Goal: Task Accomplishment & Management: Manage account settings

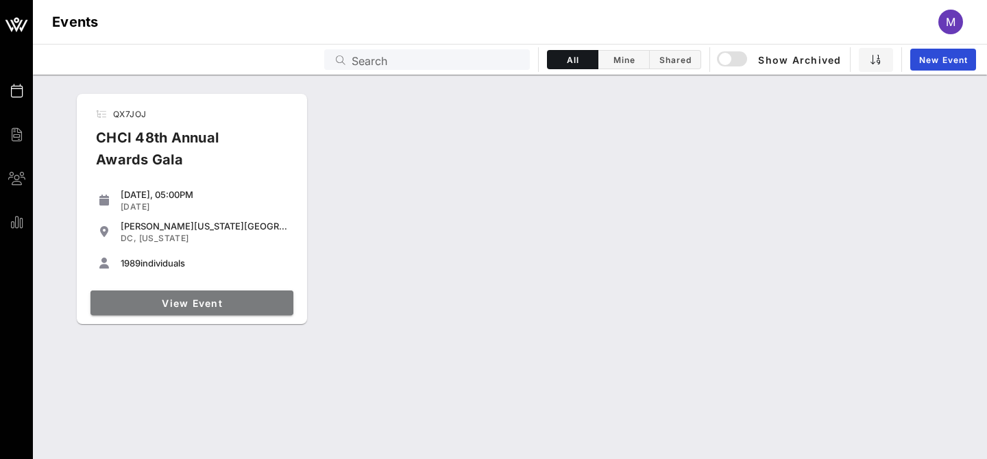
click at [210, 291] on link "View Event" at bounding box center [191, 303] width 203 height 25
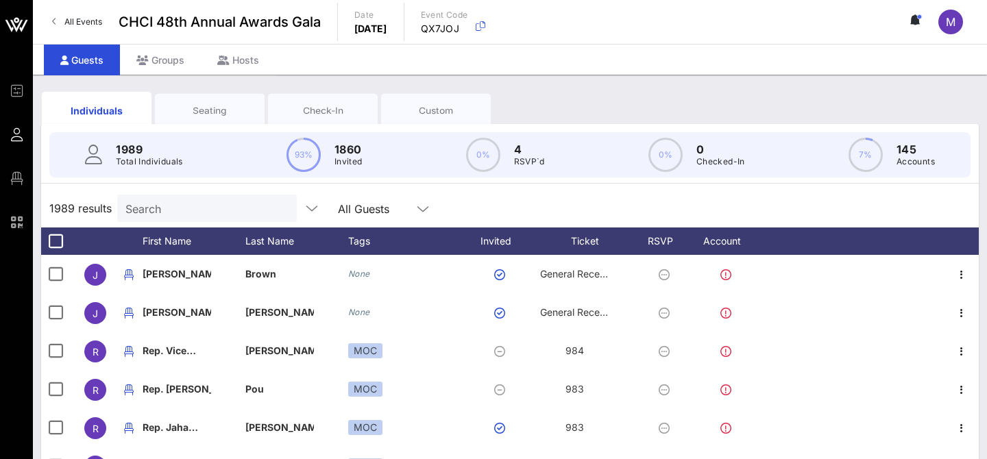
click at [158, 210] on input "Search" at bounding box center [205, 208] width 160 height 18
click at [163, 208] on input "text" at bounding box center [205, 208] width 160 height 18
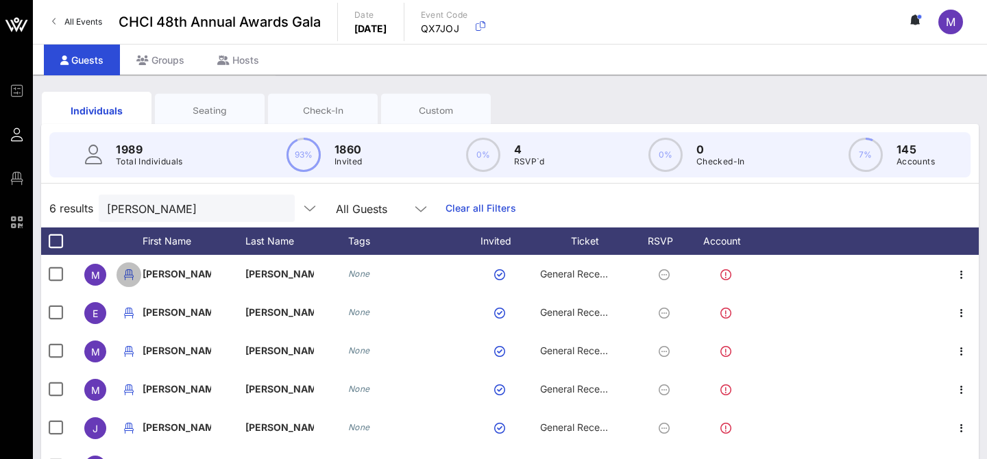
drag, startPoint x: 313, startPoint y: 277, endPoint x: 483, endPoint y: 516, distance: 293.5
click at [483, 459] on html "Event Builder Guests Floor Plan QR Scanner CHCI 48th Annual Awards Gala All Eve…" at bounding box center [493, 229] width 987 height 459
click at [157, 213] on input "miranda" at bounding box center [187, 208] width 160 height 18
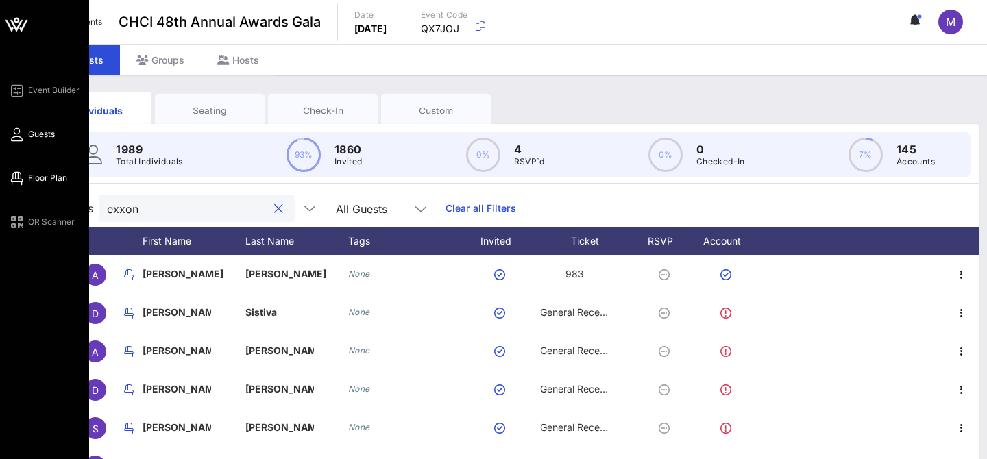
type input "exxon"
click at [34, 181] on span "Floor Plan" at bounding box center [47, 178] width 39 height 12
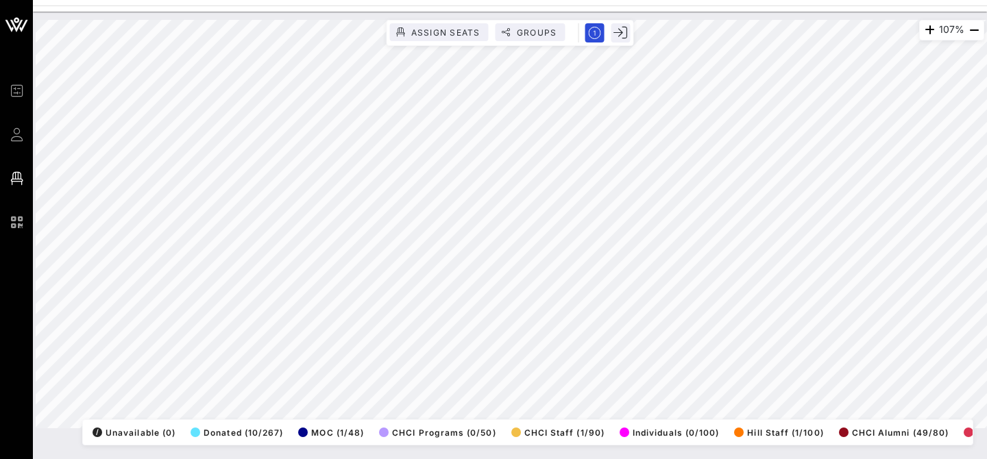
click at [547, 0] on html "Event Builder Guests Floor Plan QR Scanner CHCI 48th Annual Awards Gala 107% As…" at bounding box center [493, 229] width 987 height 459
click at [268, 459] on html "Event Builder Guests Floor Plan QR Scanner CHCI 48th Annual Awards Gala 45% Ass…" at bounding box center [493, 229] width 987 height 459
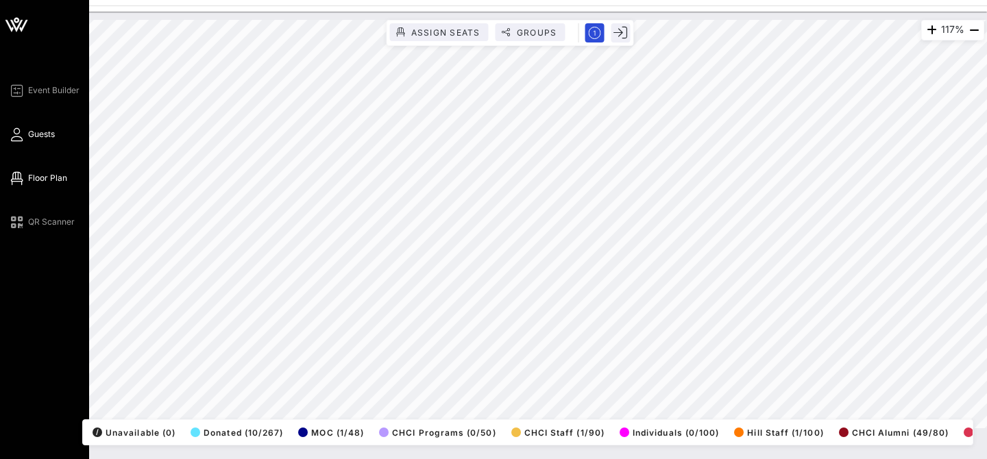
click at [30, 139] on span "Guests" at bounding box center [41, 134] width 27 height 12
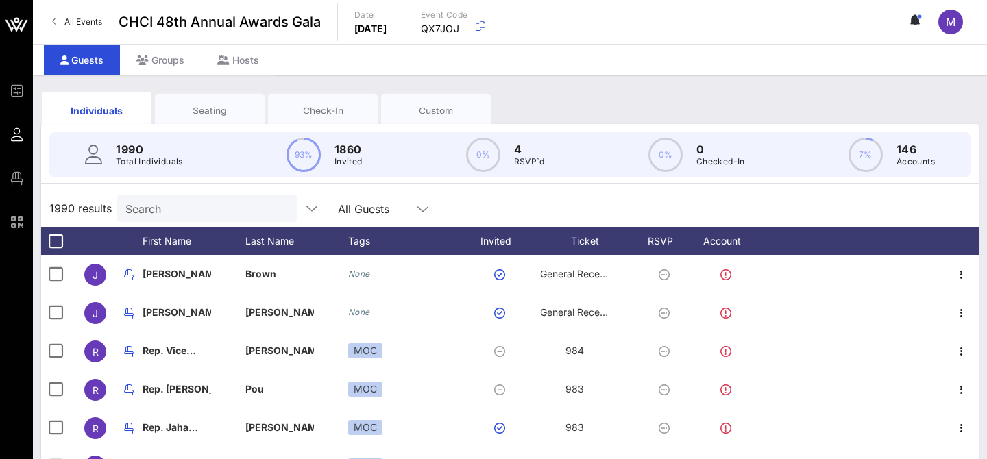
click at [215, 214] on input "Search" at bounding box center [205, 208] width 160 height 18
click at [168, 213] on input "text" at bounding box center [205, 208] width 160 height 18
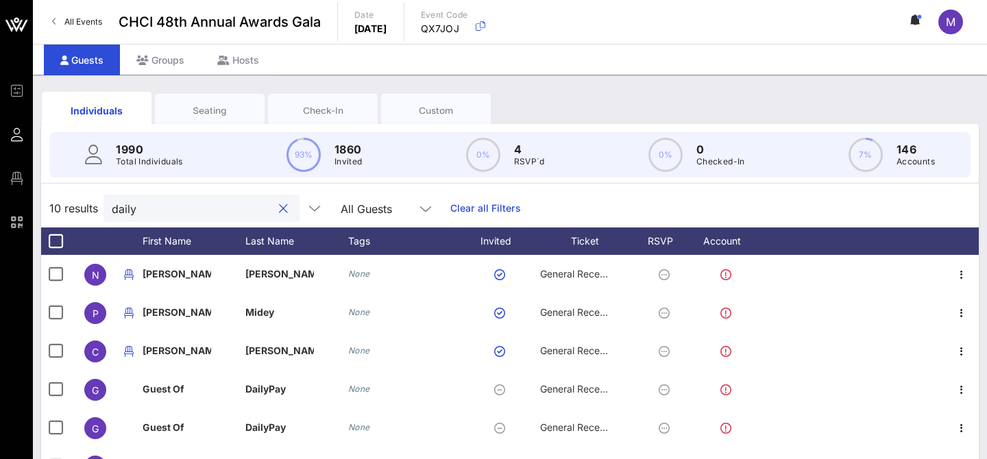
click at [221, 199] on input "daily" at bounding box center [192, 208] width 160 height 18
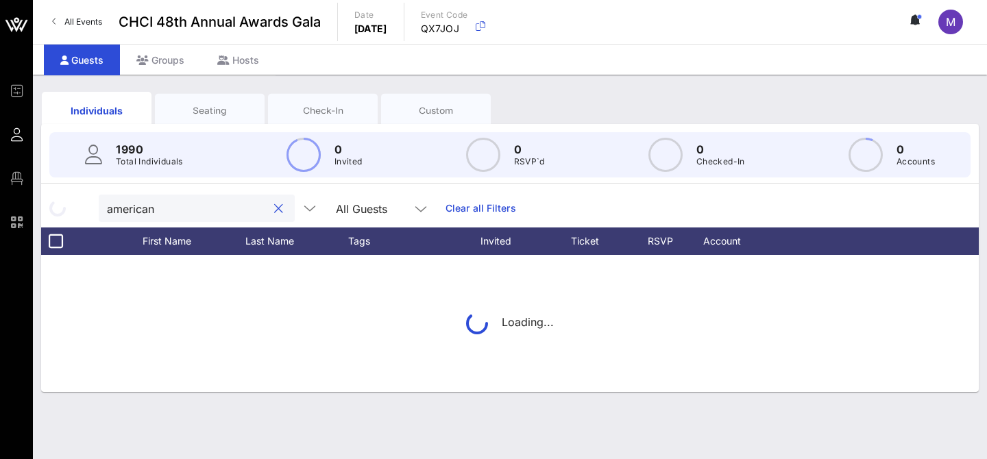
click at [230, 105] on div "Seating" at bounding box center [209, 110] width 89 height 13
click at [204, 112] on div "Seating" at bounding box center [209, 110] width 89 height 13
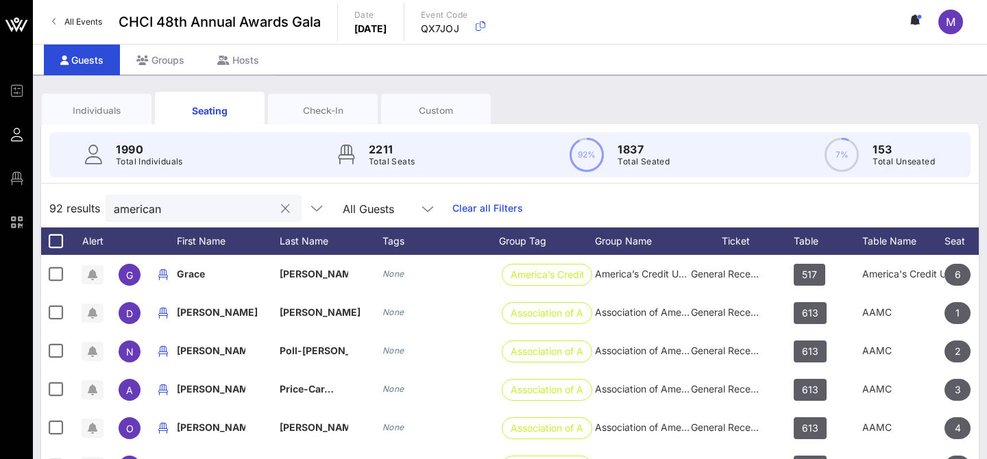
click at [181, 203] on input "american" at bounding box center [194, 208] width 160 height 18
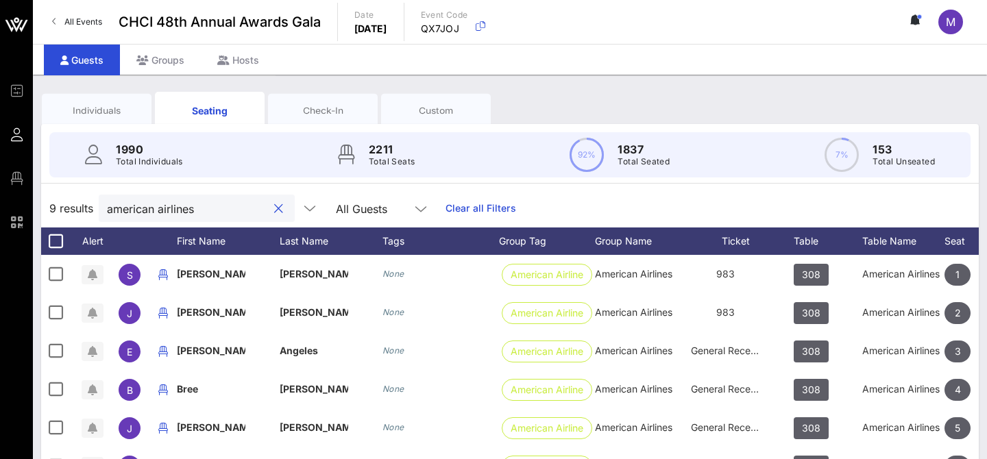
click at [90, 104] on div "Individuals" at bounding box center [96, 110] width 89 height 13
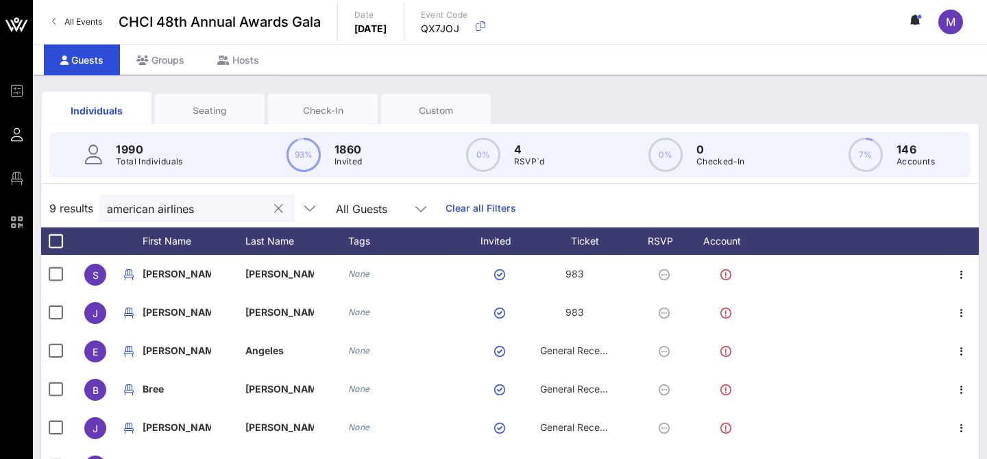
click at [162, 215] on input "american airlines" at bounding box center [187, 208] width 160 height 18
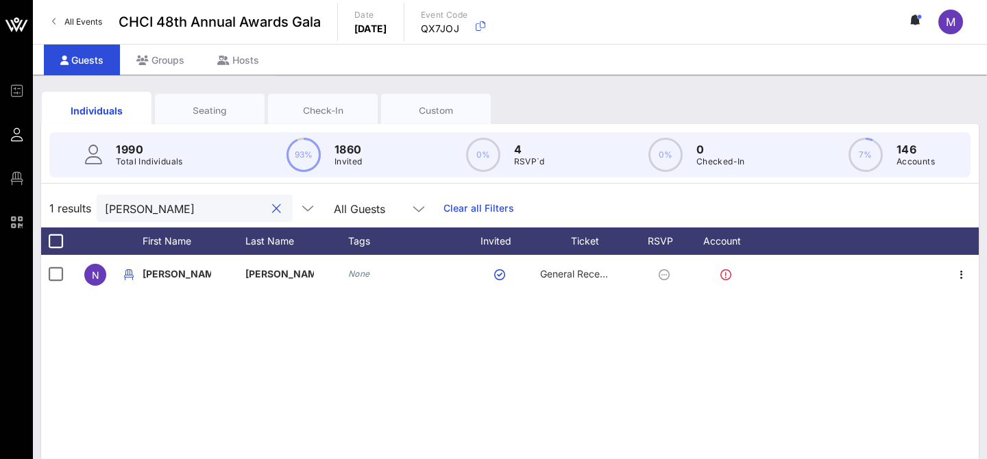
type input "ngoc"
click at [217, 110] on div "Seating" at bounding box center [209, 110] width 89 height 13
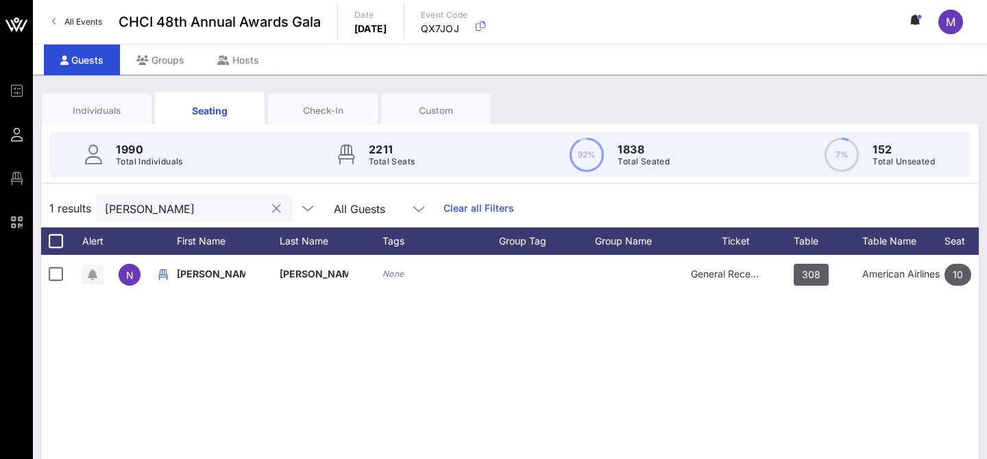
click at [189, 209] on input "ngoc" at bounding box center [185, 208] width 160 height 18
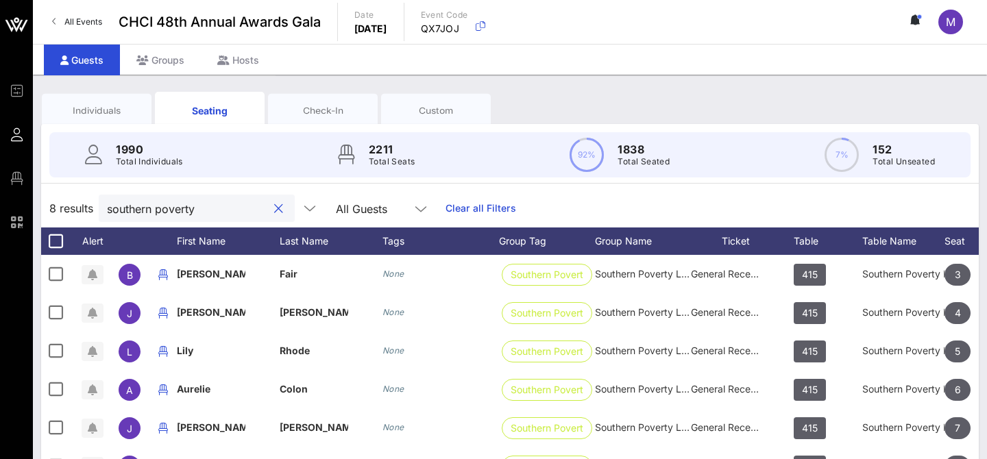
click at [197, 195] on div "southern poverty" at bounding box center [187, 208] width 160 height 27
click at [89, 124] on div "1990 Total Individuals 2211 Total Seats 92% 1838 Total Seated 7% 152 Total Unse…" at bounding box center [510, 155] width 954 height 62
click at [80, 112] on div "Individuals" at bounding box center [96, 110] width 89 height 13
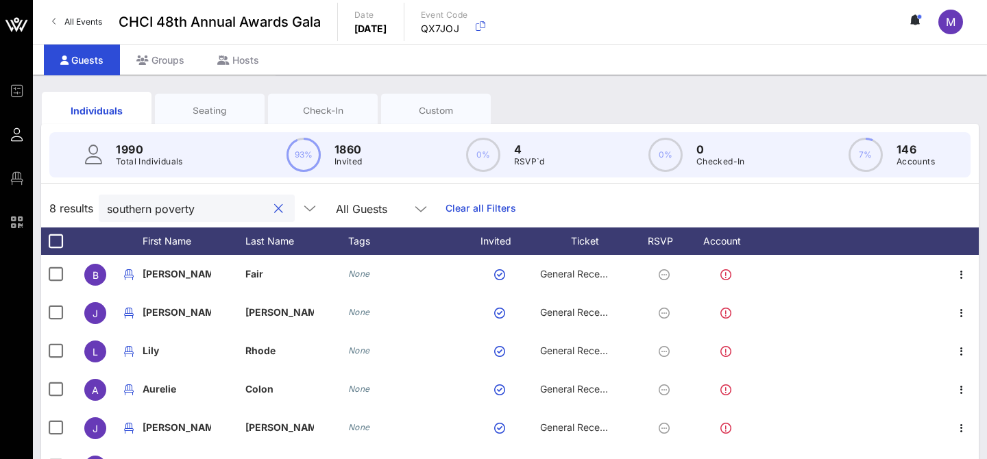
click at [145, 206] on input "southern poverty" at bounding box center [187, 208] width 160 height 18
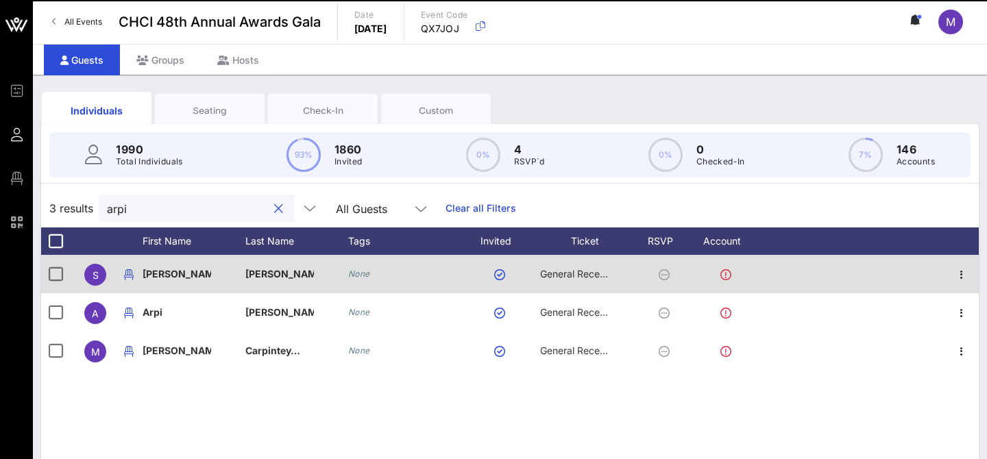
scroll to position [1, 0]
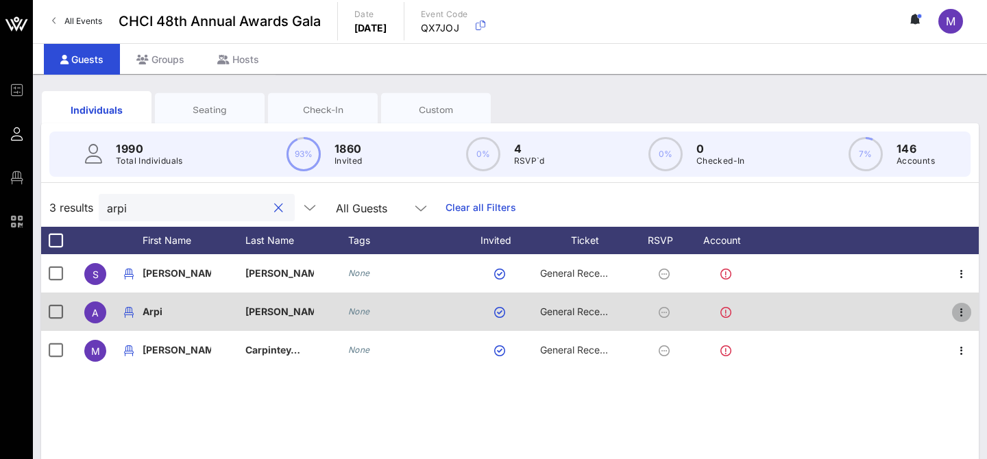
click at [956, 314] on icon "button" at bounding box center [962, 312] width 16 height 16
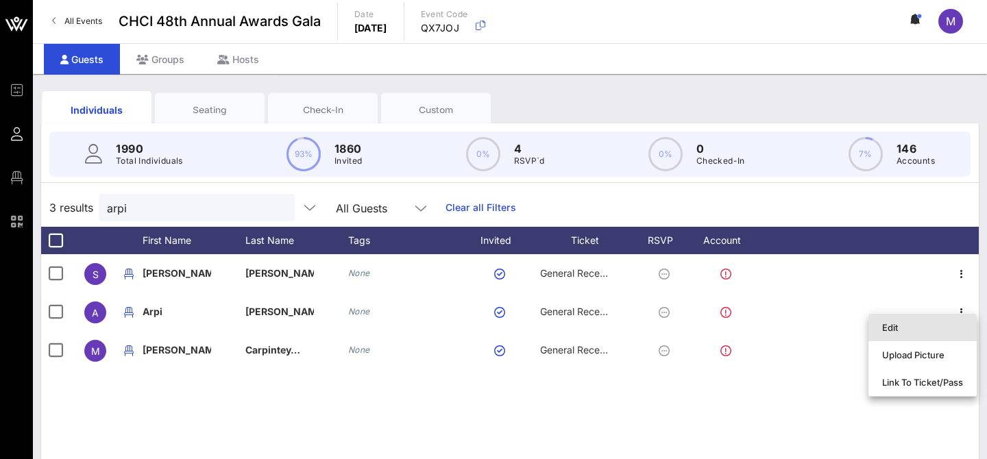
click at [899, 331] on div "Edit" at bounding box center [922, 327] width 81 height 11
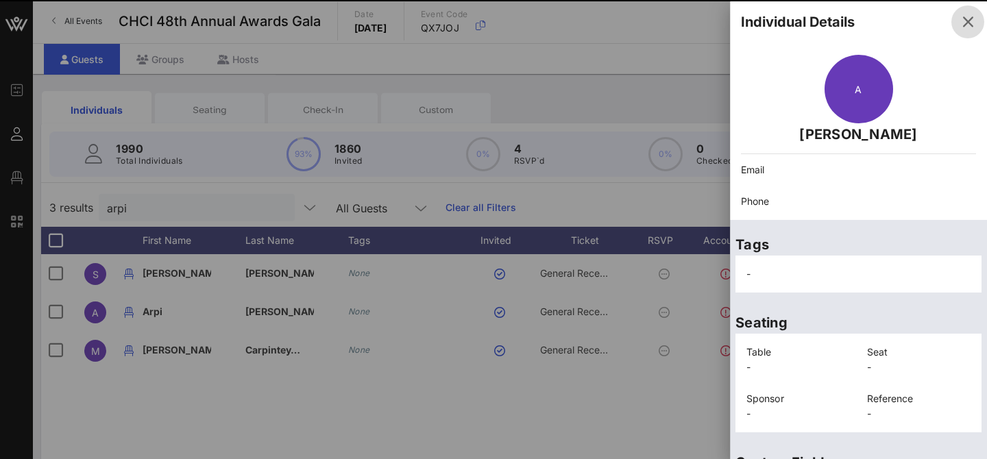
click at [971, 16] on icon "button" at bounding box center [968, 22] width 16 height 16
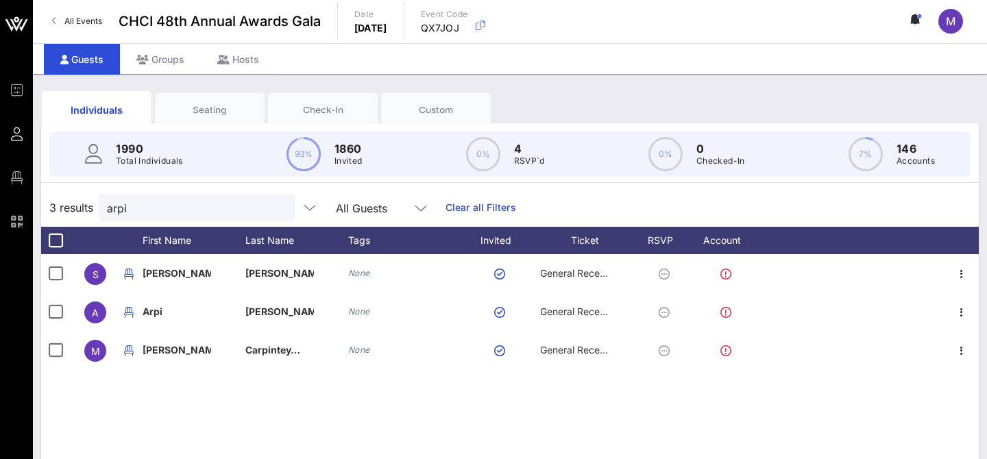
click at [210, 111] on div "Seating" at bounding box center [209, 110] width 89 height 13
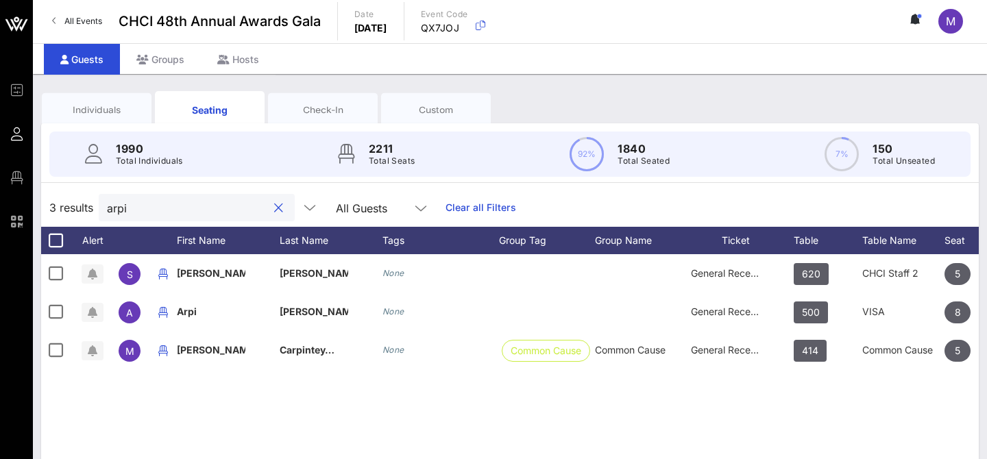
click at [125, 208] on input "arpi" at bounding box center [187, 208] width 160 height 18
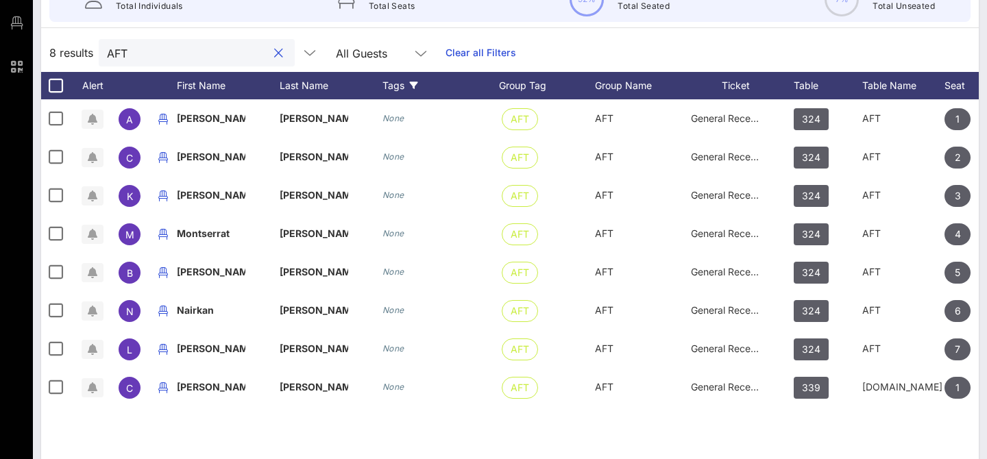
scroll to position [167, 0]
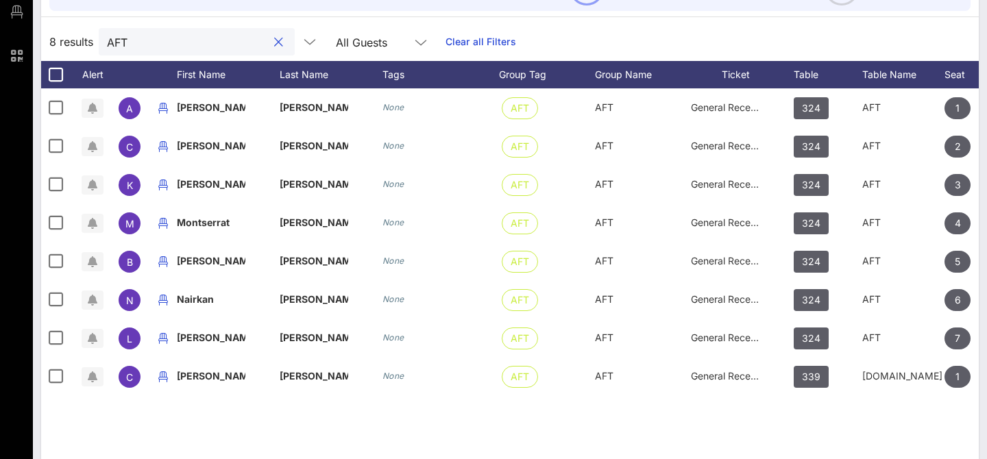
type input "AFT"
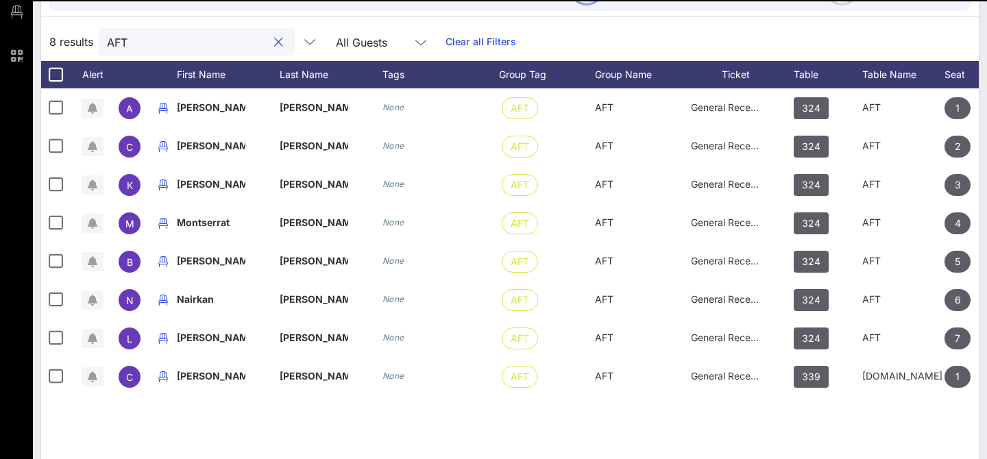
click at [168, 42] on input "AFT" at bounding box center [187, 42] width 160 height 18
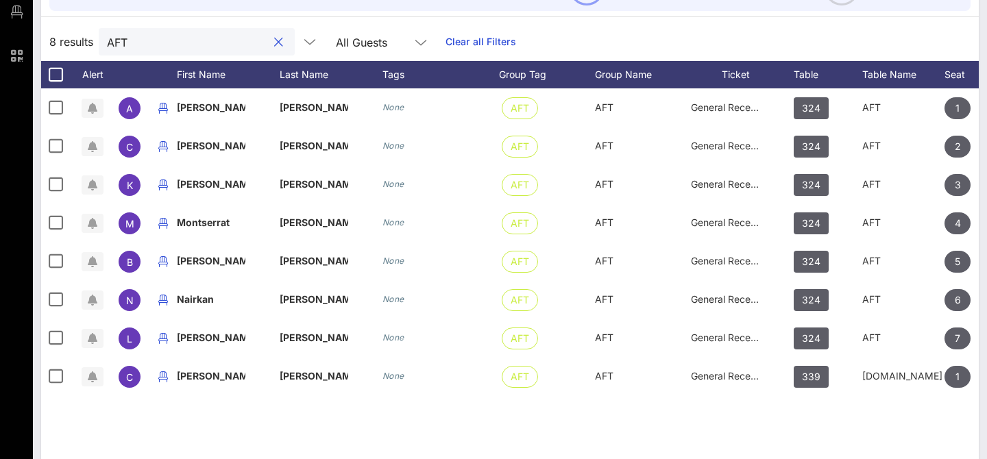
click at [274, 42] on button "clear icon" at bounding box center [278, 43] width 9 height 14
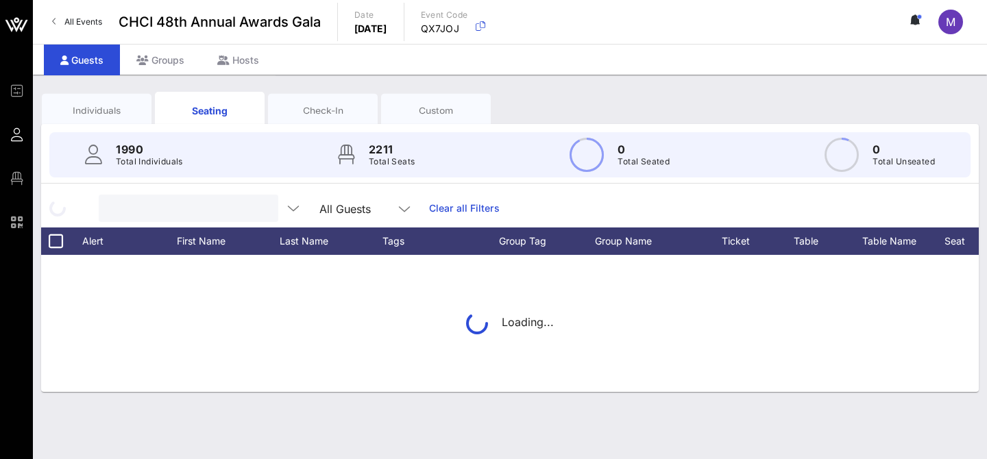
scroll to position [0, 0]
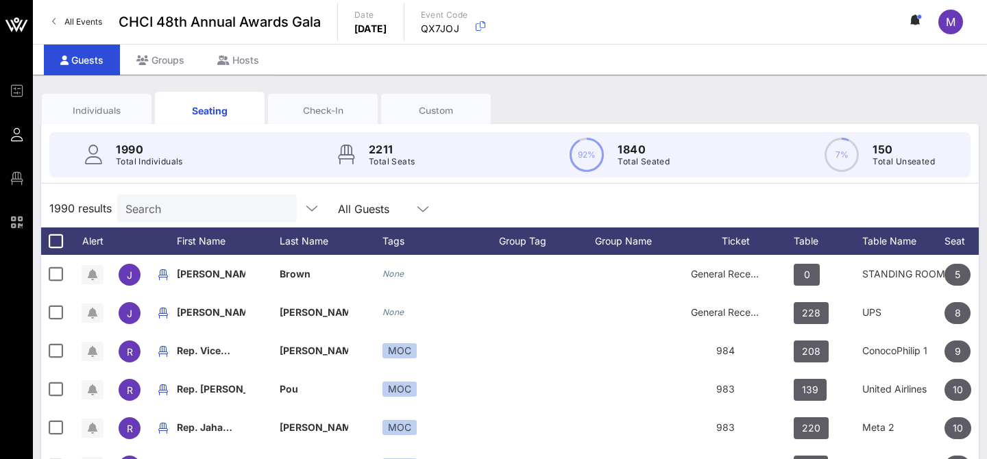
click at [99, 108] on div "Individuals" at bounding box center [96, 110] width 89 height 13
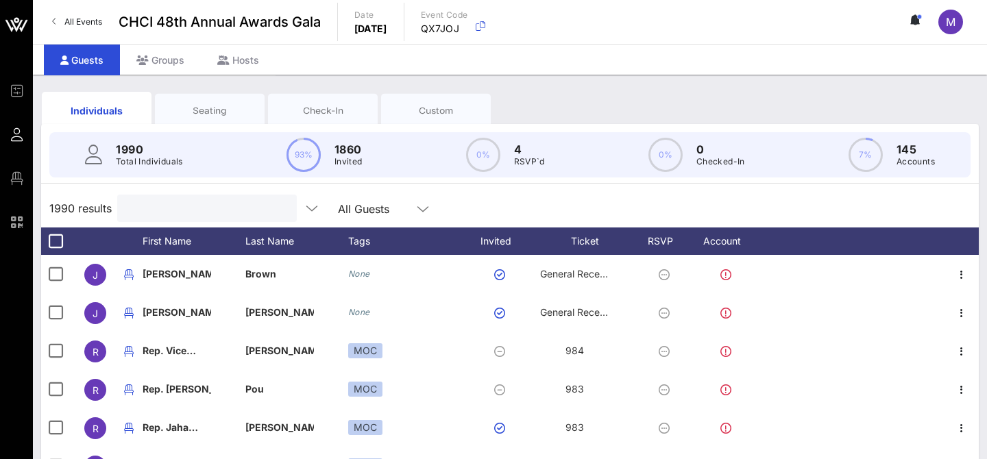
click at [154, 199] on input "text" at bounding box center [205, 208] width 160 height 18
paste input "Brian Montesinos"
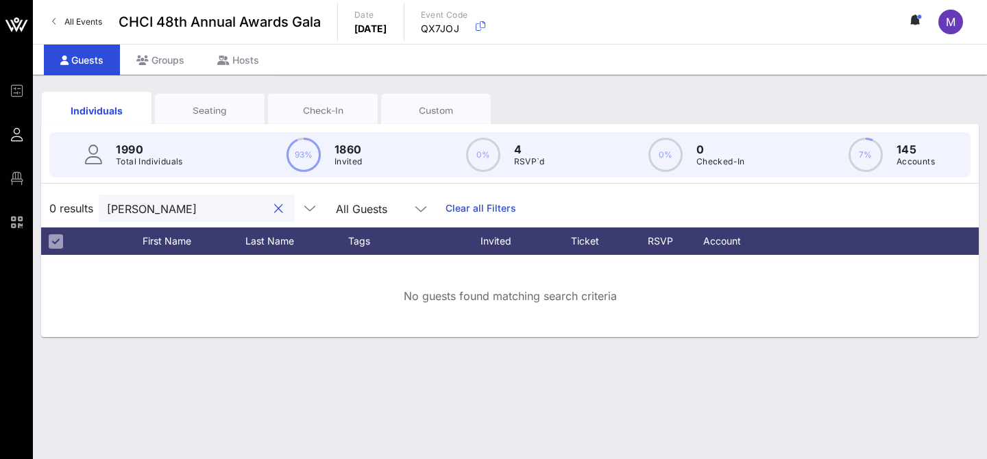
click at [168, 208] on input "Brian Montesinos" at bounding box center [187, 208] width 160 height 18
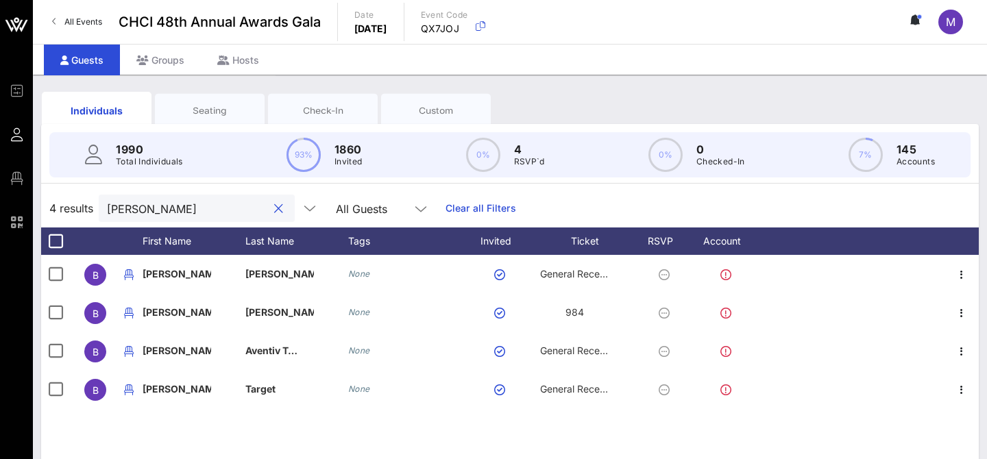
click at [144, 205] on input "Brian" at bounding box center [187, 208] width 160 height 18
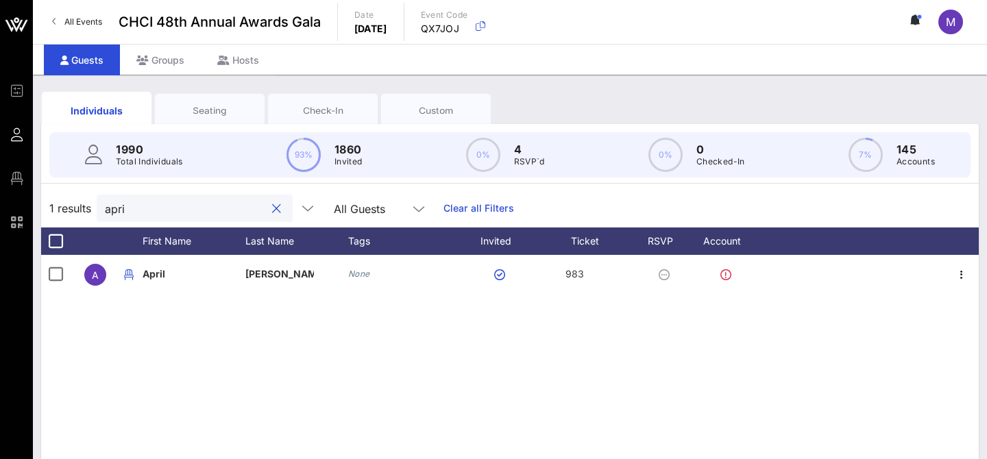
click at [204, 116] on div "Seating" at bounding box center [209, 110] width 89 height 13
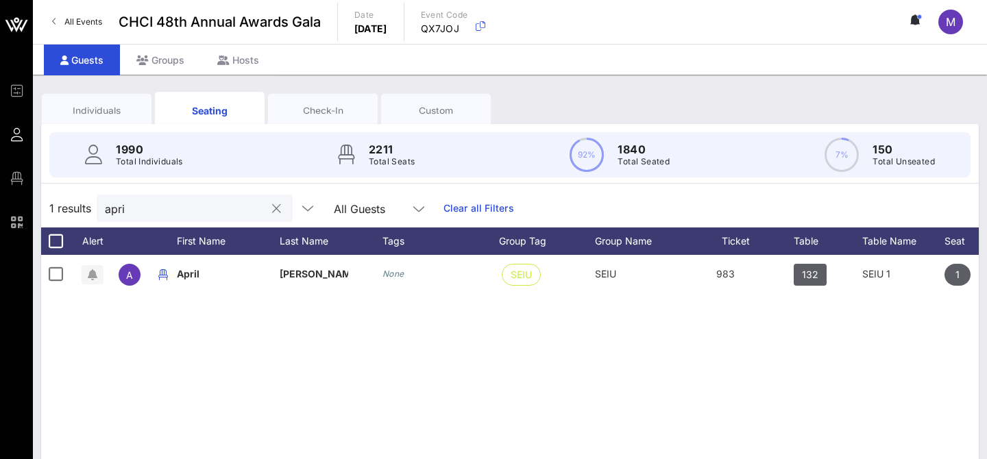
click at [169, 217] on div "apri" at bounding box center [185, 208] width 160 height 27
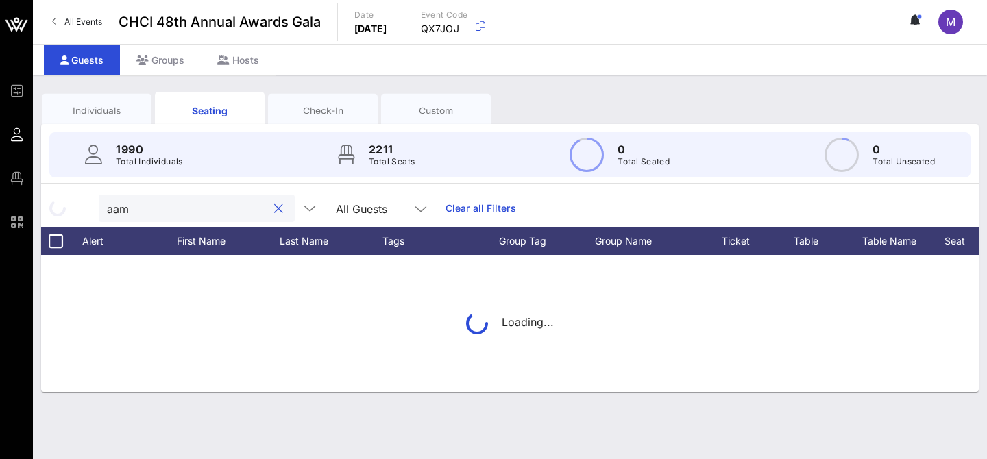
type input "aamc"
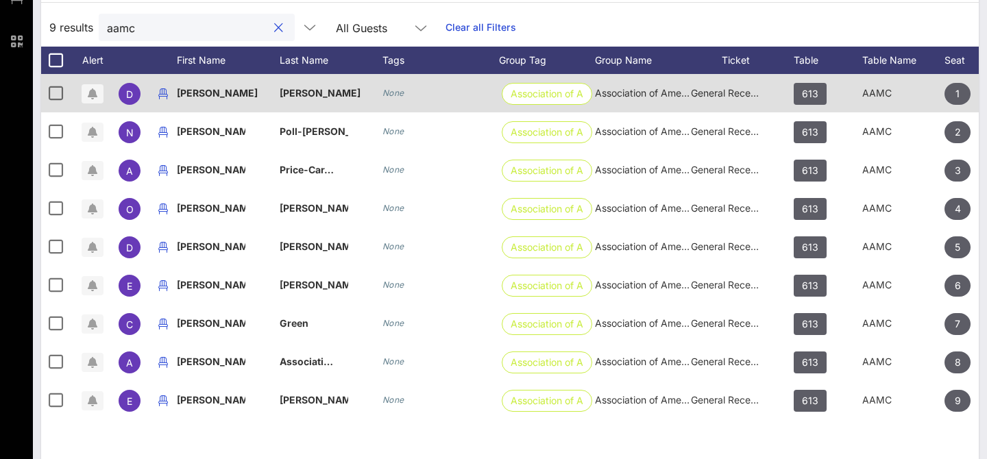
scroll to position [176, 0]
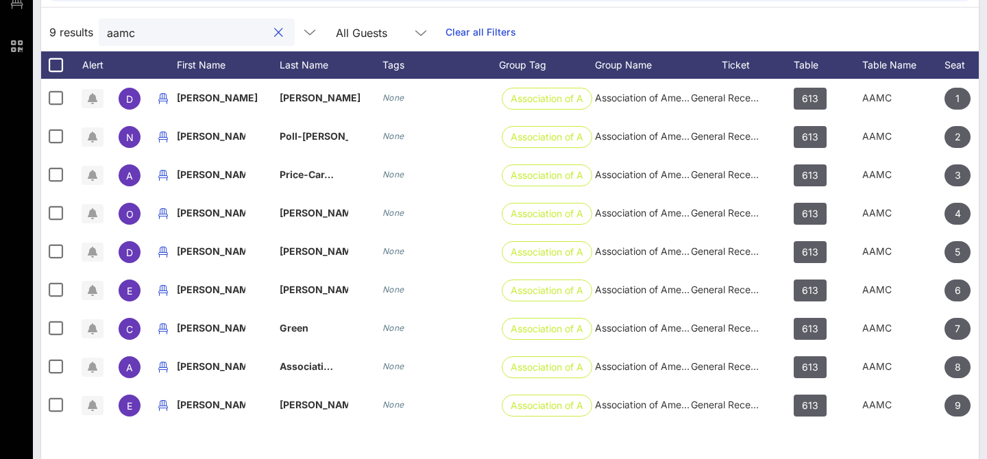
click at [274, 29] on button "clear icon" at bounding box center [278, 33] width 9 height 14
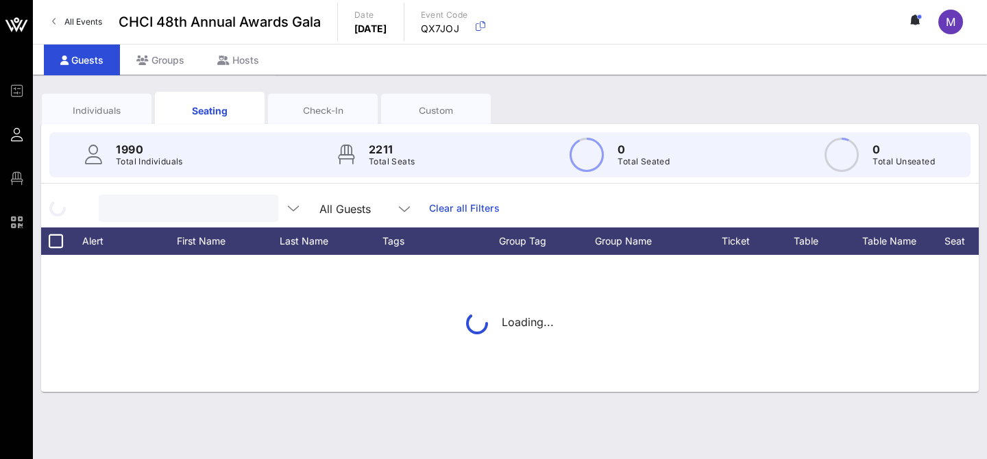
scroll to position [0, 0]
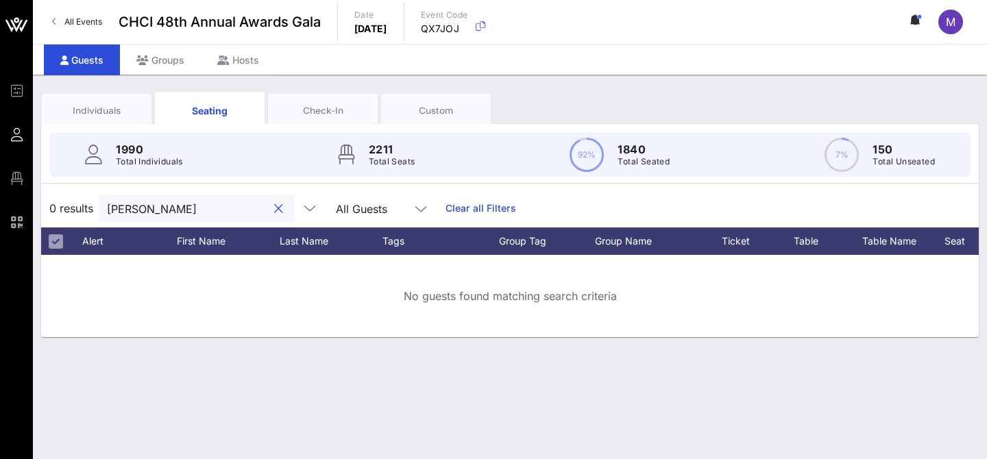
click at [87, 114] on div "Individuals" at bounding box center [96, 110] width 89 height 13
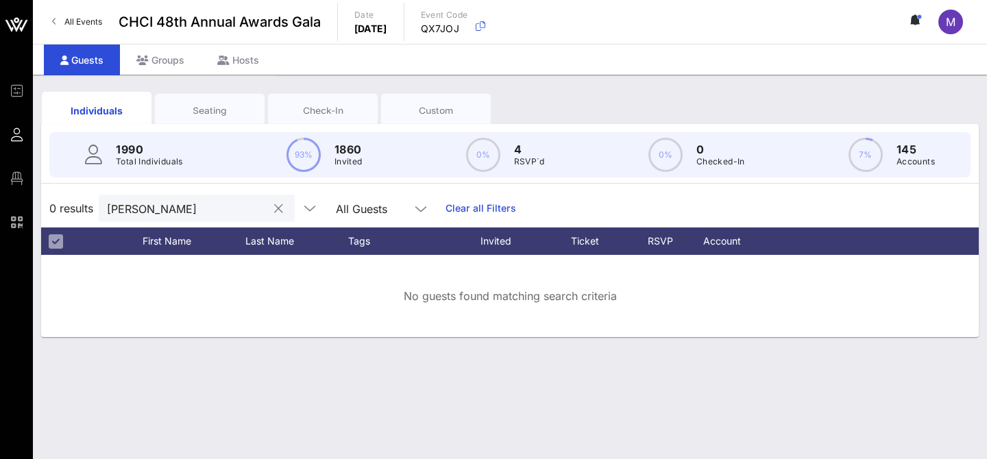
click at [162, 205] on input "graham" at bounding box center [187, 208] width 160 height 18
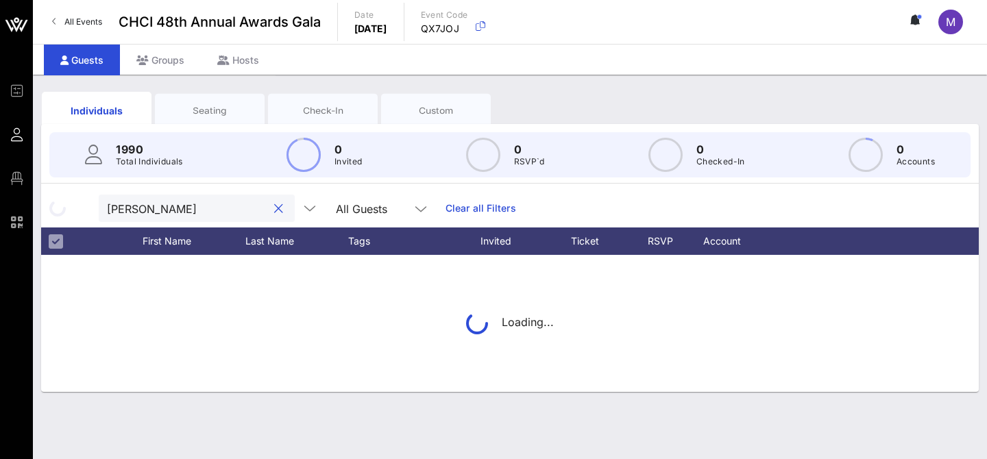
type input "graham mas"
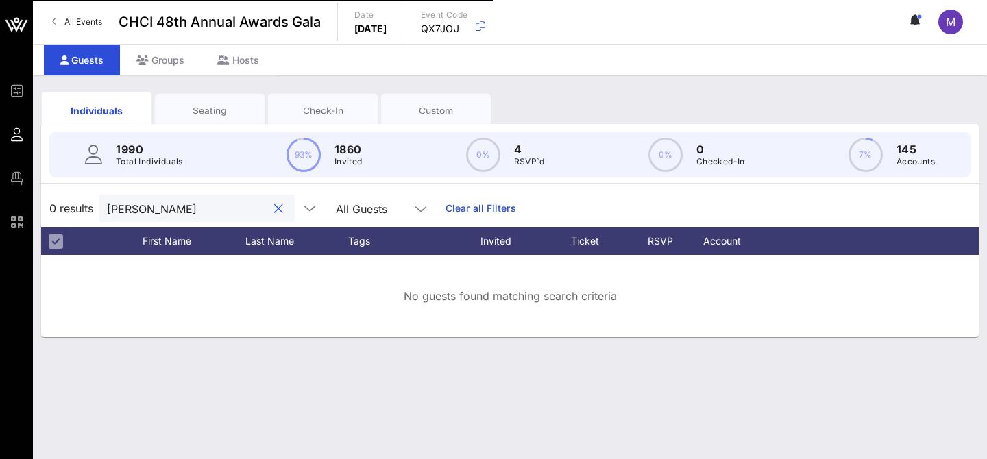
click at [274, 208] on button "clear icon" at bounding box center [278, 209] width 9 height 14
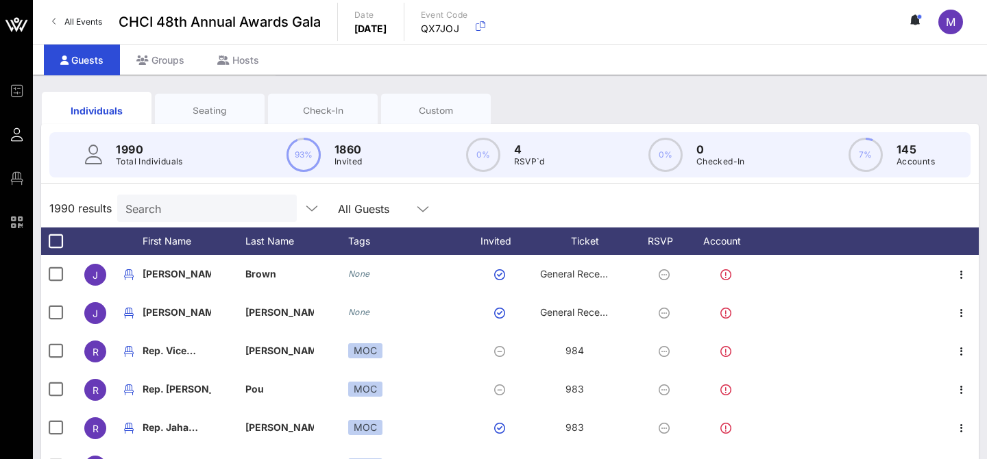
click at [194, 95] on div "Seating" at bounding box center [210, 110] width 110 height 34
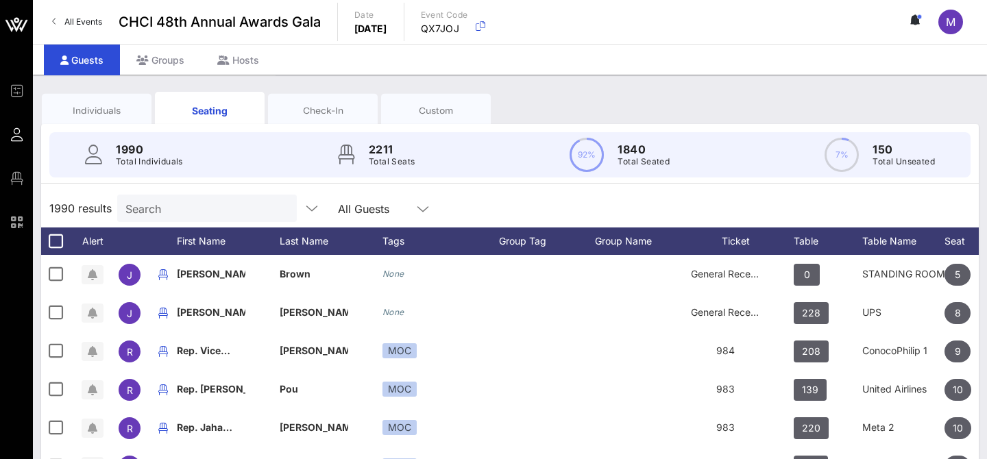
click at [108, 104] on div "Individuals" at bounding box center [96, 110] width 89 height 13
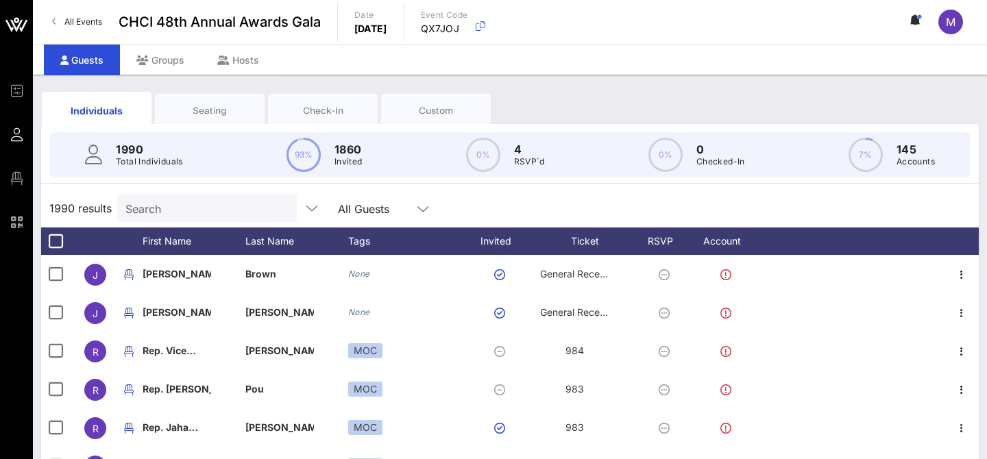
click at [214, 114] on div "Seating" at bounding box center [209, 110] width 89 height 13
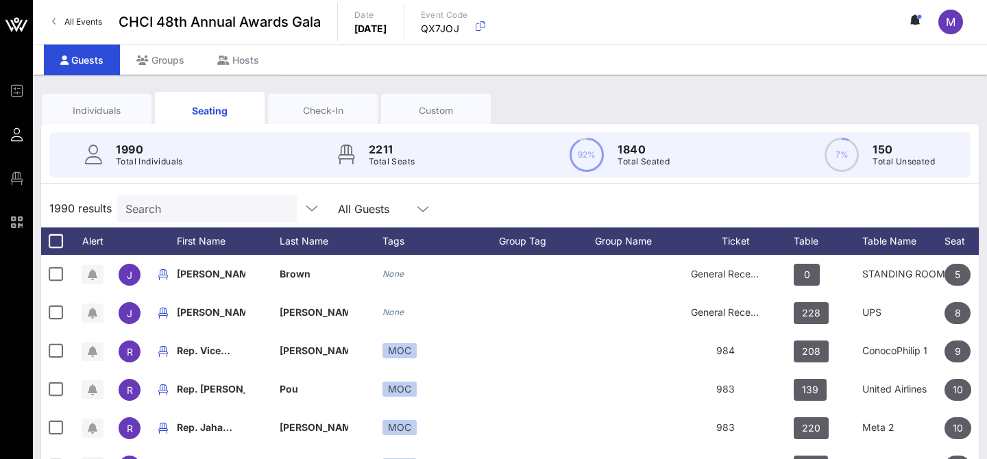
click at [199, 213] on input "Search" at bounding box center [205, 208] width 160 height 18
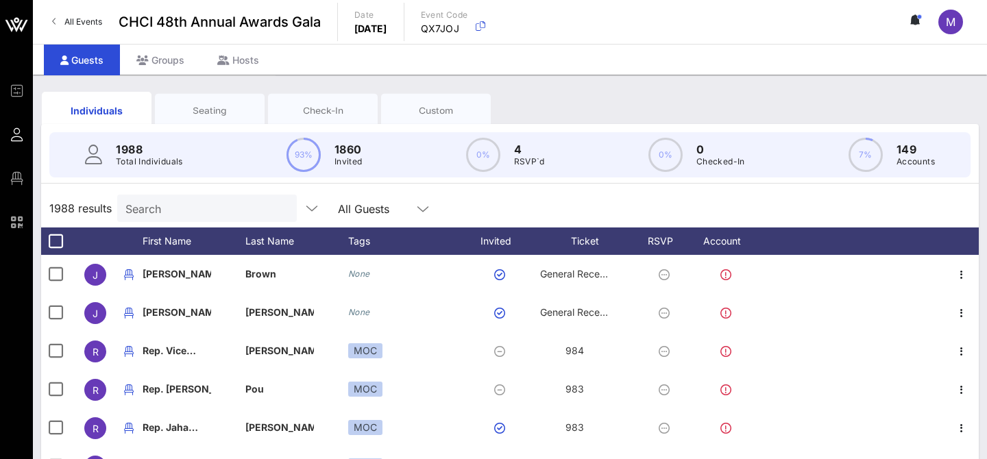
click at [148, 204] on input "Search" at bounding box center [205, 208] width 160 height 18
click at [148, 204] on input "text" at bounding box center [205, 208] width 160 height 18
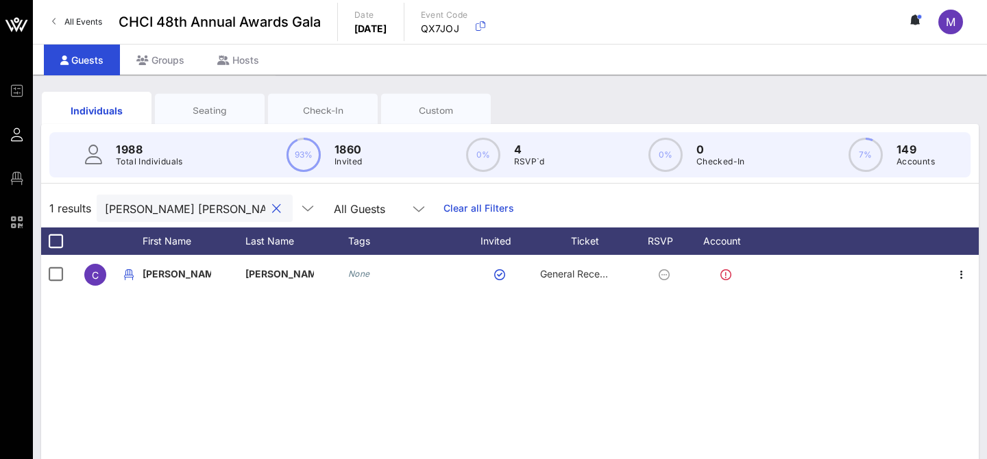
click at [218, 120] on div "Seating" at bounding box center [210, 110] width 110 height 34
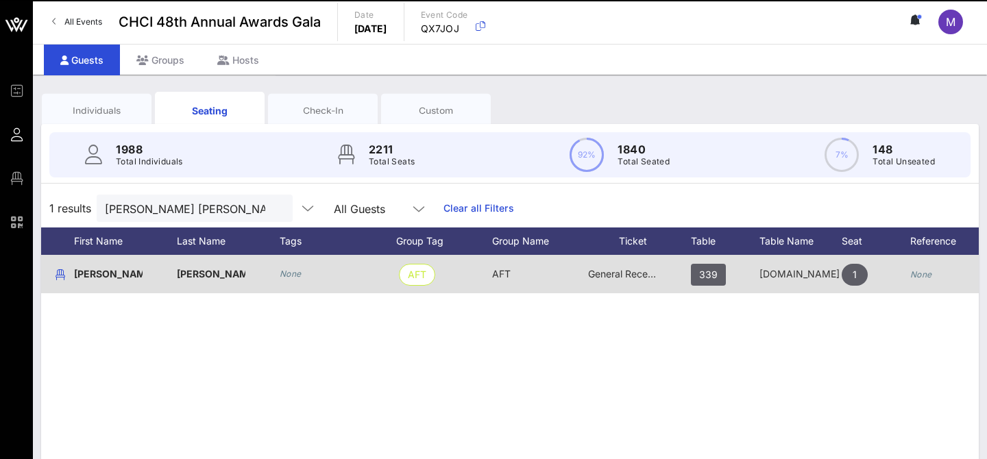
scroll to position [0, 151]
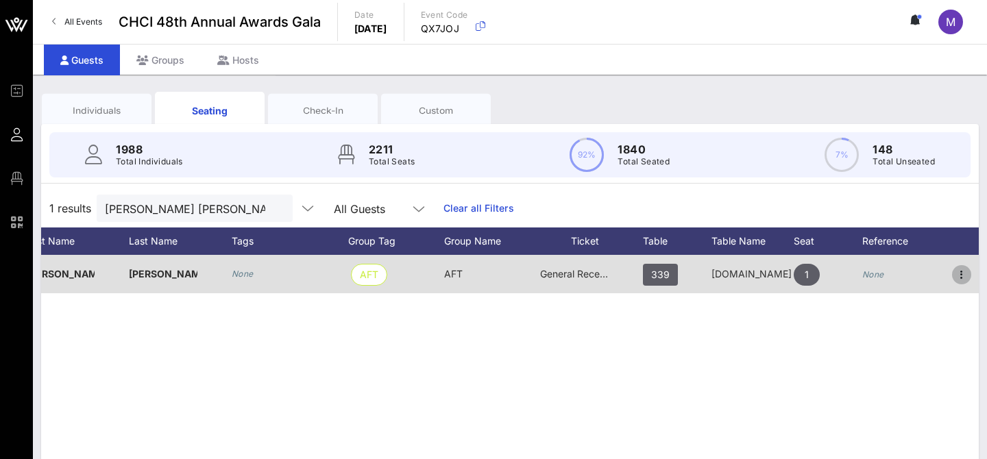
click at [966, 276] on icon "button" at bounding box center [962, 275] width 16 height 16
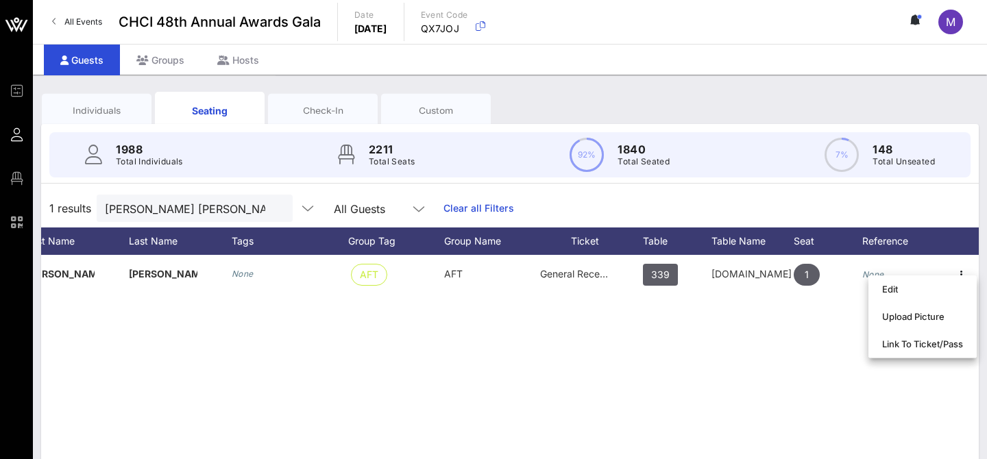
click at [699, 307] on div "C Carmen Rodriguez None AFT AFT General Reception 339 FWD.us 1 None" at bounding box center [510, 460] width 938 height 411
click at [97, 117] on div "Individuals" at bounding box center [97, 110] width 110 height 34
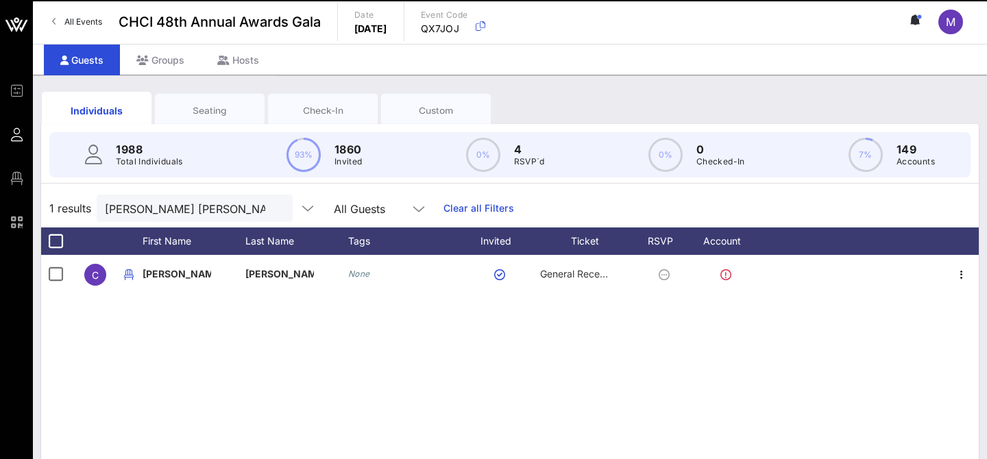
scroll to position [0, 0]
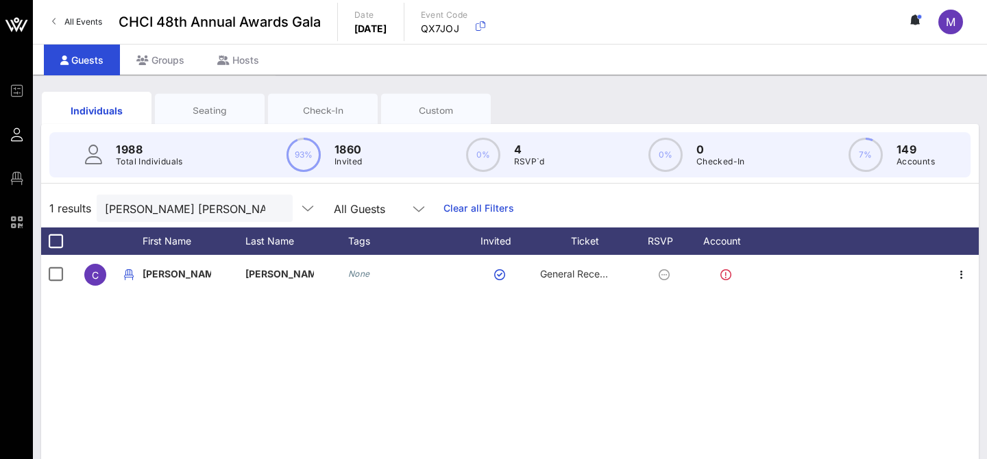
click at [194, 103] on div "Seating" at bounding box center [210, 110] width 110 height 34
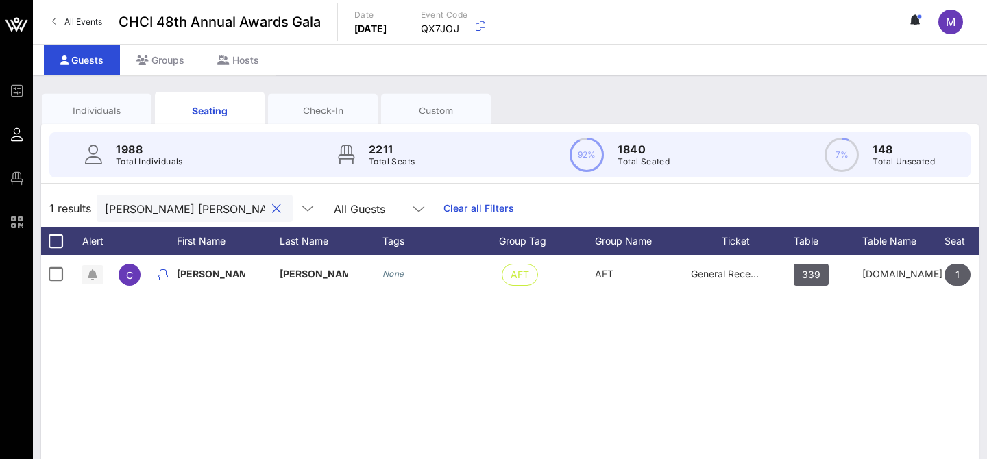
click at [161, 210] on input "carmen rod" at bounding box center [185, 208] width 160 height 18
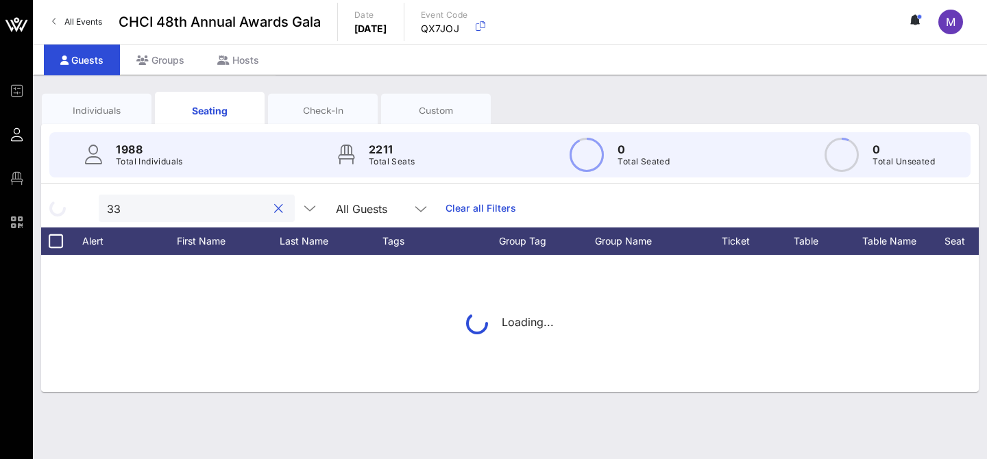
type input "3"
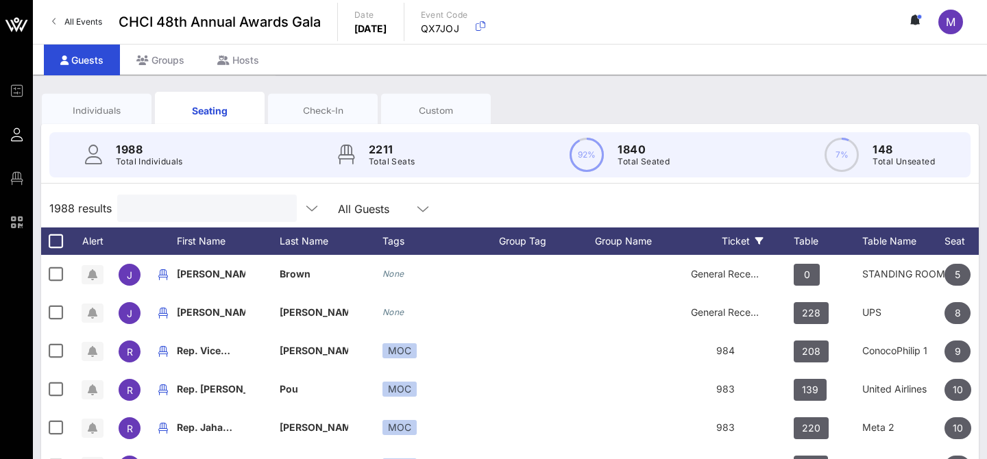
click at [732, 241] on div "Ticket" at bounding box center [742, 241] width 103 height 27
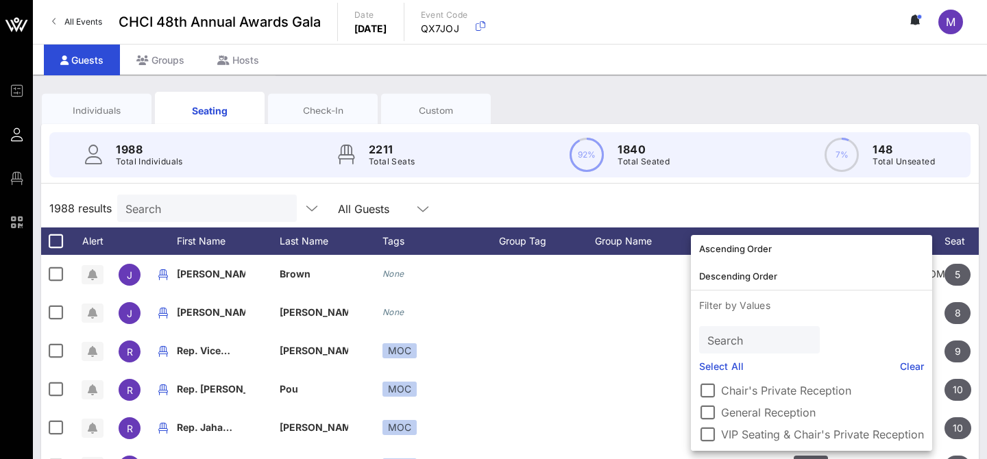
click at [734, 208] on div "1988 results Search All Guests" at bounding box center [510, 208] width 938 height 38
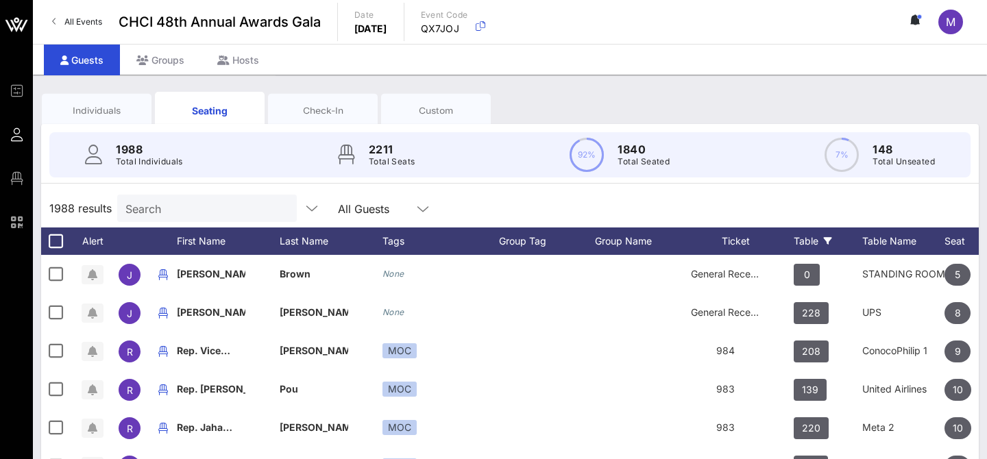
click at [806, 239] on div "Table" at bounding box center [828, 241] width 69 height 27
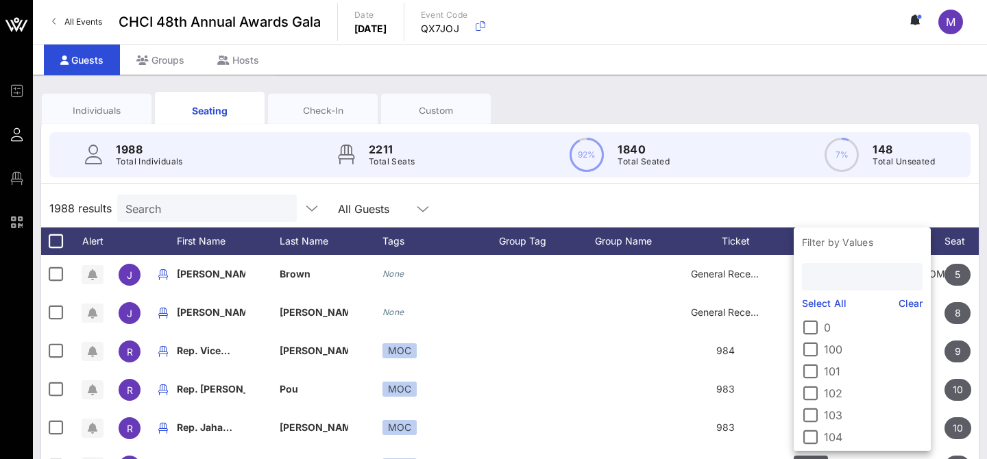
click at [826, 275] on input "text" at bounding box center [860, 277] width 101 height 18
type input "339"
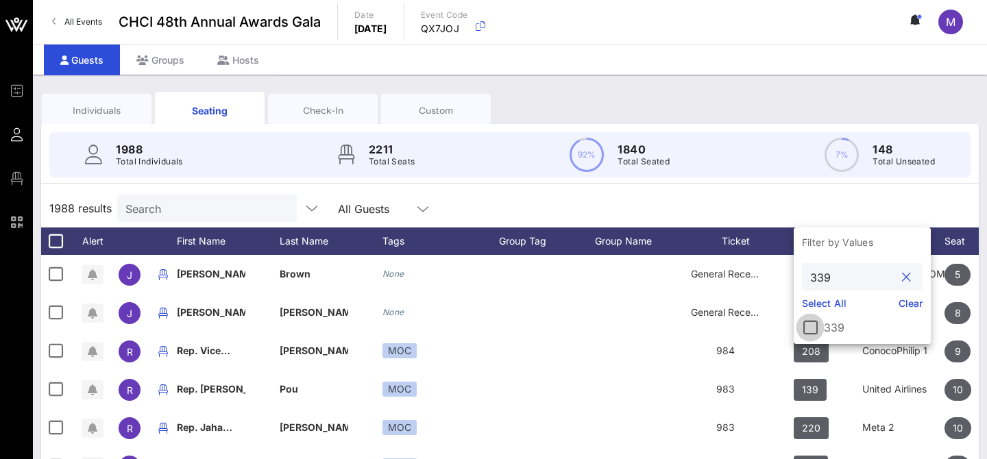
drag, startPoint x: 816, startPoint y: 325, endPoint x: 810, endPoint y: 315, distance: 11.4
click at [816, 325] on div at bounding box center [810, 327] width 23 height 23
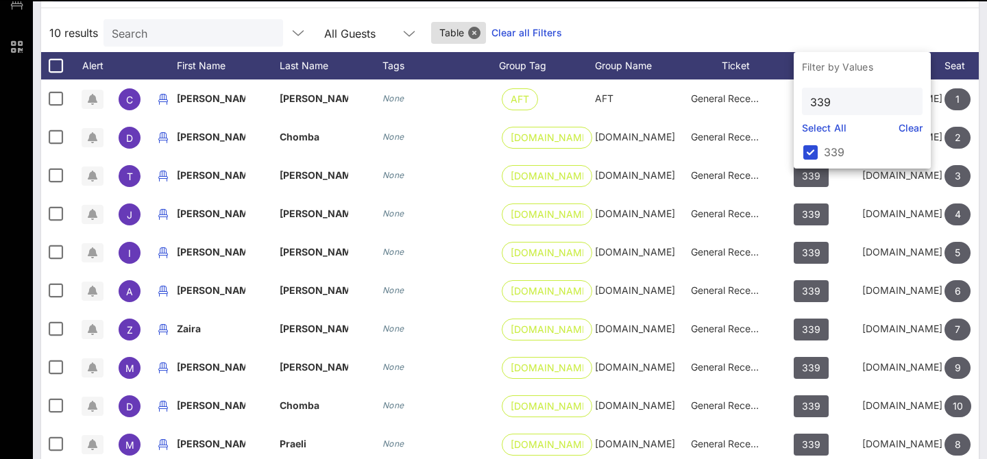
scroll to position [221, 0]
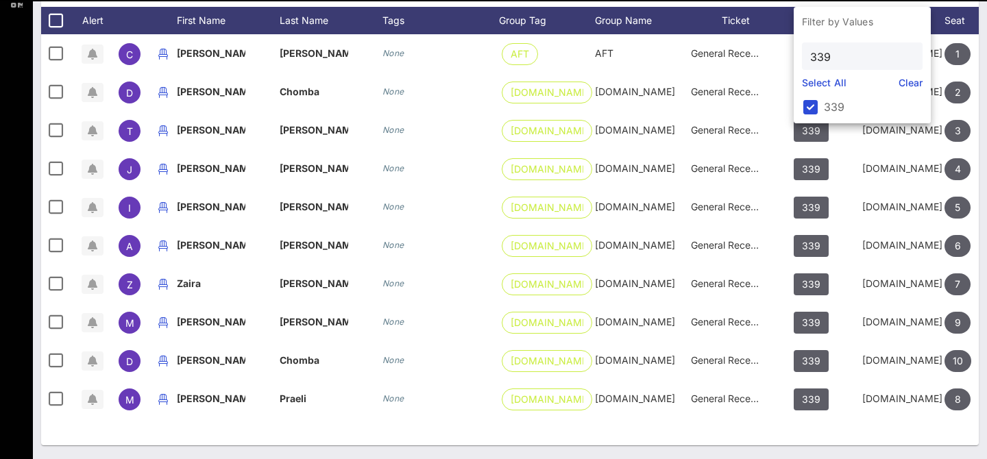
click at [674, 427] on div "C Carmen Rodriguez None AFT AFT General Reception 339 FWD.us 1 None D Daniela C…" at bounding box center [510, 239] width 938 height 411
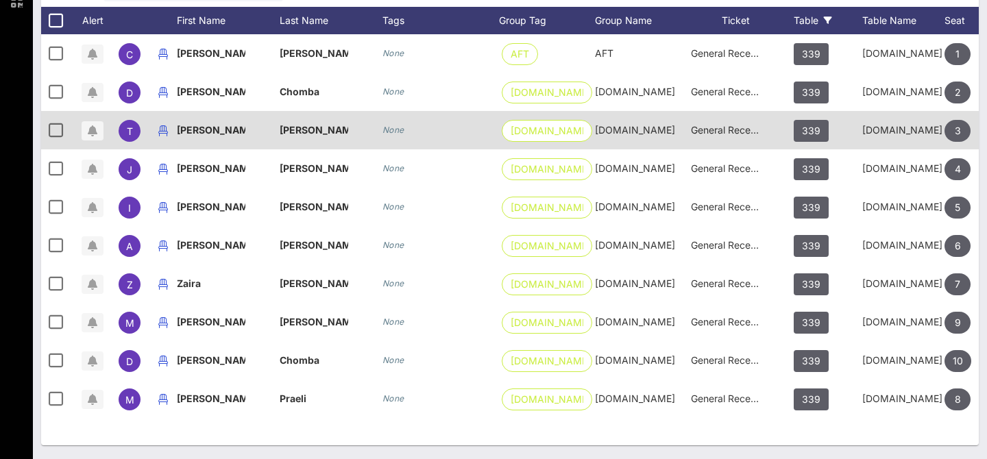
scroll to position [0, 0]
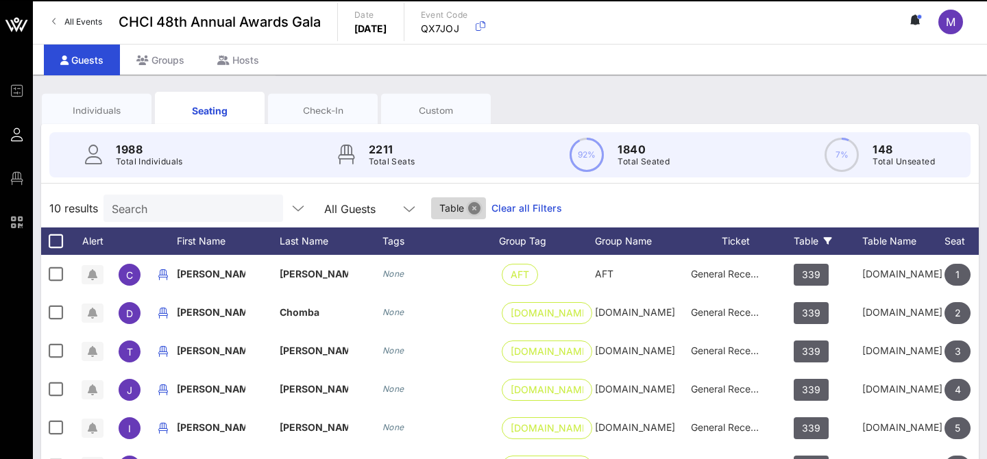
click at [468, 204] on button "Close" at bounding box center [474, 208] width 12 height 12
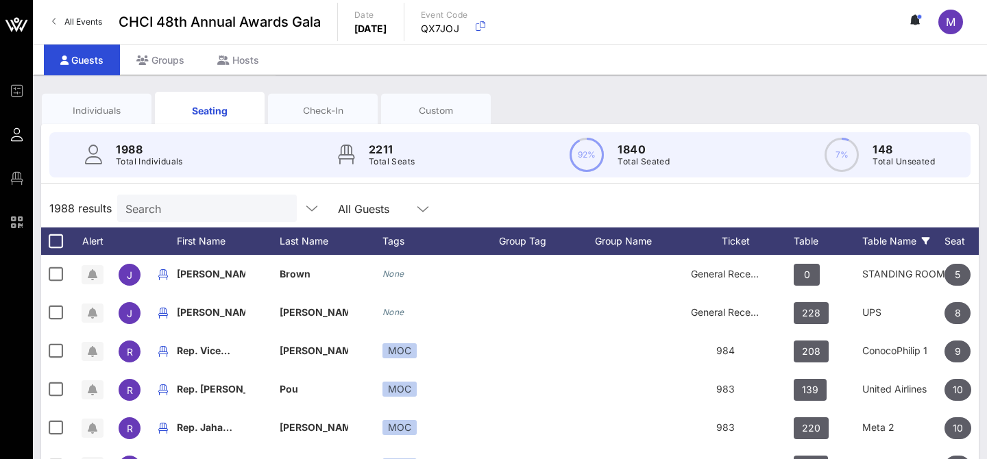
click at [925, 236] on div "Table Name" at bounding box center [903, 241] width 82 height 27
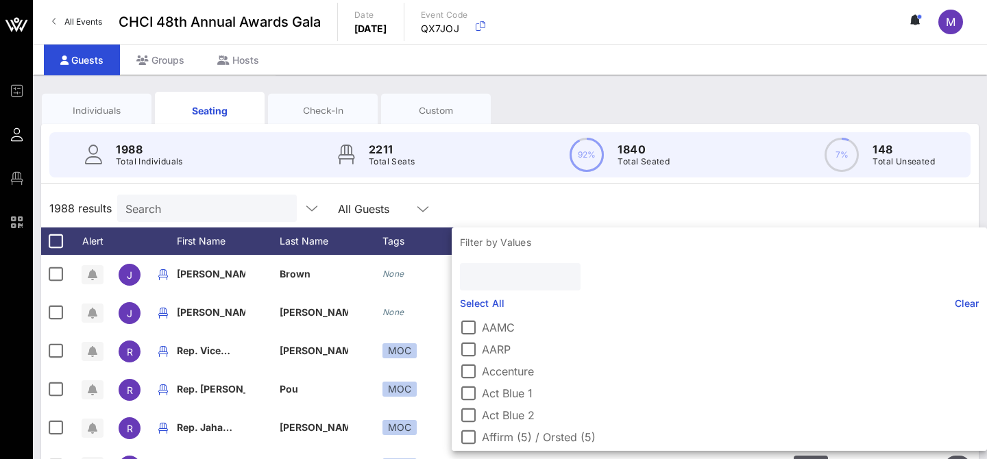
click at [498, 268] on input "text" at bounding box center [518, 277] width 101 height 18
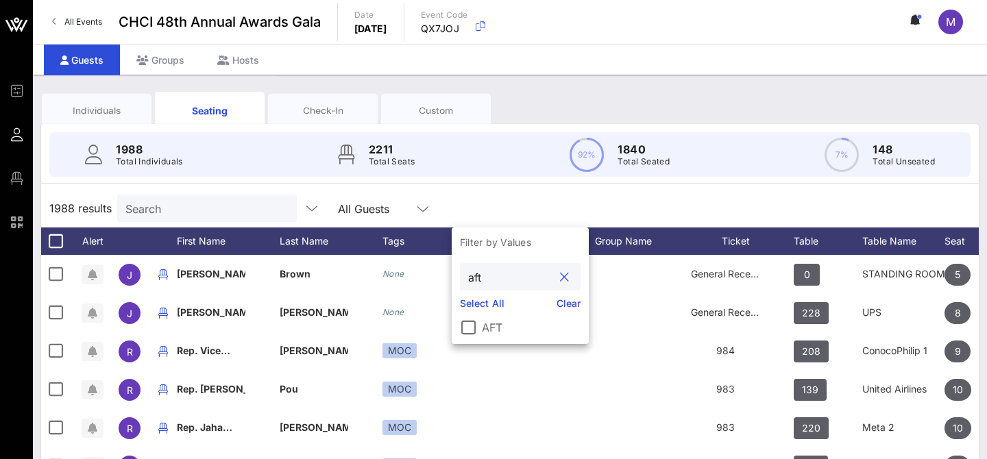
type input "aft"
click at [472, 333] on div at bounding box center [468, 327] width 23 height 23
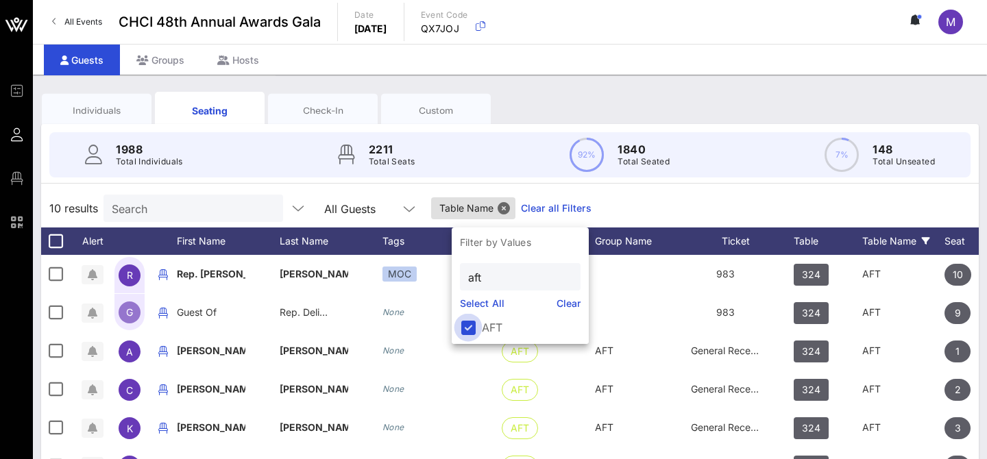
click at [468, 324] on div at bounding box center [468, 327] width 23 height 23
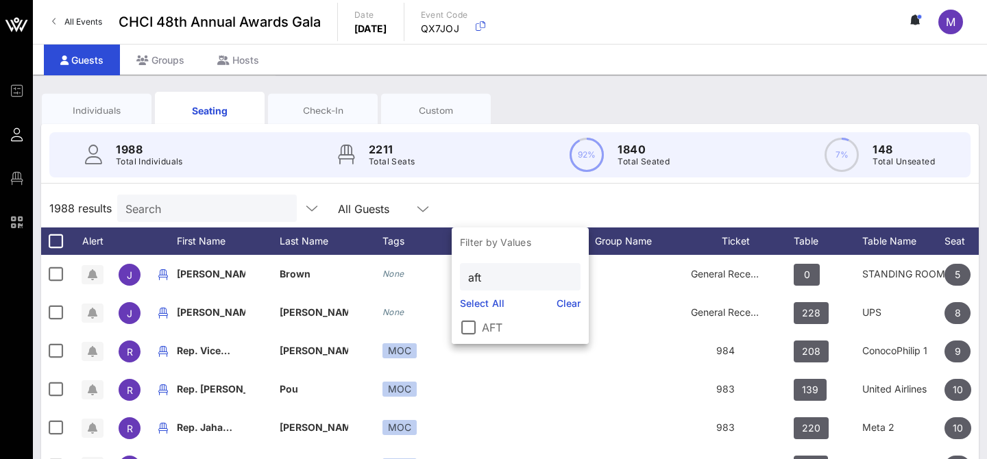
click at [170, 210] on input "Search" at bounding box center [205, 208] width 160 height 18
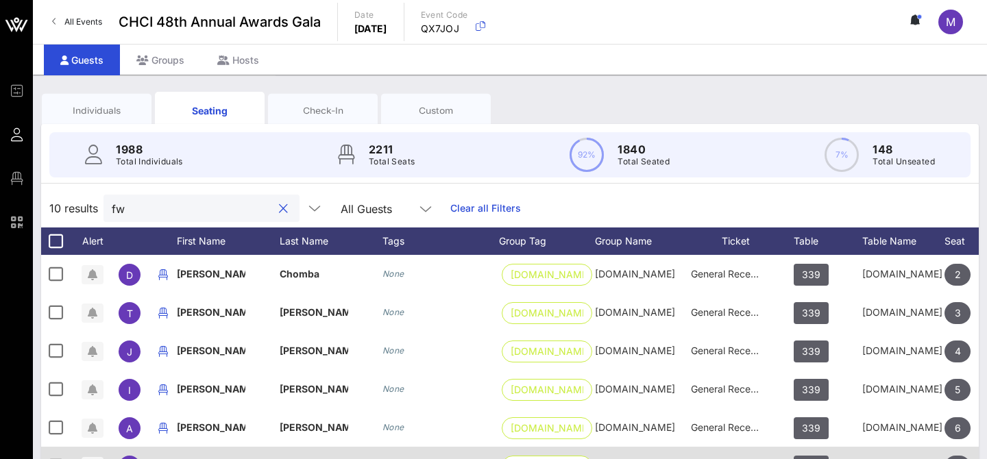
type input "fwd"
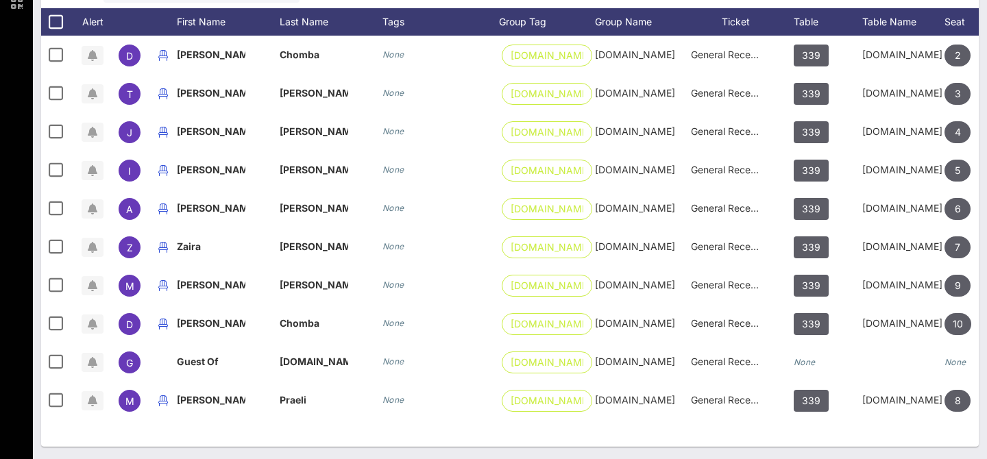
scroll to position [172, 0]
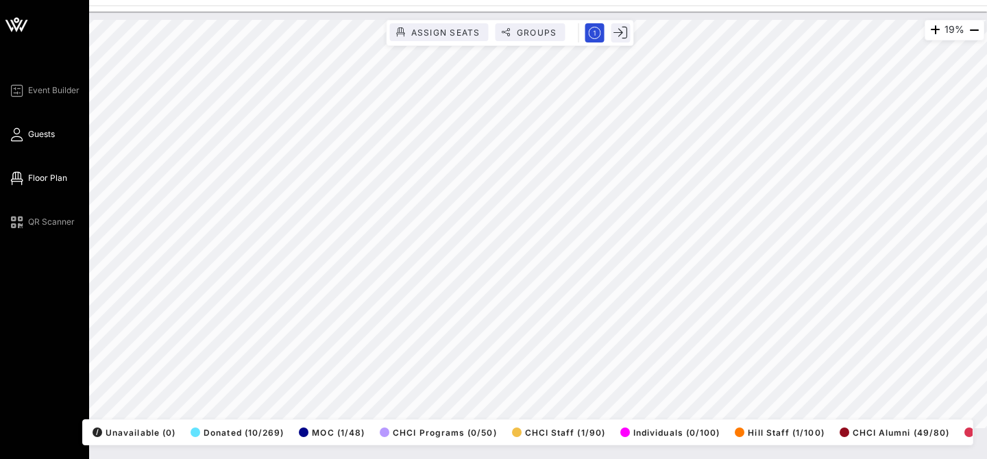
click at [43, 134] on span "Guests" at bounding box center [41, 134] width 27 height 12
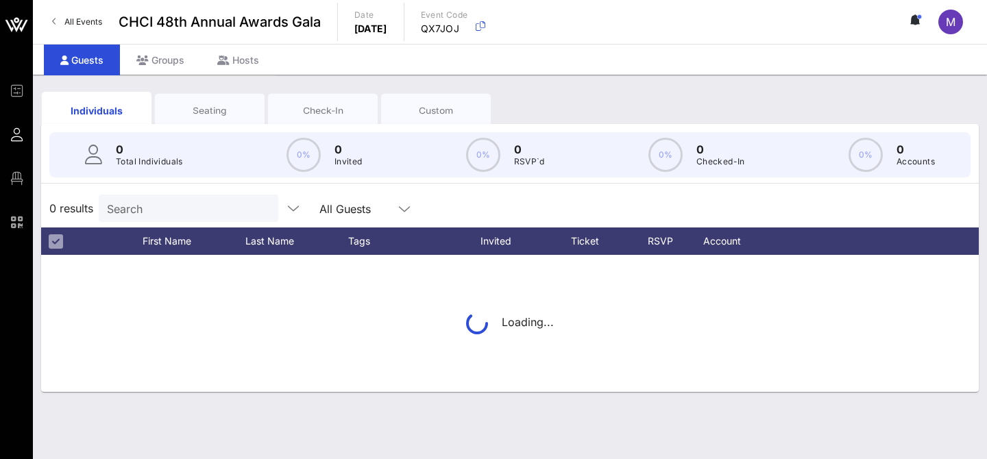
click at [195, 215] on input "Search" at bounding box center [187, 208] width 160 height 18
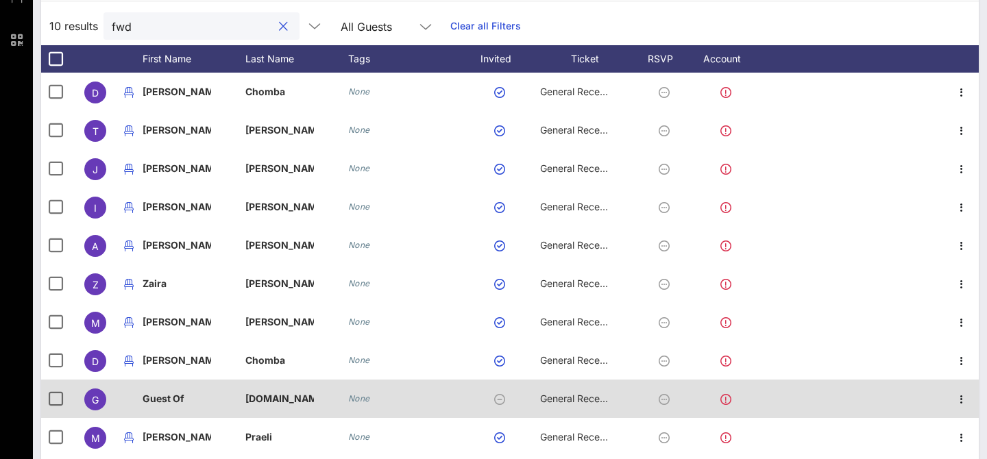
scroll to position [178, 0]
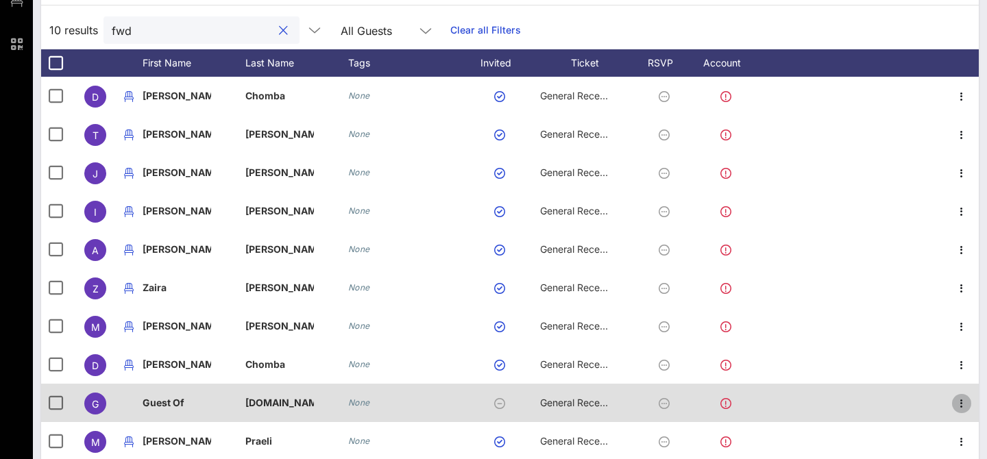
click at [967, 402] on icon "button" at bounding box center [962, 404] width 16 height 16
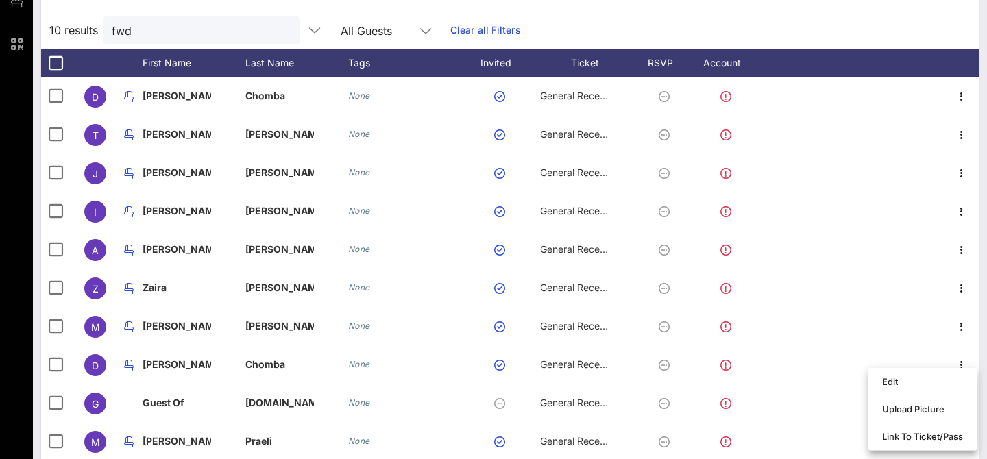
click at [979, 374] on div "Individuals Seating Check-In Custom 1988 Total Individuals 93% 1860 Invited 0% …" at bounding box center [510, 198] width 954 height 605
click at [159, 33] on input "fwd" at bounding box center [192, 30] width 160 height 18
click at [156, 33] on input "fwd" at bounding box center [192, 30] width 160 height 18
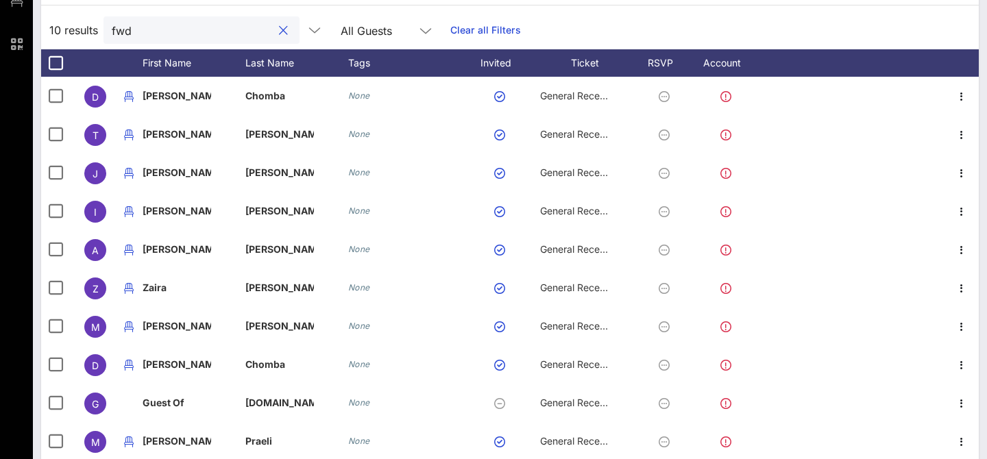
click at [156, 33] on input "fwd" at bounding box center [192, 30] width 160 height 18
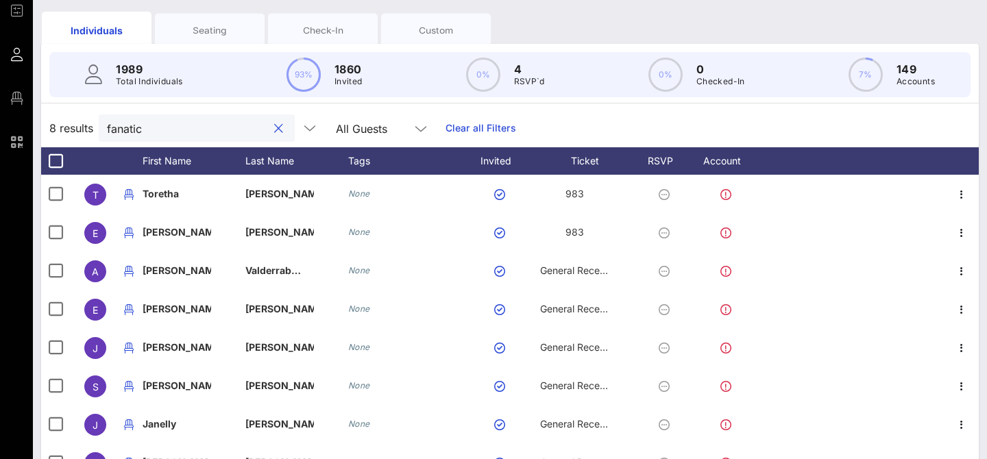
scroll to position [79, 0]
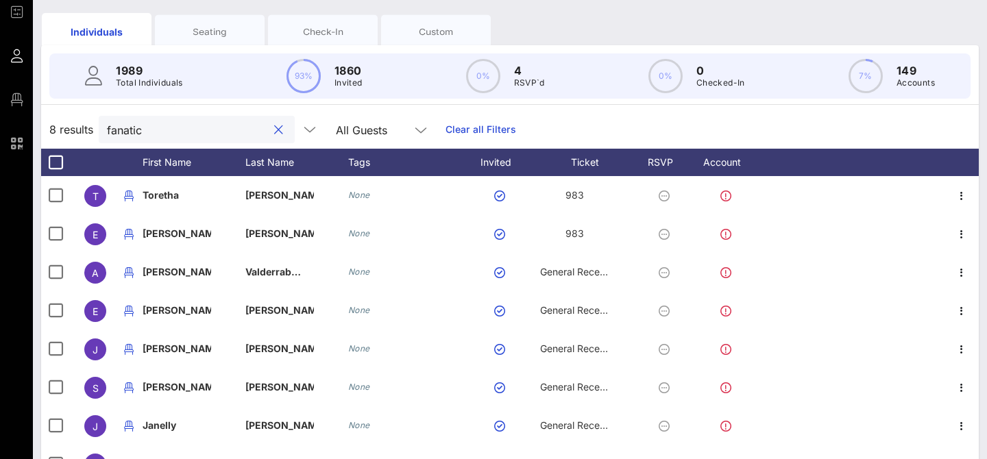
click at [154, 136] on input "fanatic" at bounding box center [187, 130] width 160 height 18
click at [154, 135] on input "fanatic" at bounding box center [187, 130] width 160 height 18
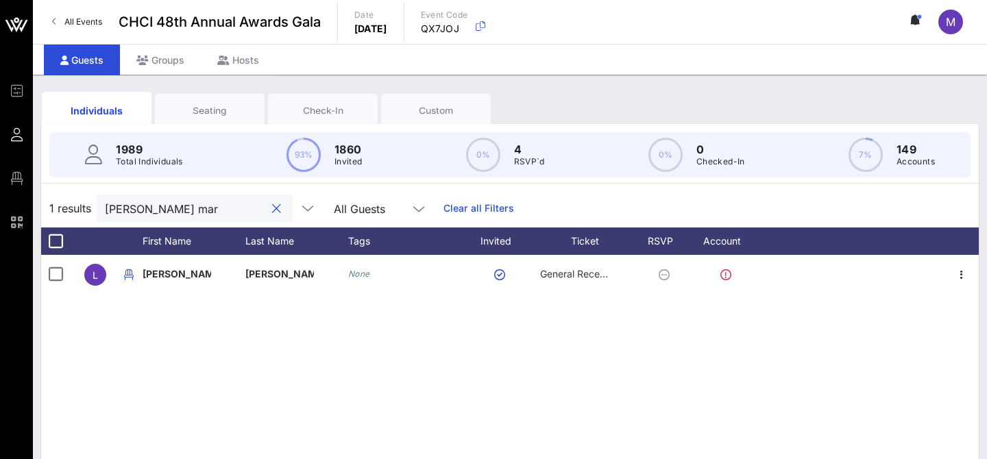
click at [216, 122] on div "Seating" at bounding box center [210, 110] width 110 height 34
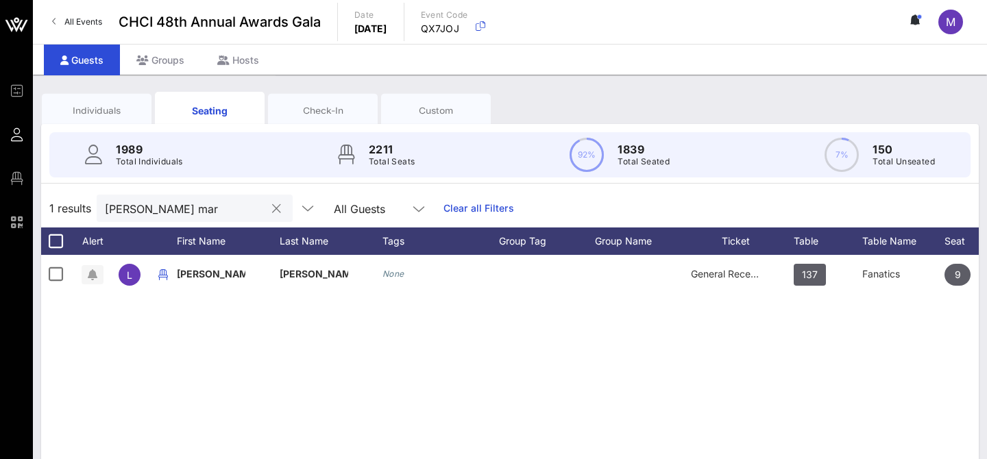
click at [125, 217] on input "luz mar" at bounding box center [185, 208] width 160 height 18
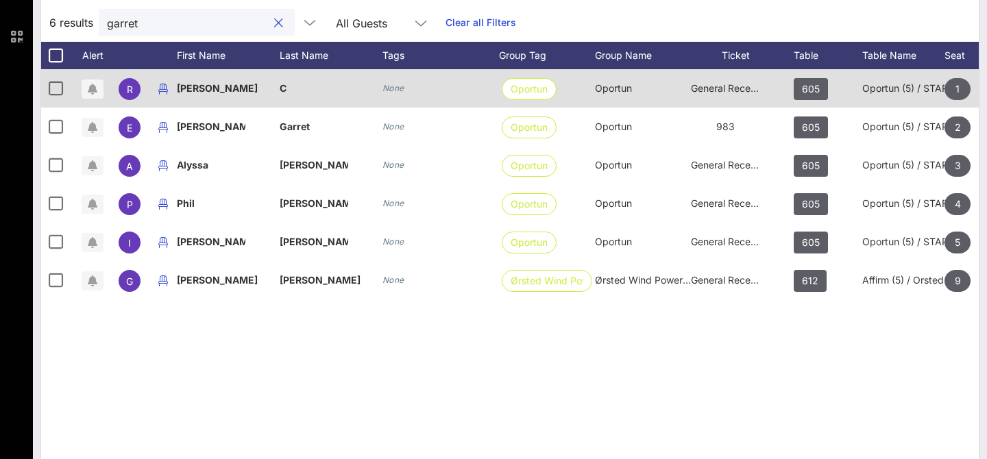
scroll to position [218, 0]
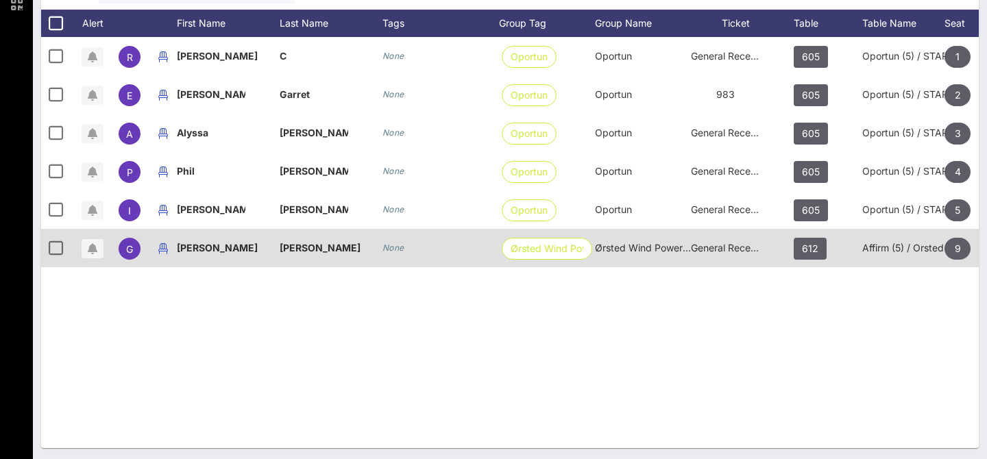
click at [215, 252] on div "Garrett" at bounding box center [228, 248] width 103 height 38
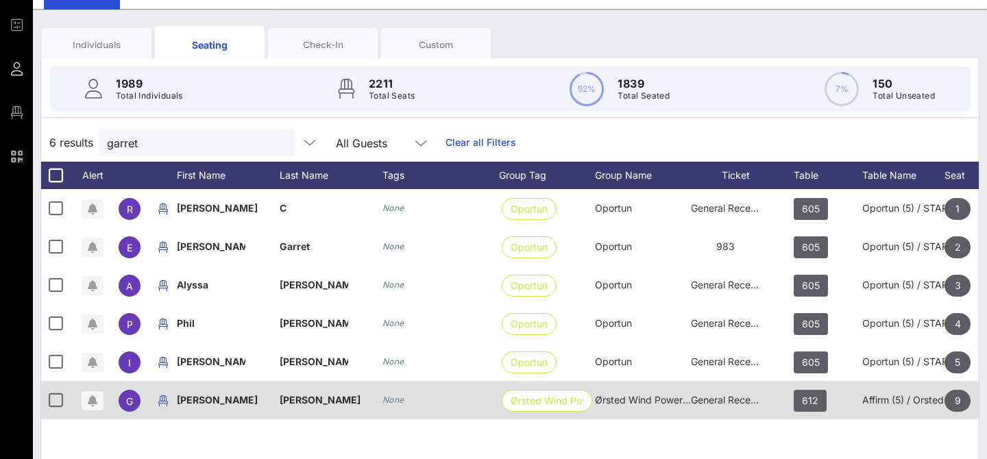
scroll to position [33, 0]
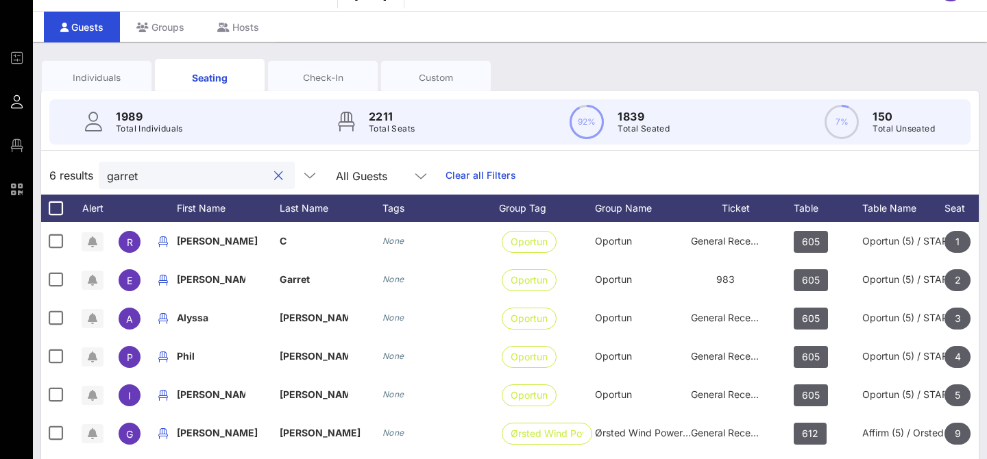
click at [167, 171] on input "garret" at bounding box center [187, 176] width 160 height 18
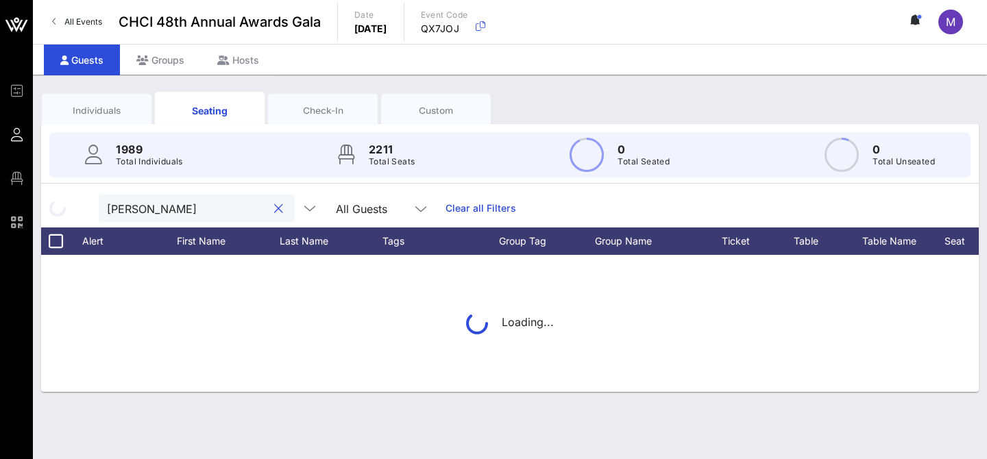
scroll to position [0, 0]
type input "garrett howard"
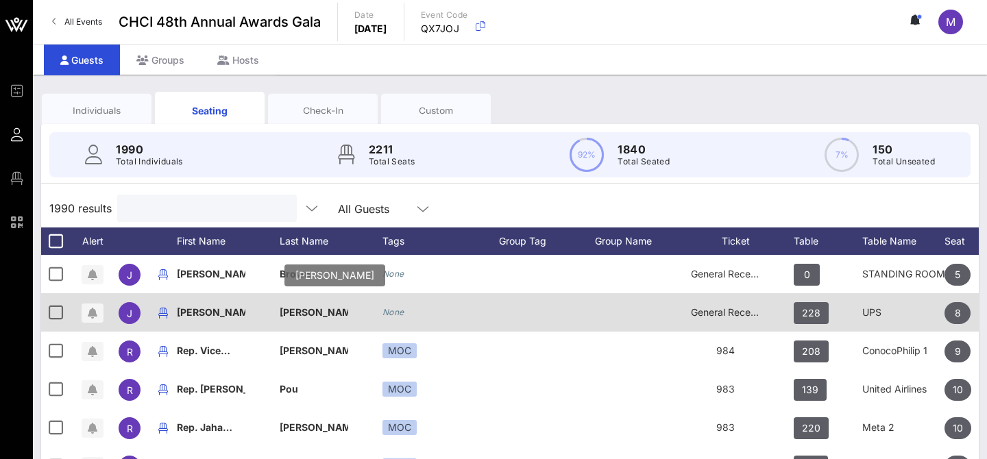
scroll to position [103, 0]
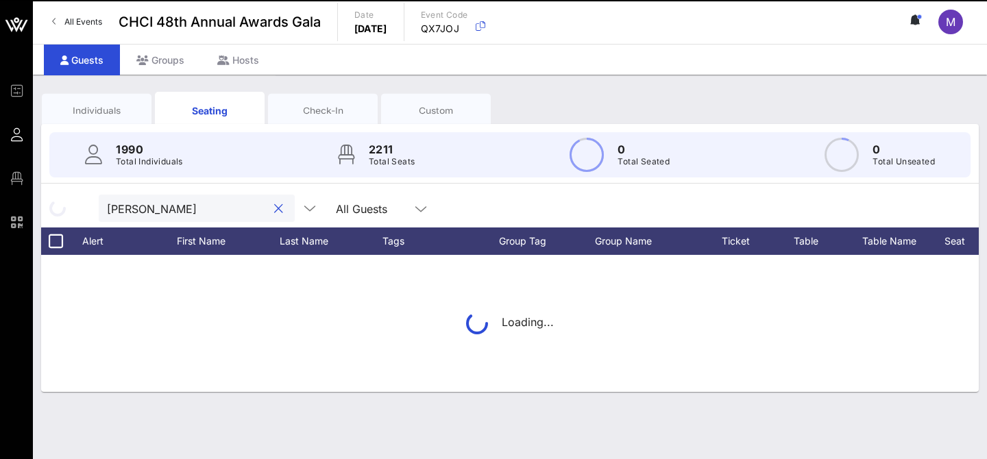
type input "[PERSON_NAME]"
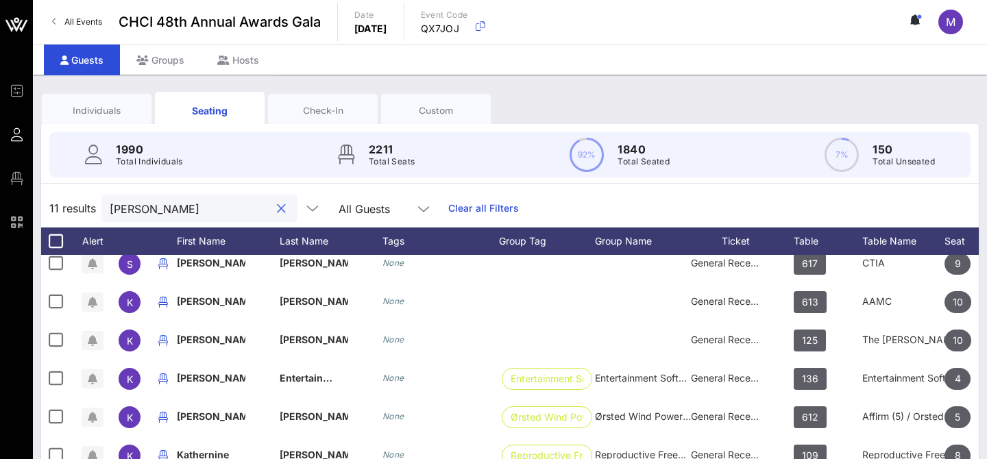
scroll to position [11, 0]
click at [165, 201] on input "[PERSON_NAME]" at bounding box center [190, 208] width 160 height 18
click at [277, 207] on button "clear icon" at bounding box center [281, 209] width 9 height 14
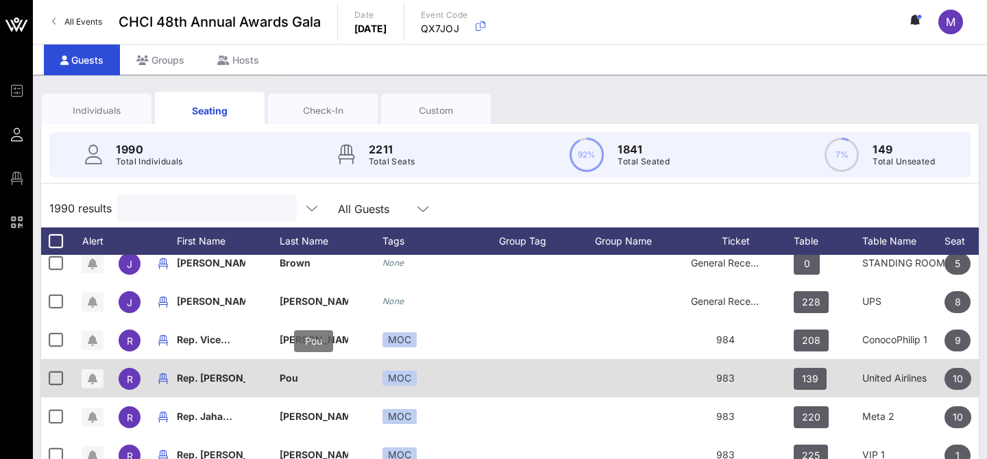
scroll to position [0, 0]
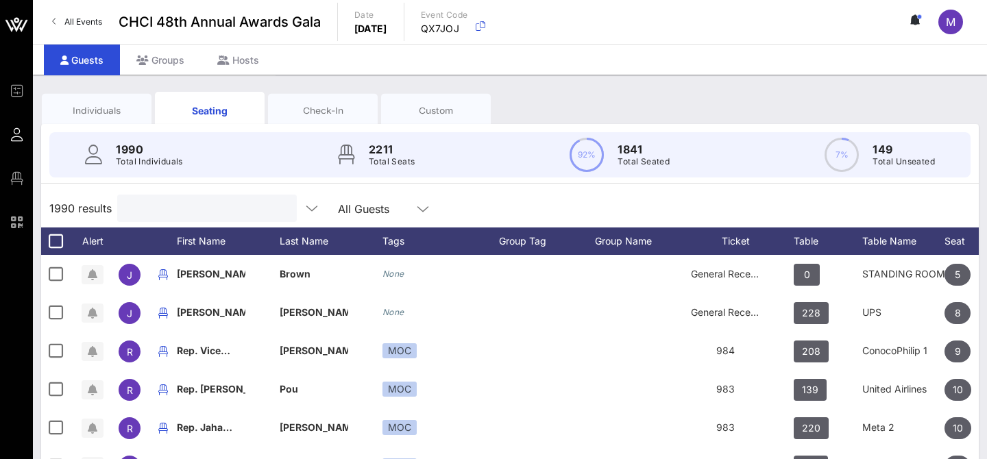
click at [184, 208] on input "text" at bounding box center [205, 208] width 160 height 18
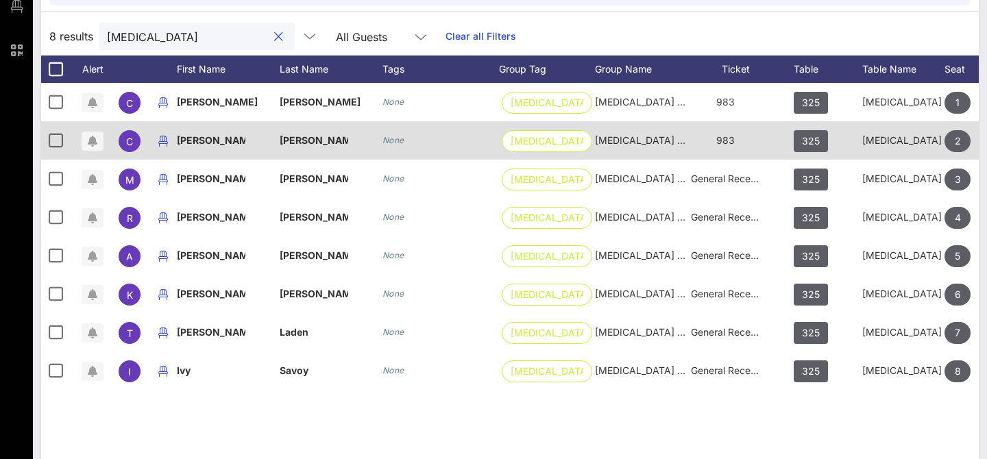
scroll to position [0, 151]
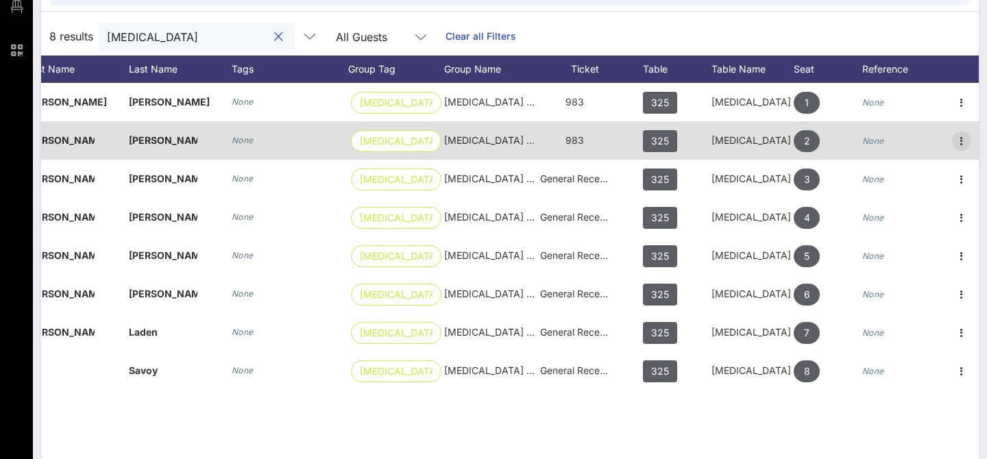
type input "exelon"
click at [966, 141] on icon "button" at bounding box center [962, 141] width 16 height 16
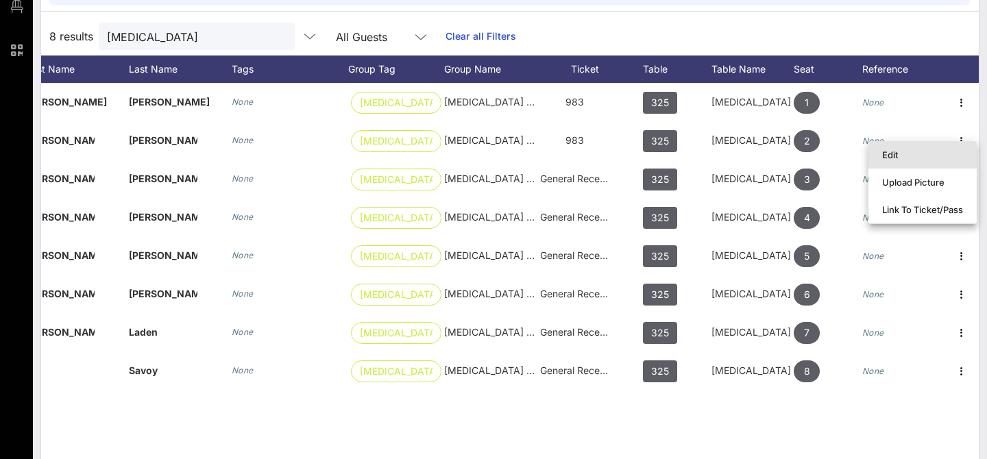
click at [949, 159] on div "Edit" at bounding box center [922, 154] width 81 height 11
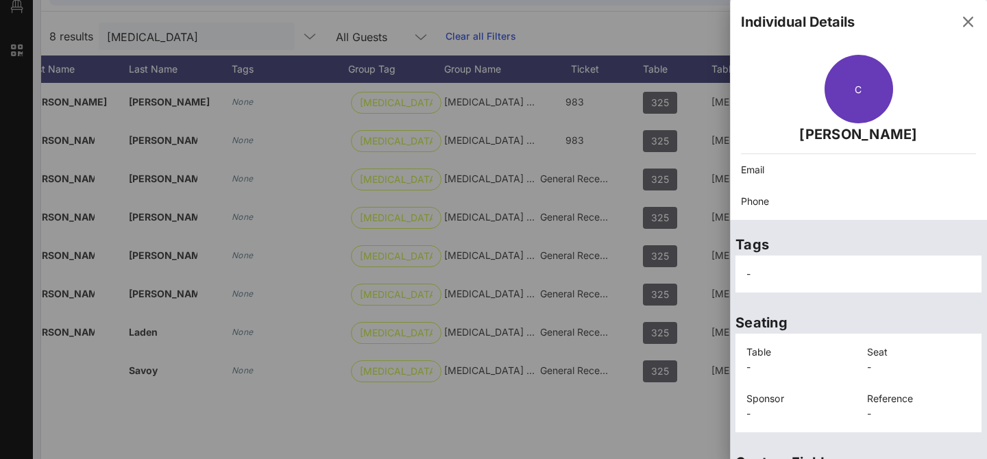
scroll to position [343, 0]
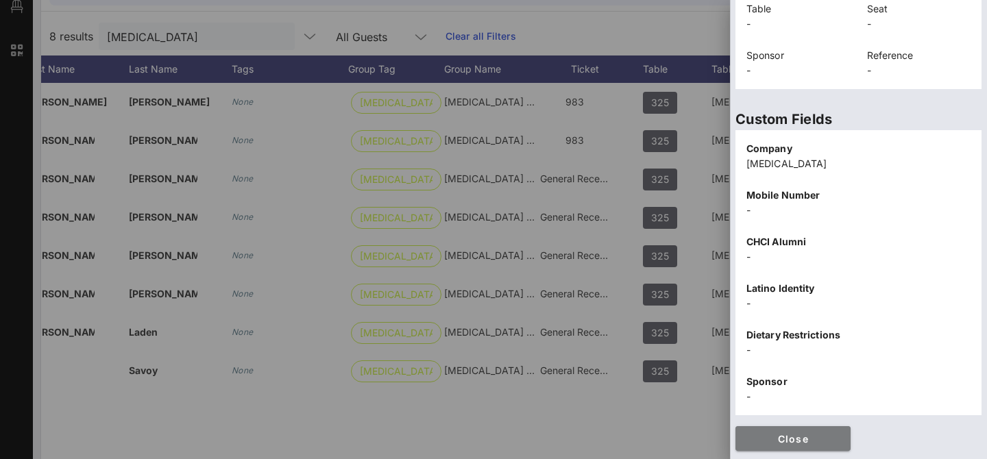
click at [813, 435] on span "Close" at bounding box center [793, 439] width 93 height 12
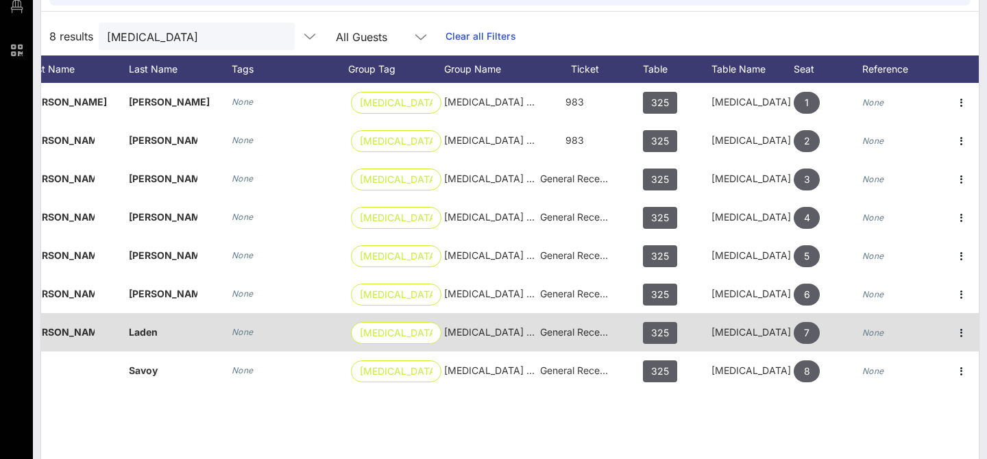
scroll to position [0, 0]
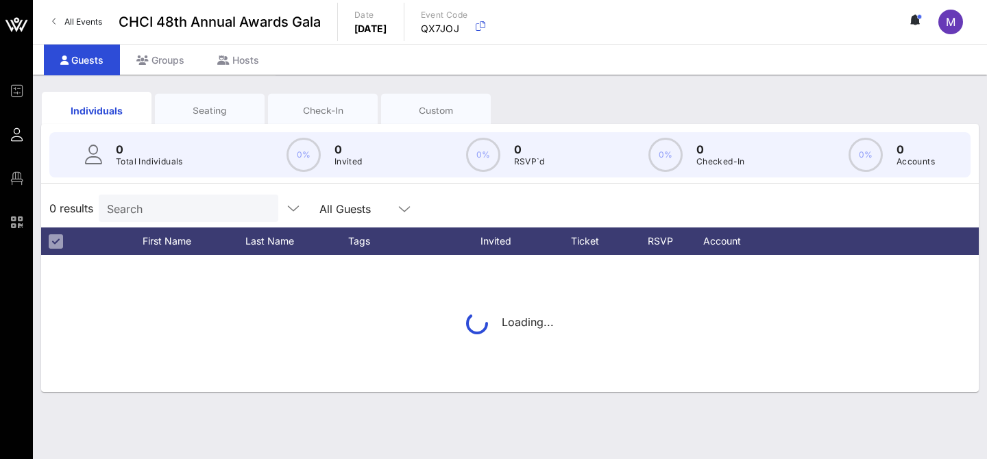
click at [162, 207] on input "Search" at bounding box center [187, 208] width 160 height 18
type input "garre"
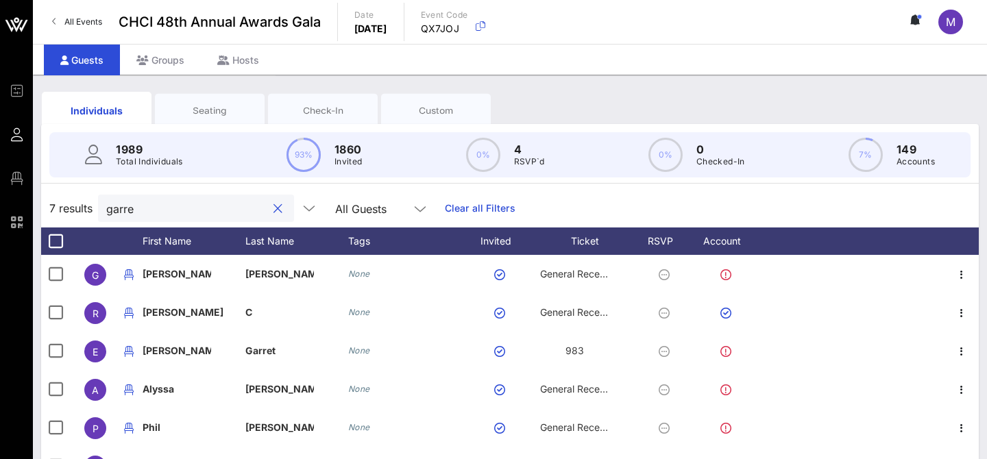
click at [269, 205] on div at bounding box center [277, 209] width 16 height 16
click at [274, 210] on button "clear icon" at bounding box center [278, 209] width 9 height 14
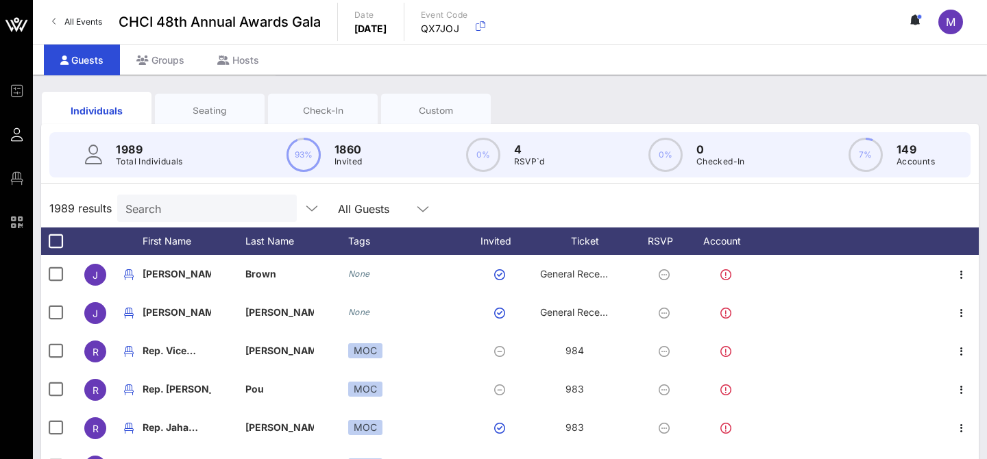
click at [232, 225] on div "1989 results Search All Guests" at bounding box center [510, 208] width 938 height 38
click at [221, 204] on input "text" at bounding box center [205, 208] width 160 height 18
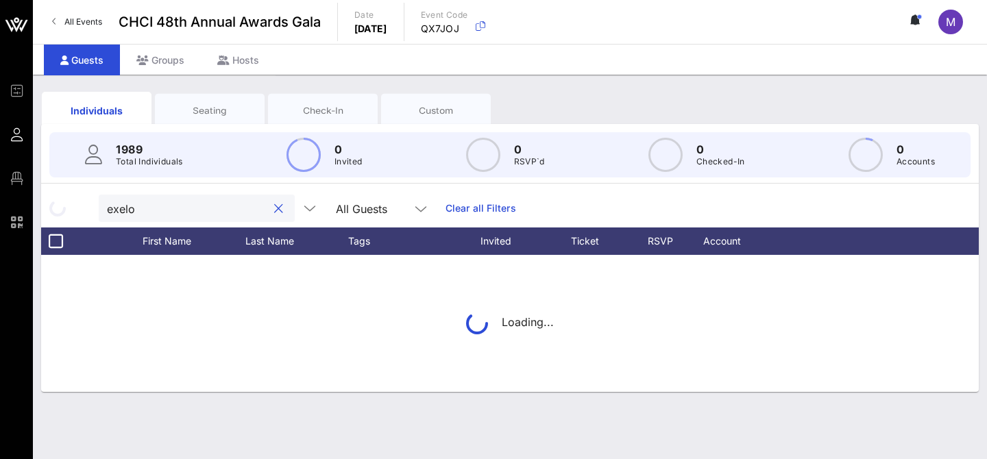
type input "exelon"
type input "raul"
type input "karen"
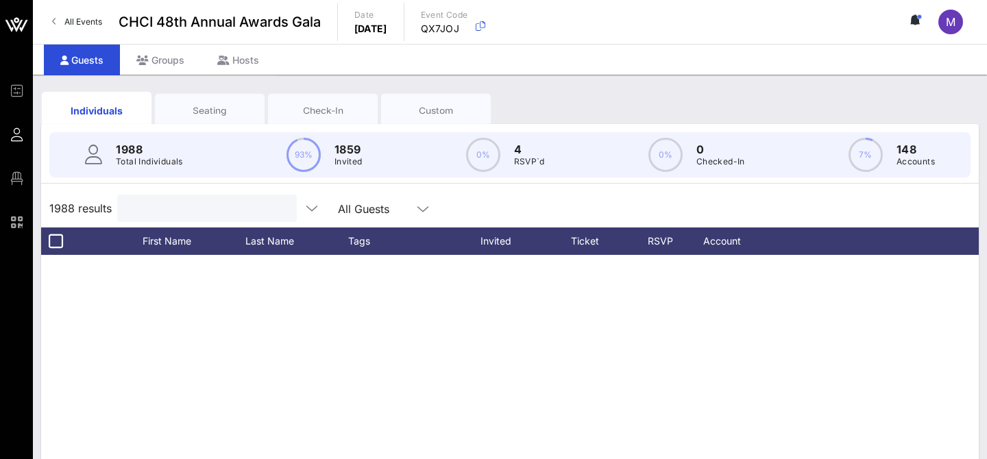
scroll to position [772, 0]
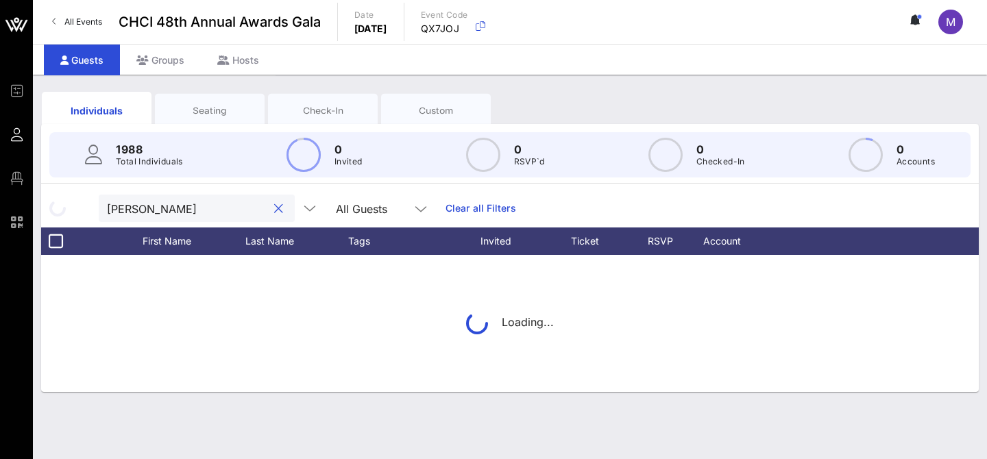
type input "chris duncan"
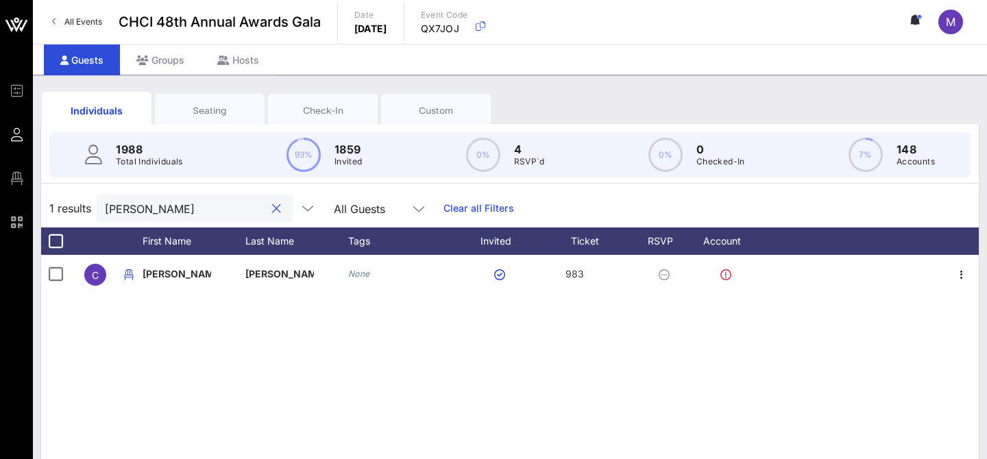
scroll to position [0, 0]
click at [272, 207] on button "clear icon" at bounding box center [276, 209] width 9 height 14
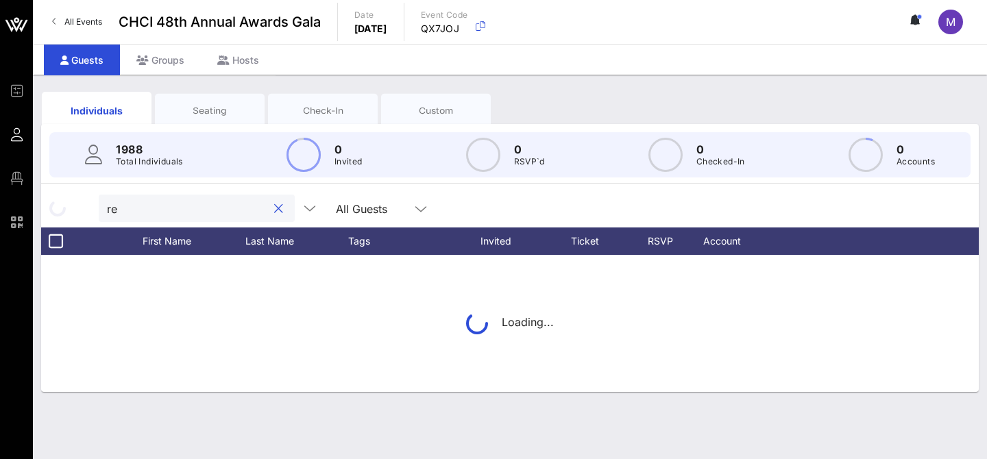
type input "r"
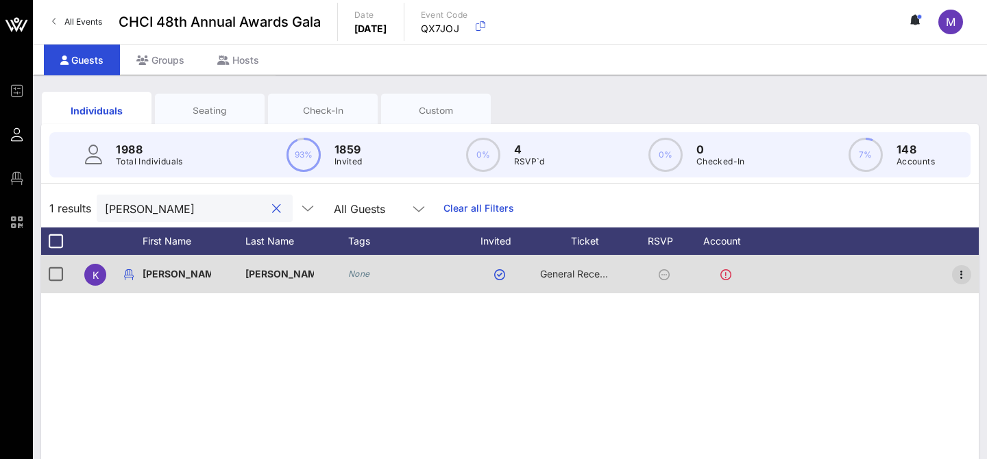
type input "karen suar"
click at [961, 274] on icon "button" at bounding box center [962, 275] width 16 height 16
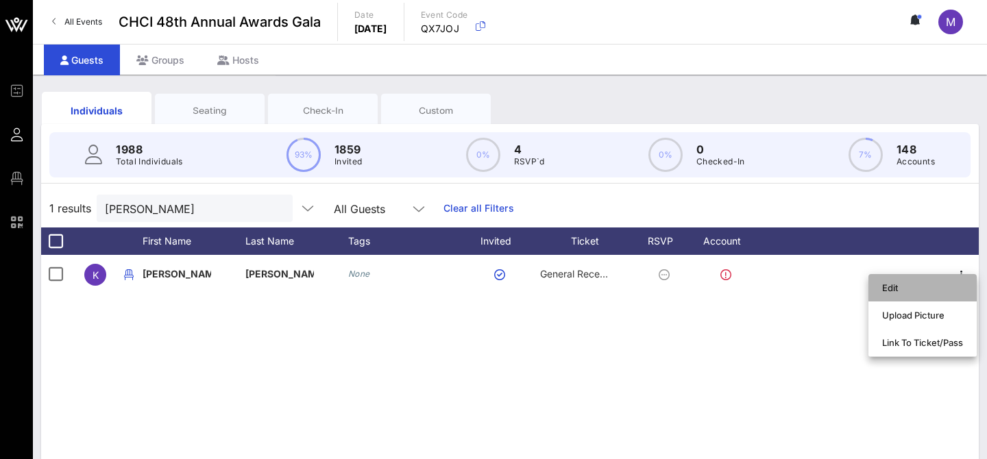
click at [911, 290] on div "Edit" at bounding box center [922, 287] width 81 height 11
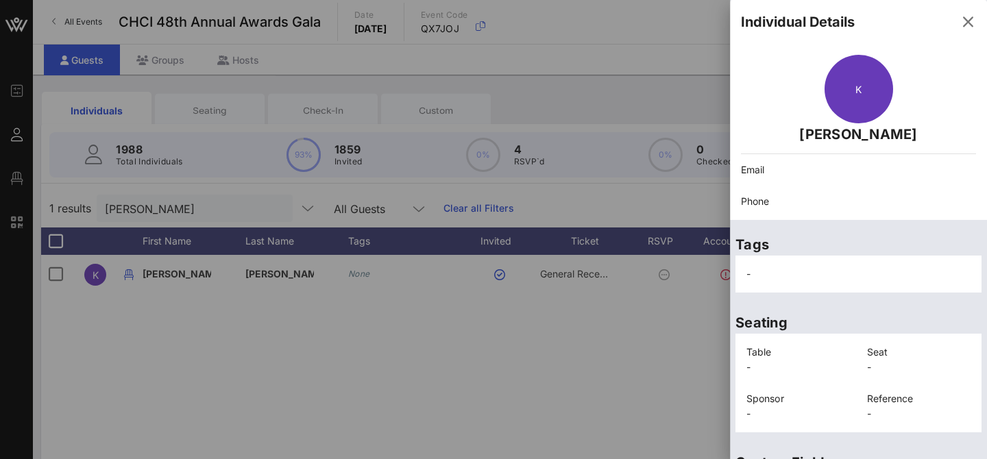
scroll to position [343, 0]
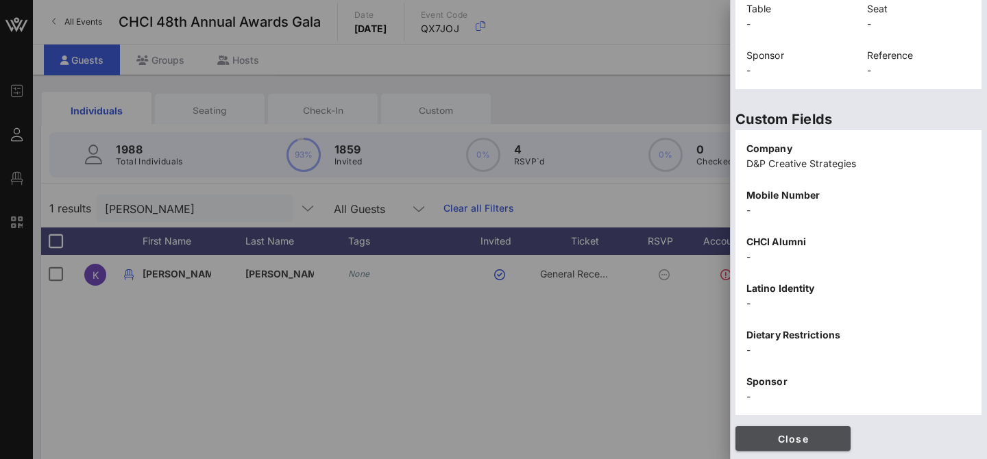
click at [790, 435] on span "Close" at bounding box center [793, 439] width 93 height 12
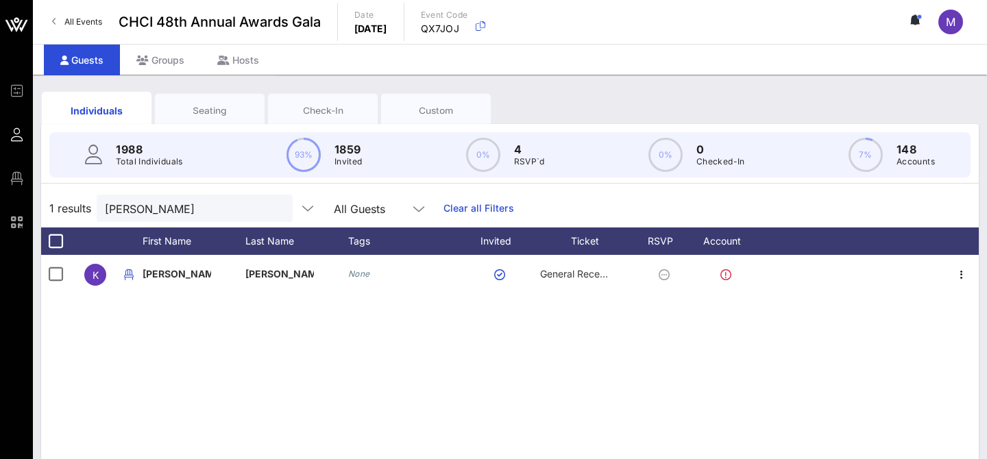
click at [272, 211] on button "clear icon" at bounding box center [276, 209] width 9 height 14
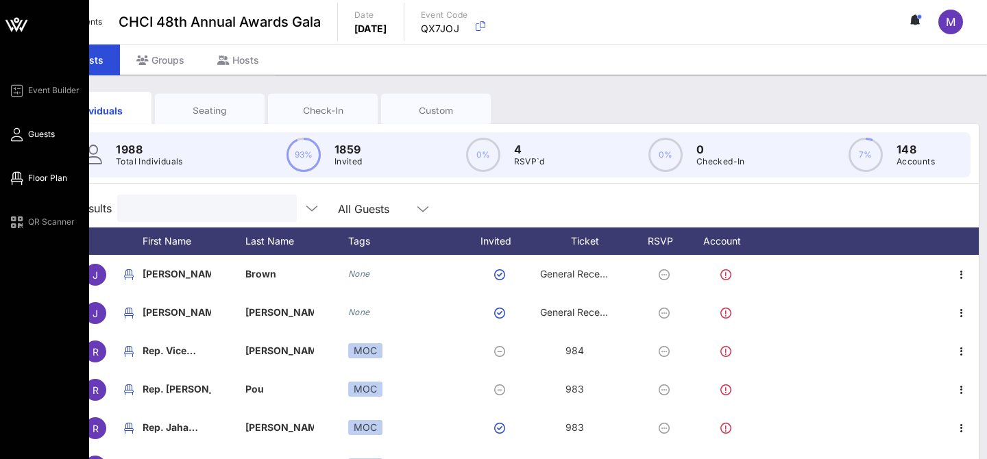
click at [55, 177] on span "Floor Plan" at bounding box center [47, 178] width 39 height 12
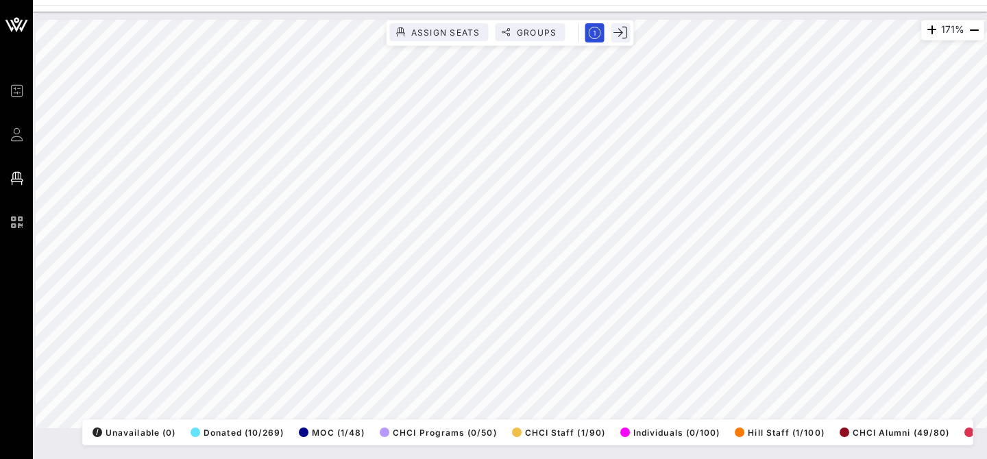
click at [417, 459] on html "Event Builder Guests Floor Plan QR Scanner CHCI 48th Annual Awards Gala 171% As…" at bounding box center [493, 229] width 987 height 459
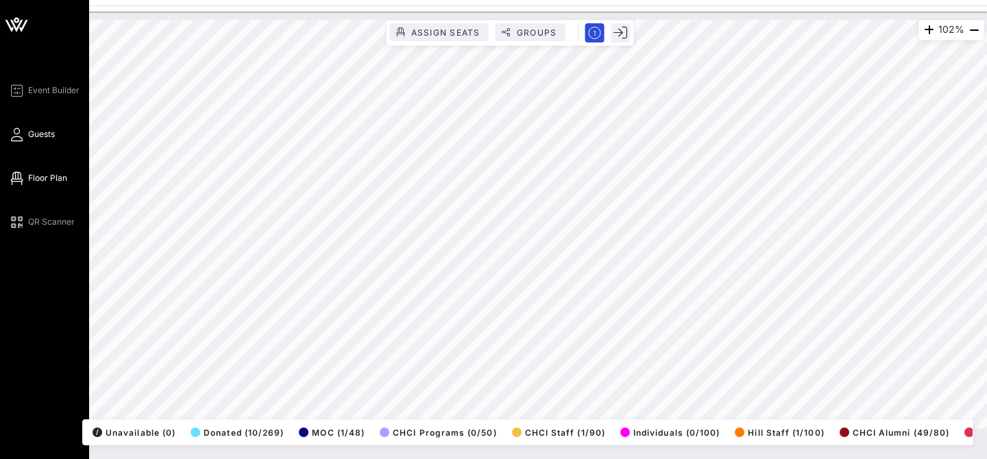
click at [38, 138] on span "Guests" at bounding box center [41, 134] width 27 height 12
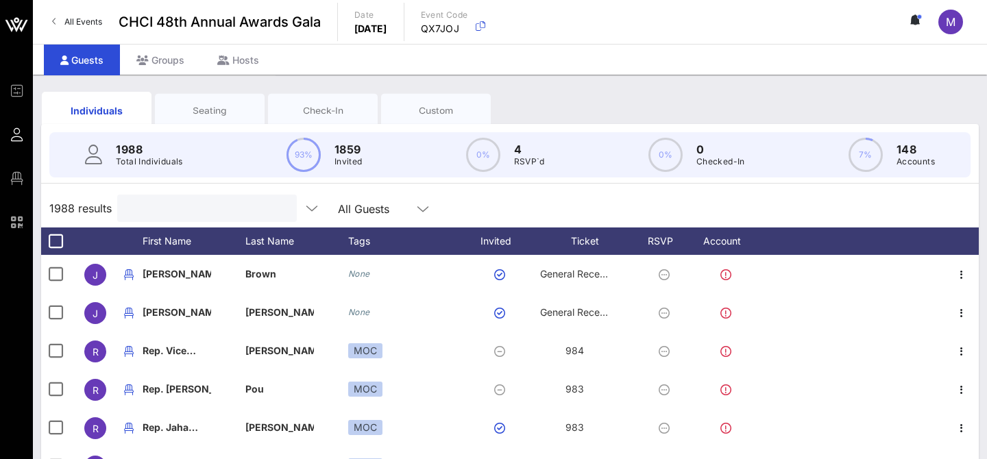
click at [175, 212] on input "text" at bounding box center [205, 208] width 160 height 18
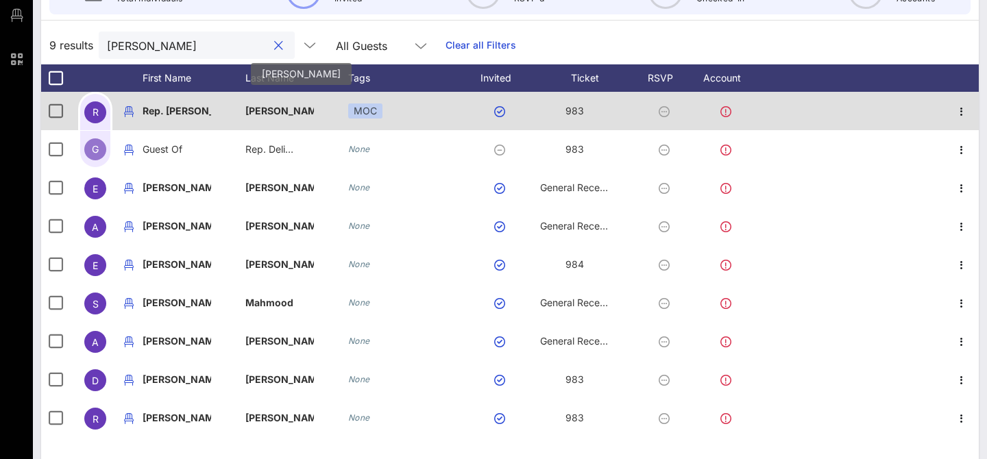
scroll to position [160, 0]
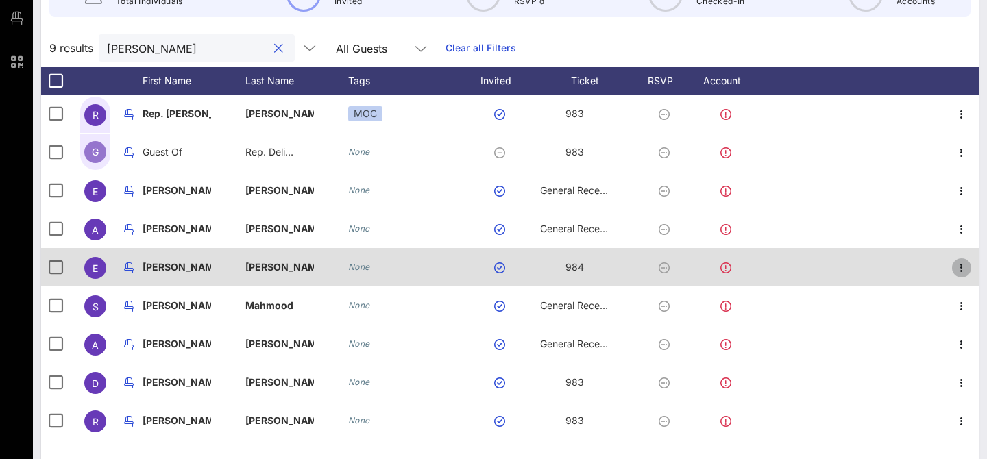
click at [964, 273] on icon "button" at bounding box center [962, 268] width 16 height 16
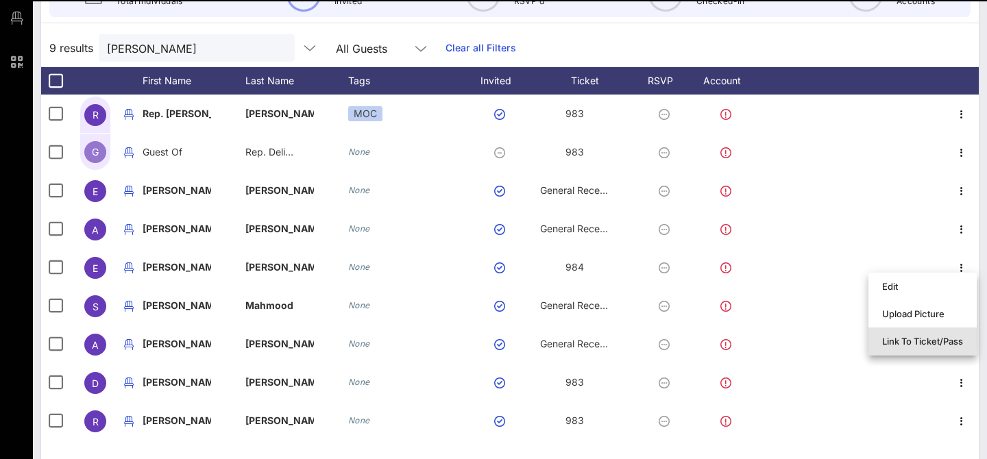
click at [895, 337] on div "Link To Ticket/Pass" at bounding box center [922, 341] width 81 height 11
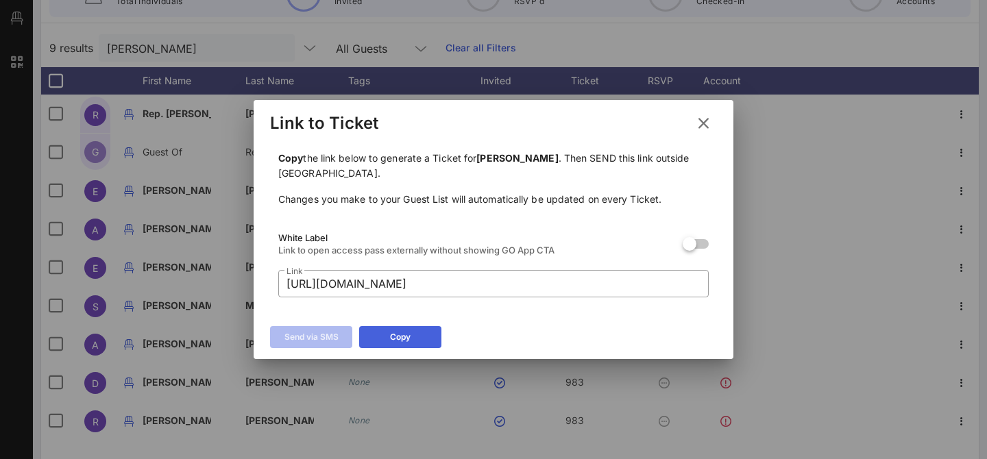
click at [397, 334] on button "Copy" at bounding box center [400, 337] width 82 height 22
click at [708, 123] on icon at bounding box center [703, 123] width 19 height 16
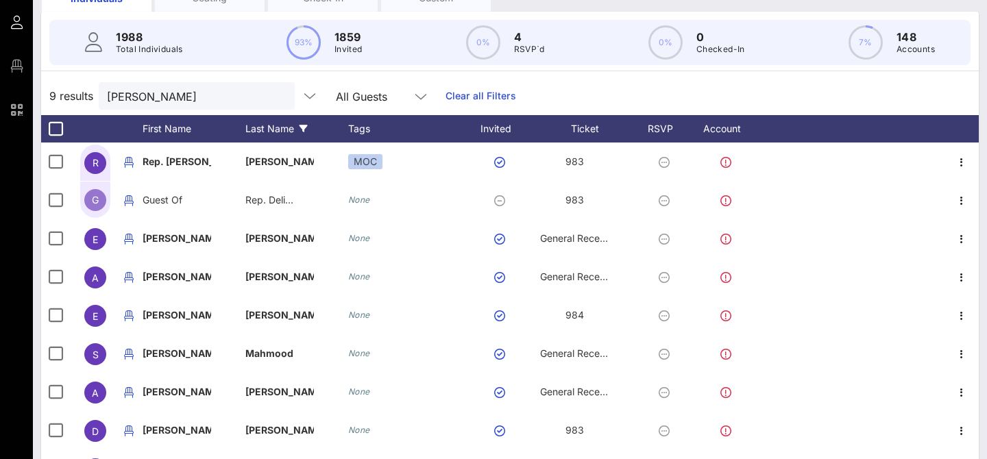
scroll to position [0, 0]
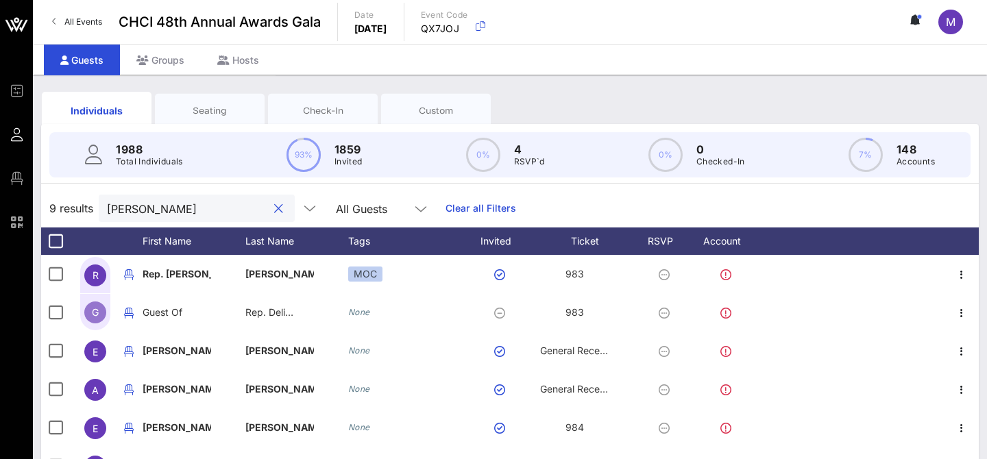
click at [152, 214] on input "elia" at bounding box center [187, 208] width 160 height 18
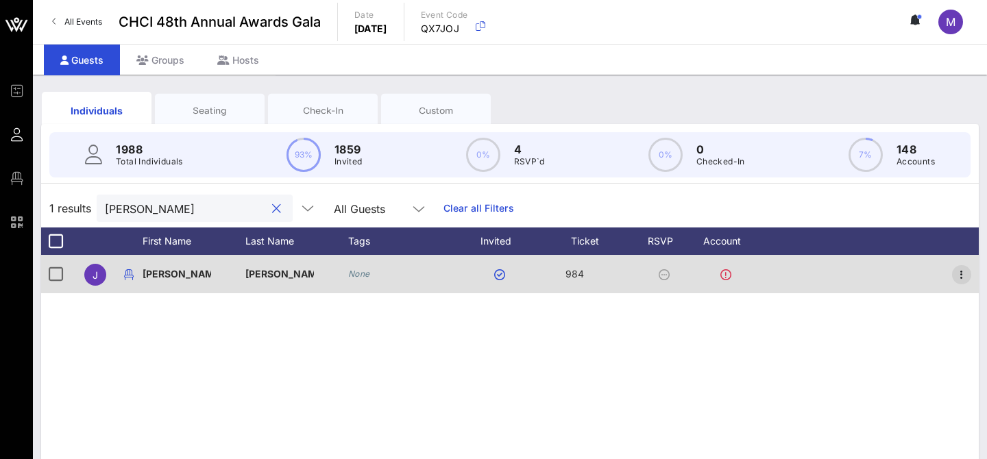
type input "jennifer arc"
click at [958, 274] on icon "button" at bounding box center [962, 275] width 16 height 16
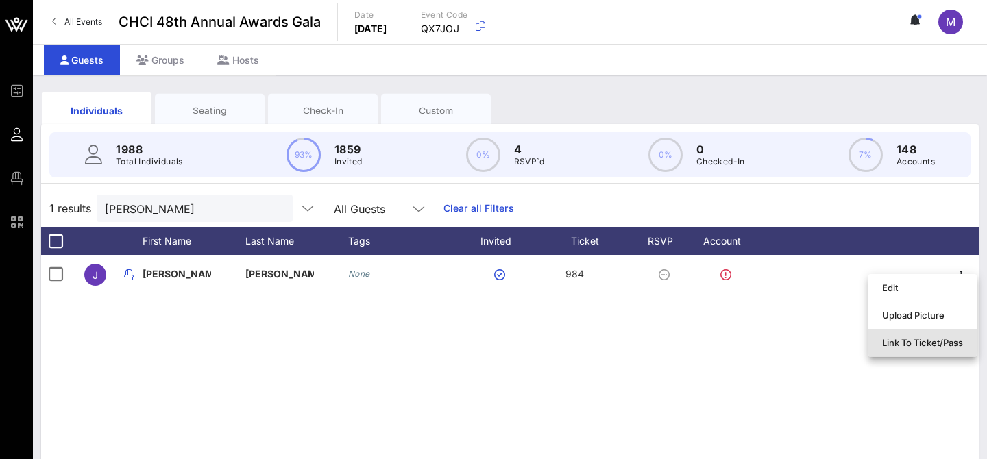
click at [939, 350] on div "Link To Ticket/Pass" at bounding box center [922, 343] width 81 height 22
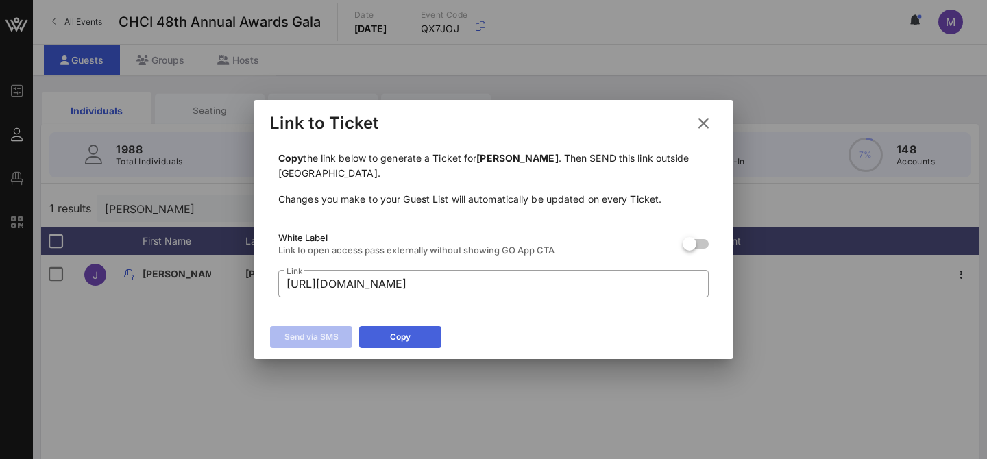
click at [385, 332] on button "Copy" at bounding box center [400, 337] width 82 height 22
click at [710, 128] on icon at bounding box center [703, 123] width 19 height 16
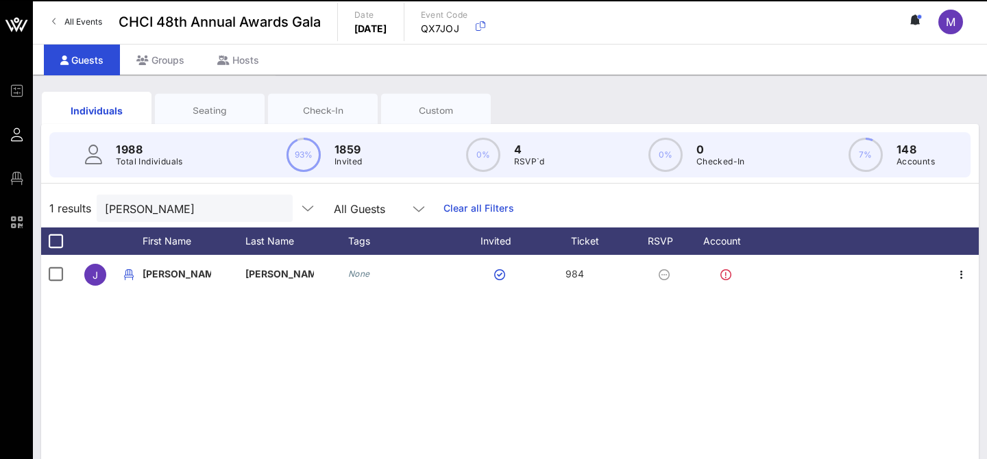
click at [694, 124] on div "1988 Total Individuals 93% 1859 Invited 0% 4 RSVP`d 0% 0 Checked-In 7% 148 Acco…" at bounding box center [510, 155] width 954 height 62
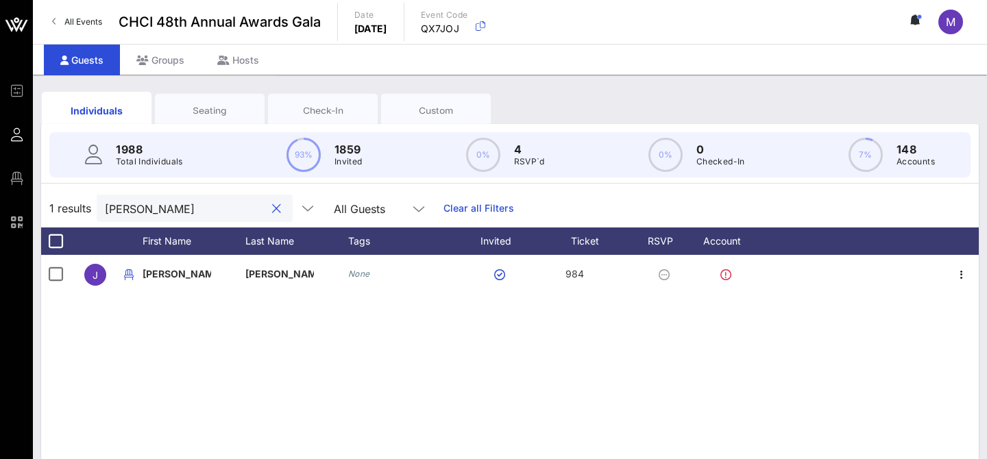
click at [171, 202] on input "jennifer arc" at bounding box center [185, 208] width 160 height 18
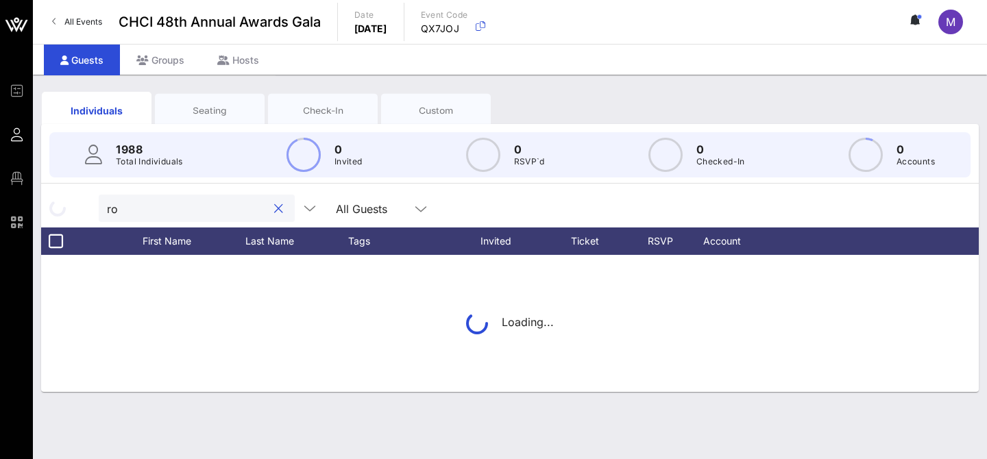
type input "r"
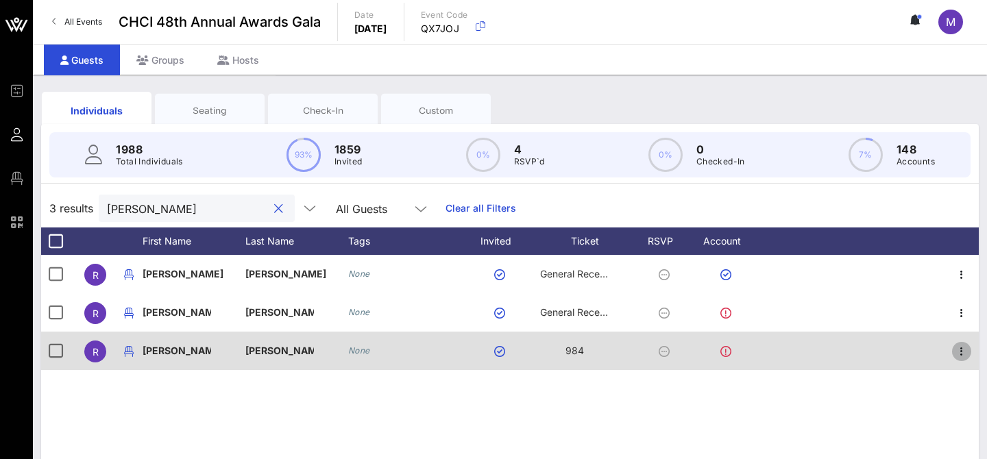
click at [962, 348] on icon "button" at bounding box center [962, 351] width 16 height 16
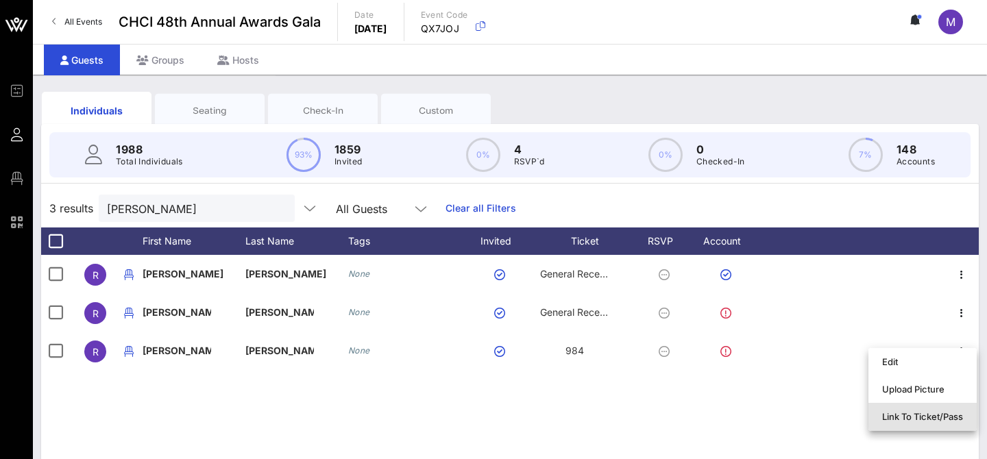
click at [912, 424] on div "Link To Ticket/Pass" at bounding box center [922, 417] width 81 height 22
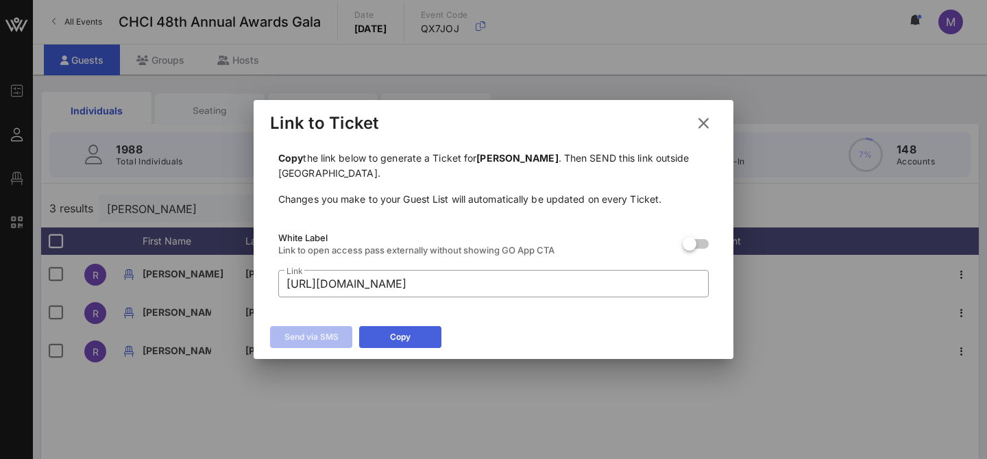
click at [415, 335] on button "Copy" at bounding box center [400, 337] width 82 height 22
click at [708, 117] on icon at bounding box center [703, 123] width 19 height 16
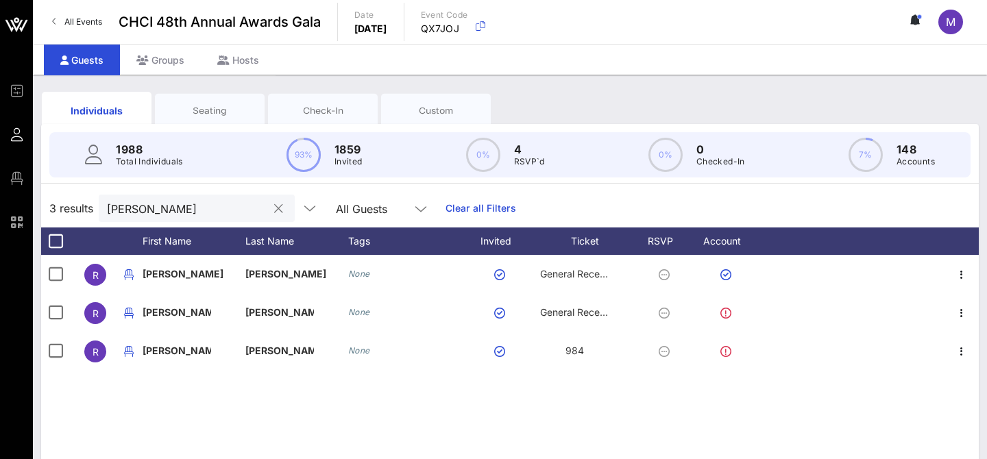
click at [152, 205] on input "roberto" at bounding box center [187, 208] width 160 height 18
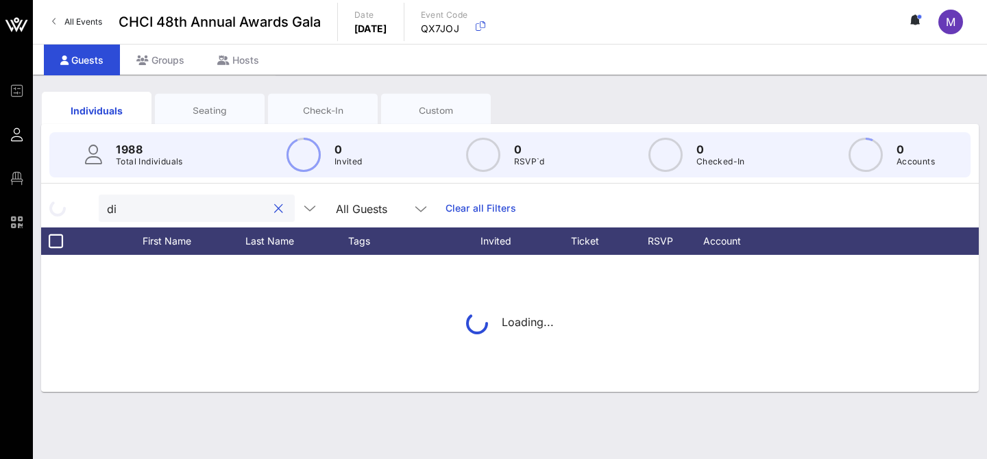
type input "d"
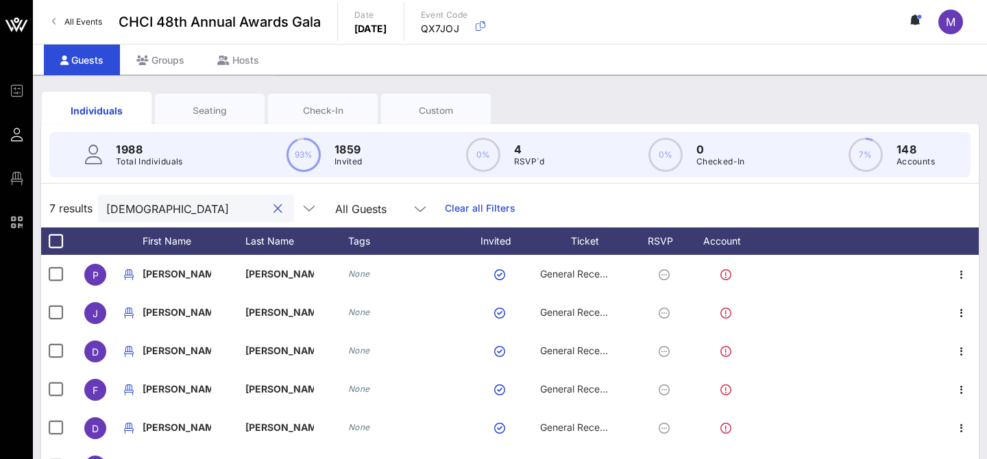
click at [247, 97] on div "Seating" at bounding box center [210, 110] width 110 height 34
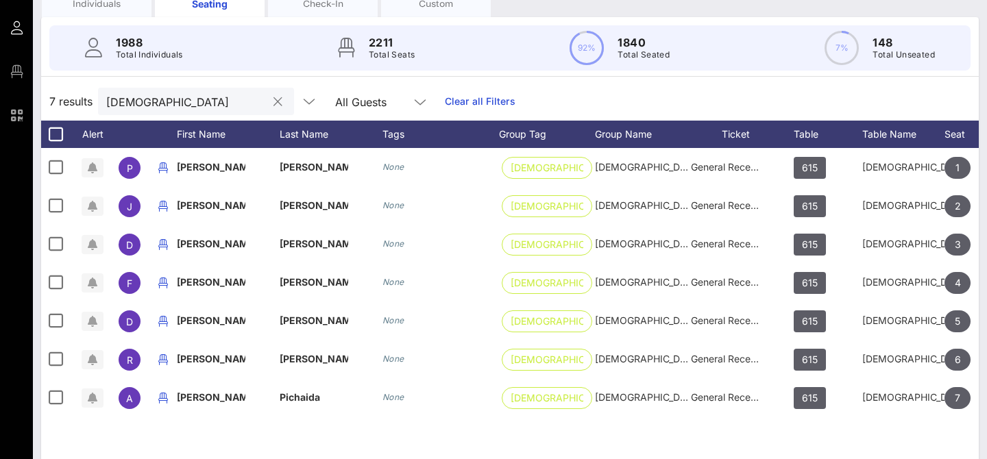
scroll to position [106, 0]
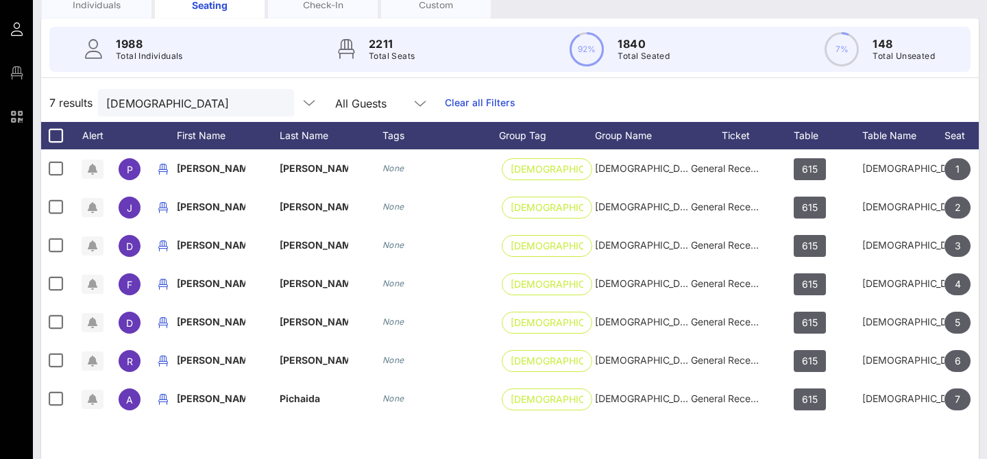
click at [90, 8] on div "Individuals" at bounding box center [96, 5] width 89 height 13
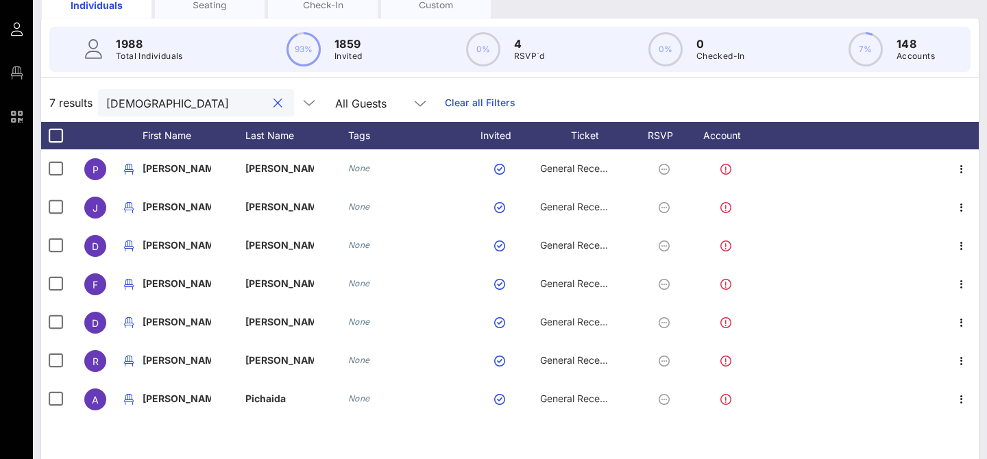
click at [186, 105] on input "christus" at bounding box center [186, 103] width 160 height 18
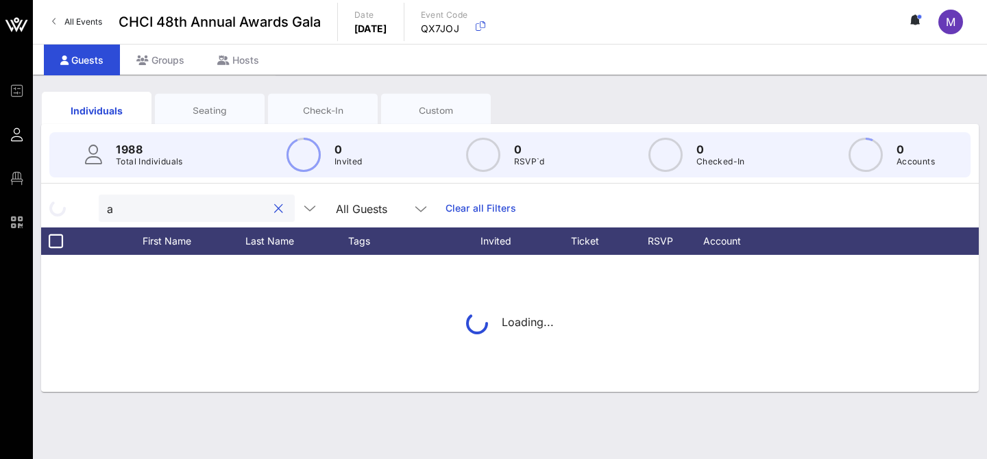
scroll to position [0, 0]
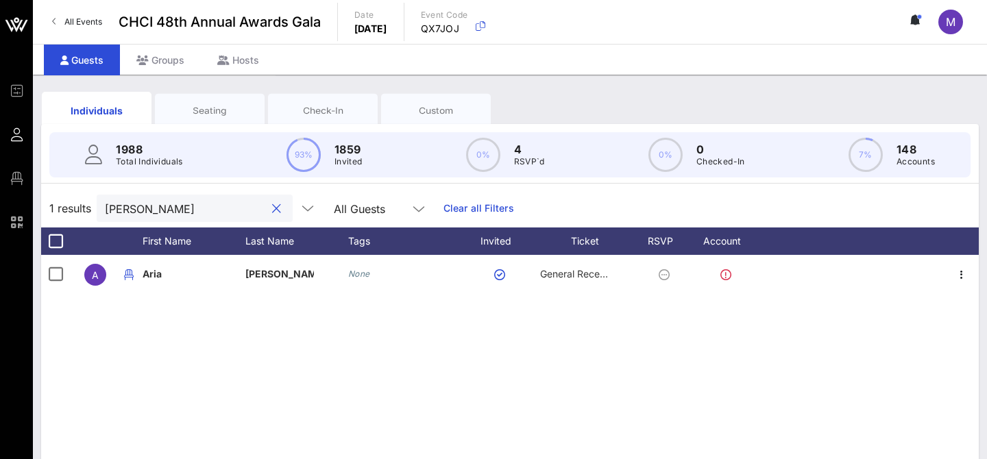
type input "aria campo"
click at [204, 118] on div "Seating" at bounding box center [210, 110] width 110 height 34
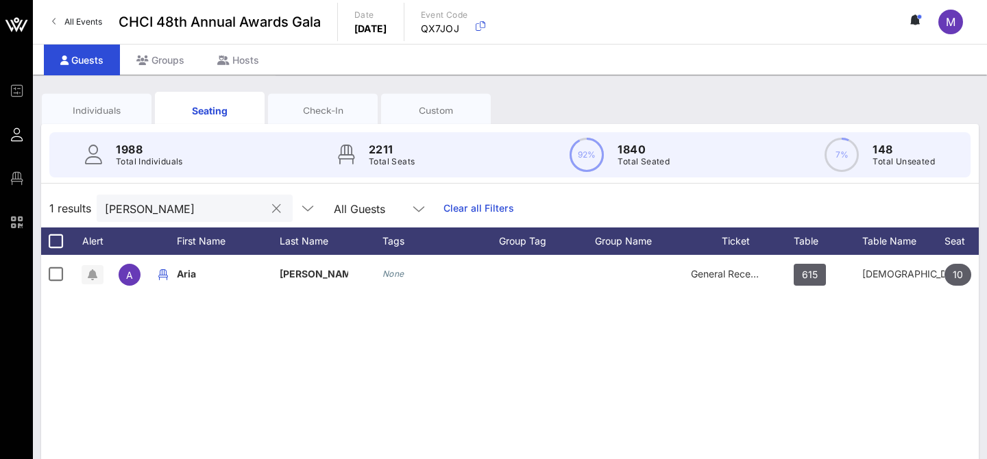
click at [265, 208] on div at bounding box center [274, 209] width 19 height 16
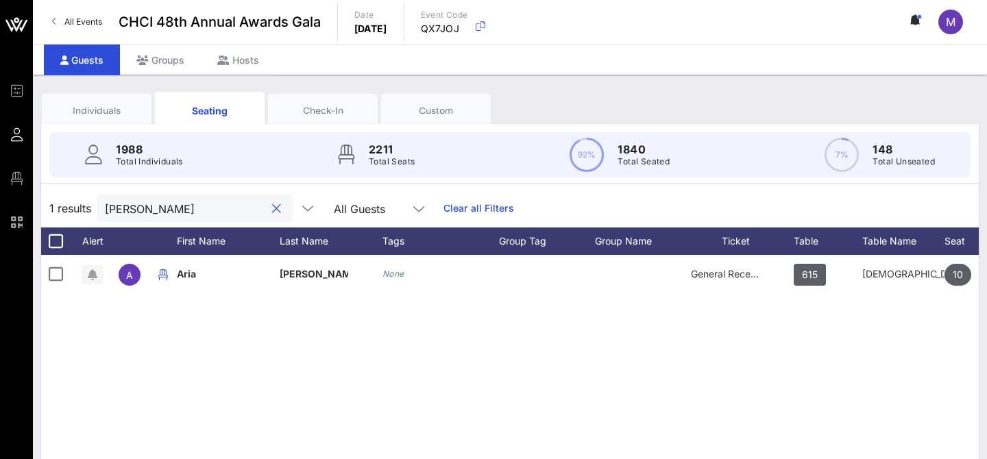
click at [265, 208] on div at bounding box center [274, 209] width 19 height 16
click at [251, 207] on div "aria campo" at bounding box center [195, 208] width 196 height 27
click at [272, 207] on button "clear icon" at bounding box center [276, 209] width 9 height 14
click at [190, 210] on input "sofia min" at bounding box center [185, 208] width 160 height 18
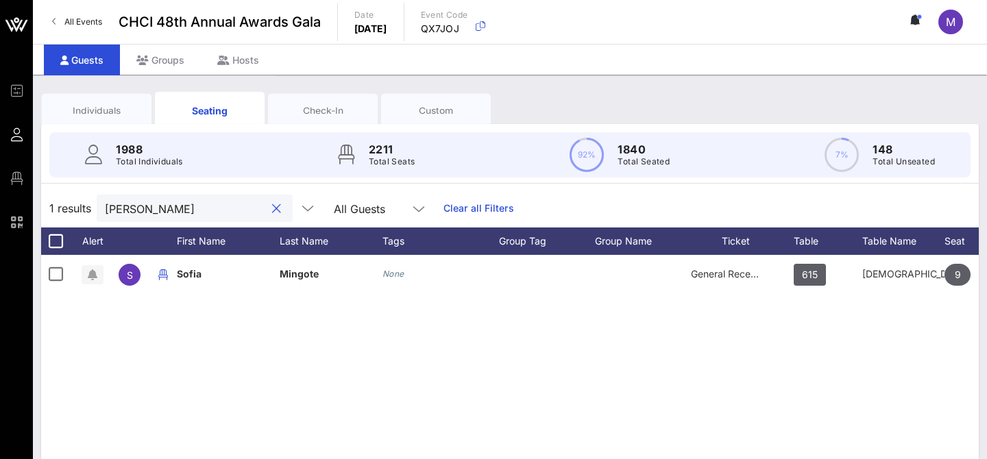
click at [190, 210] on input "sofia min" at bounding box center [185, 208] width 160 height 18
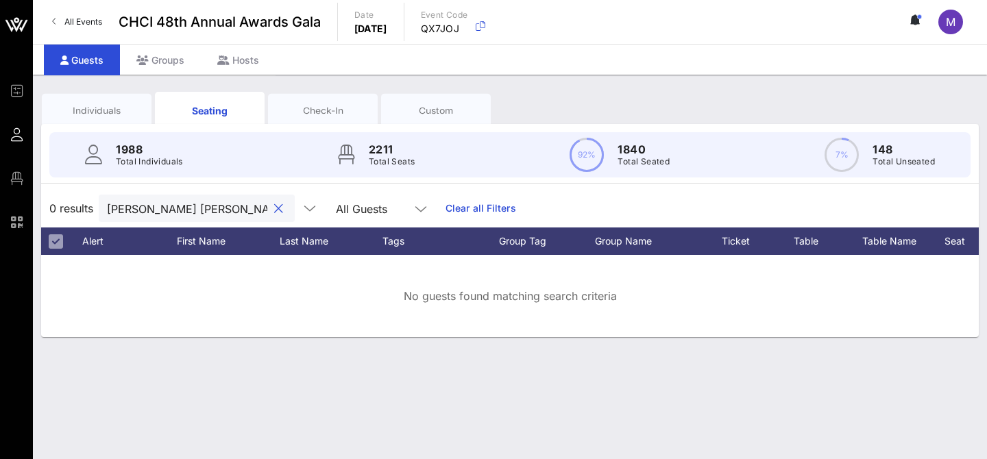
click at [204, 205] on input "laura peter" at bounding box center [187, 208] width 160 height 18
click at [114, 112] on div "Individuals" at bounding box center [96, 110] width 89 height 13
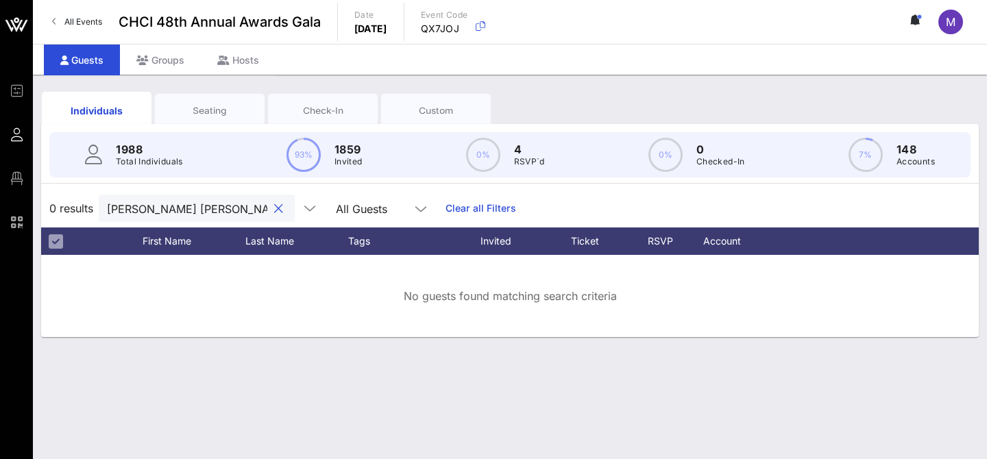
click at [191, 206] on input "laura peter" at bounding box center [187, 208] width 160 height 18
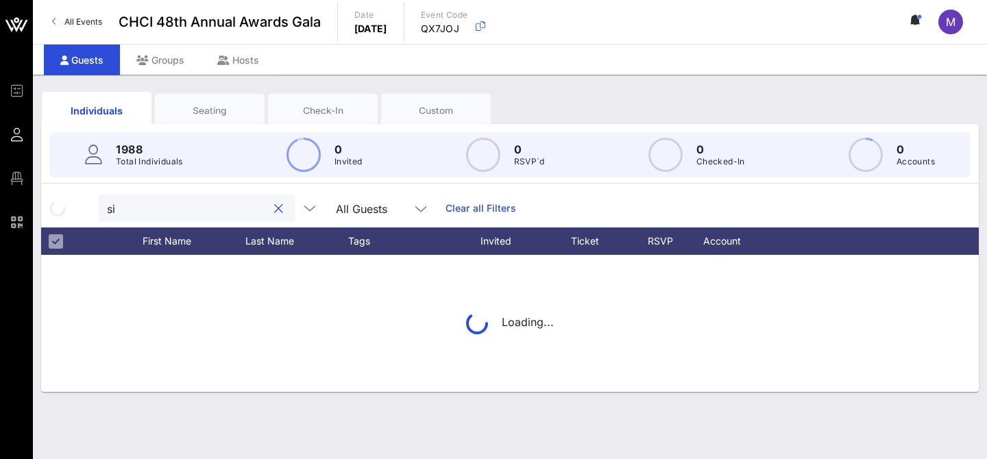
type input "sid"
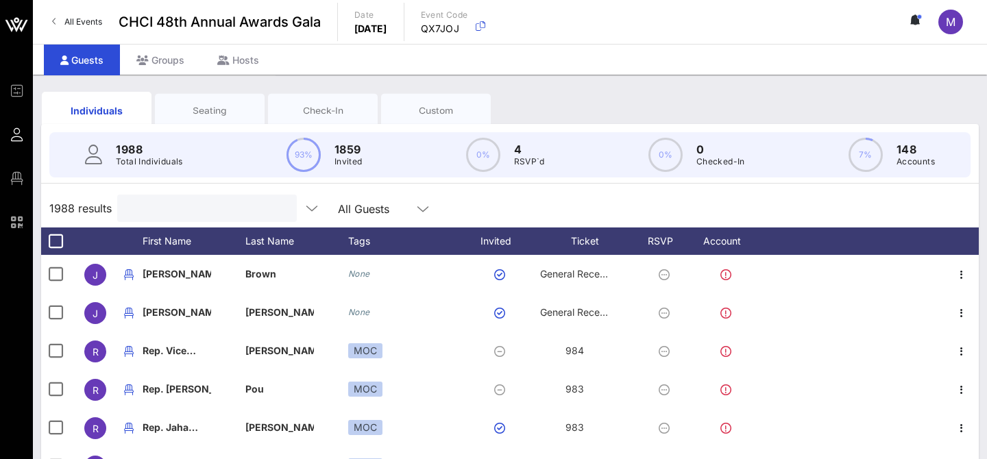
click at [193, 210] on input "text" at bounding box center [205, 208] width 160 height 18
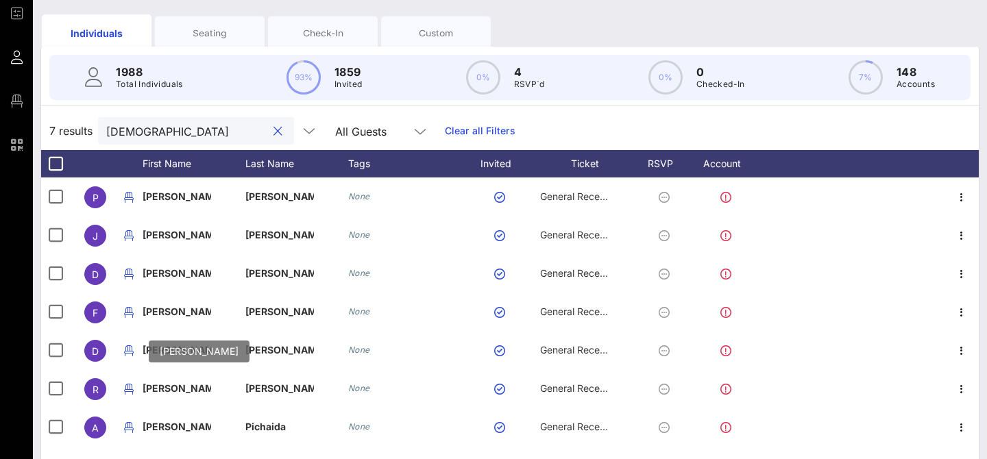
scroll to position [70, 0]
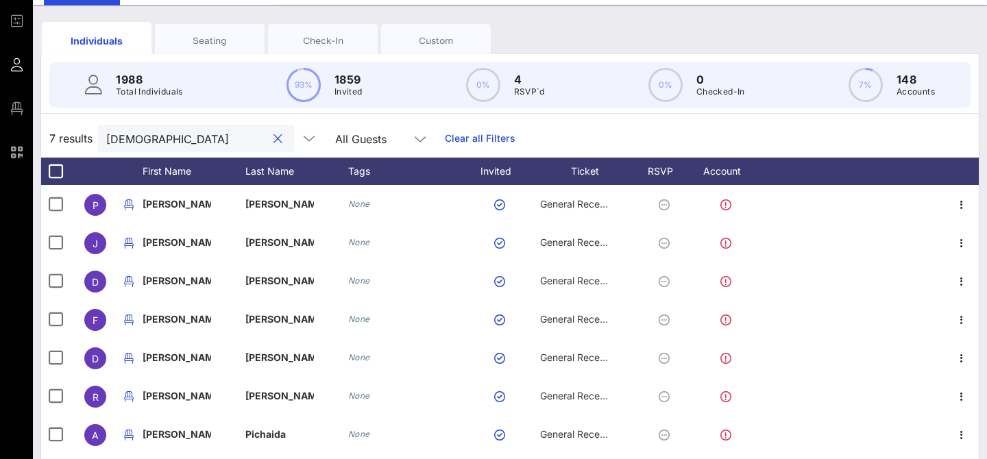
type input "christus"
click at [216, 34] on div "Seating" at bounding box center [209, 40] width 89 height 13
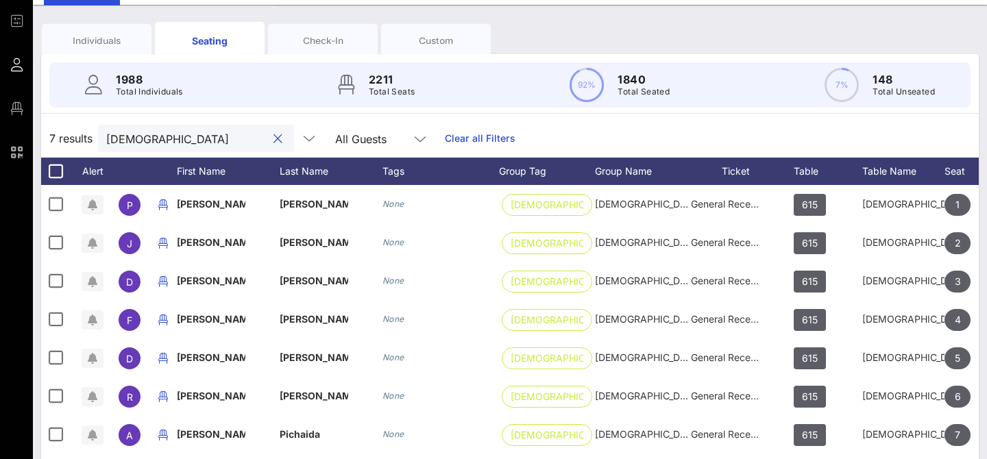
click at [209, 138] on input "christus" at bounding box center [186, 139] width 160 height 18
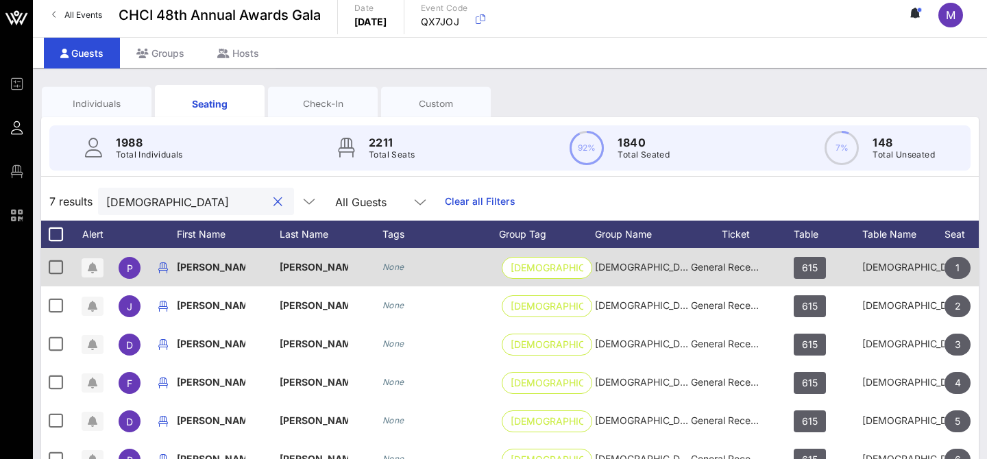
scroll to position [0, 0]
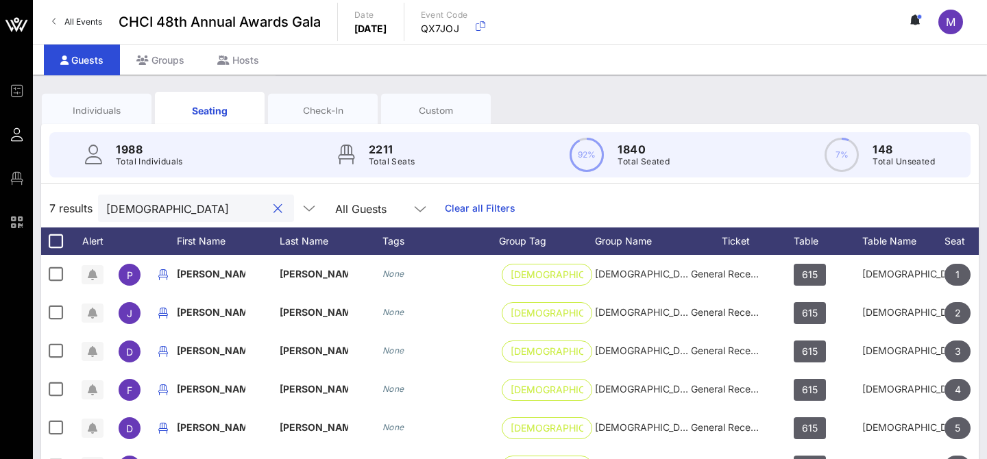
click at [274, 210] on button "clear icon" at bounding box center [278, 209] width 9 height 14
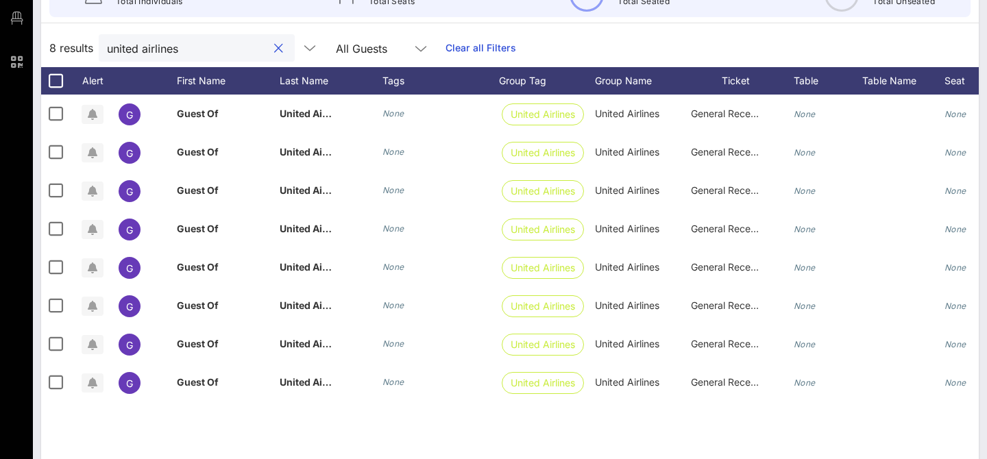
scroll to position [161, 0]
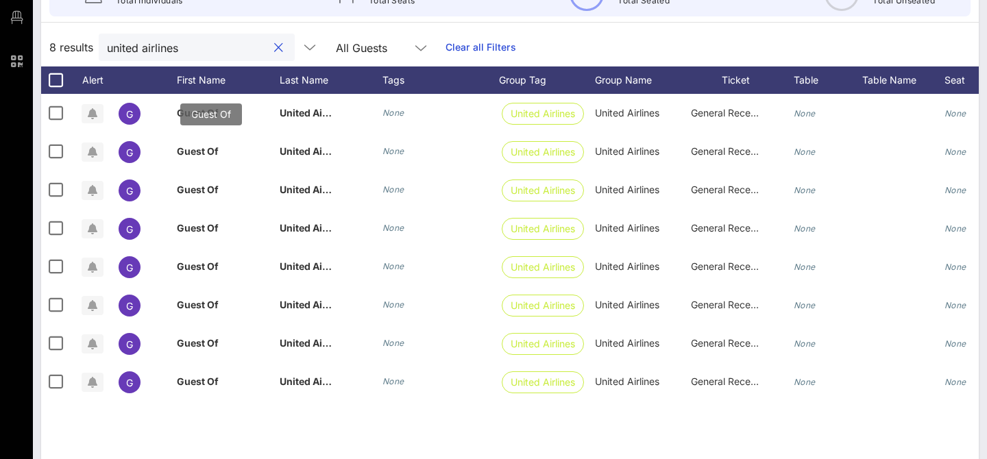
type input "united airlines"
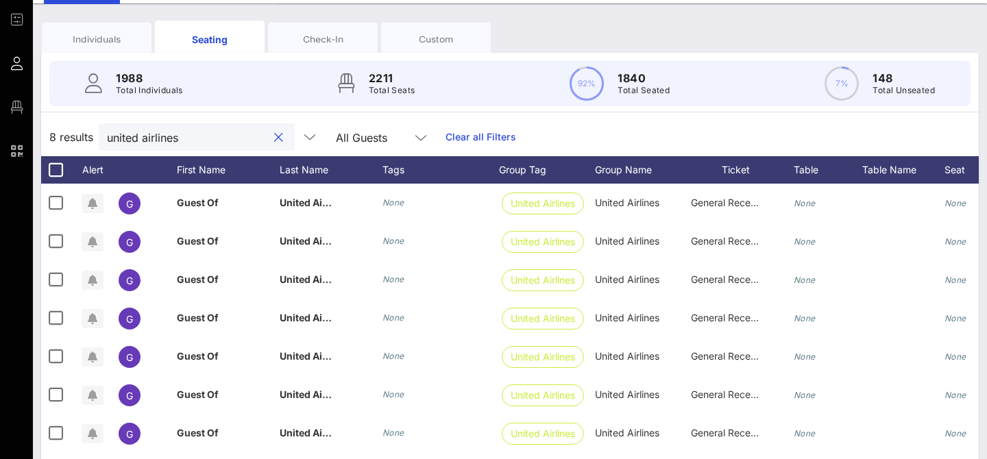
scroll to position [0, 0]
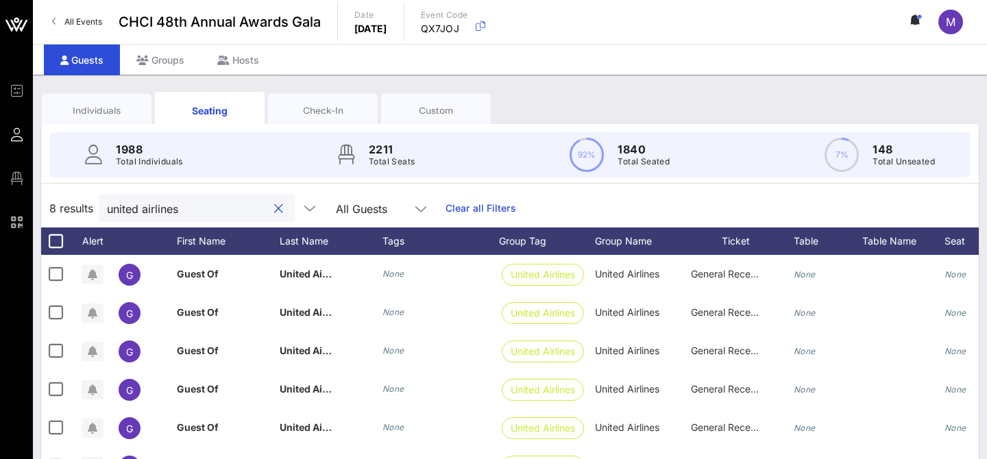
click at [77, 103] on div "Individuals" at bounding box center [97, 110] width 110 height 34
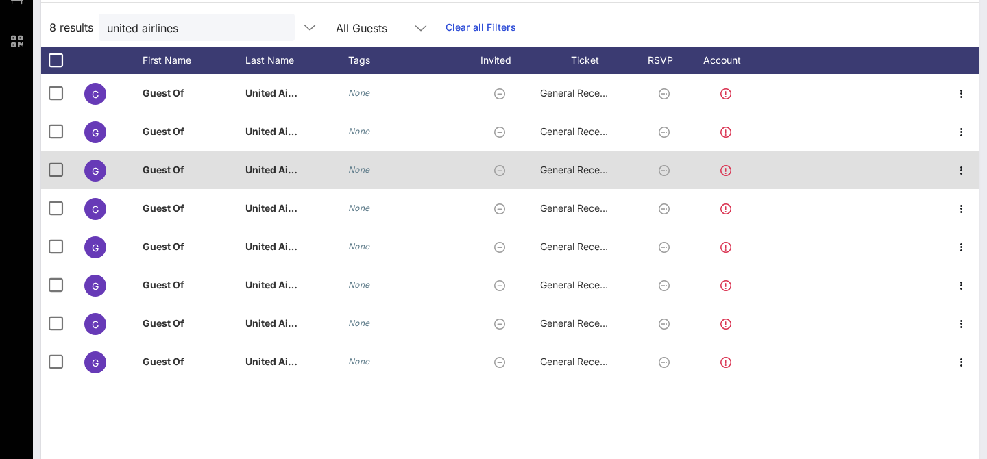
scroll to position [169, 0]
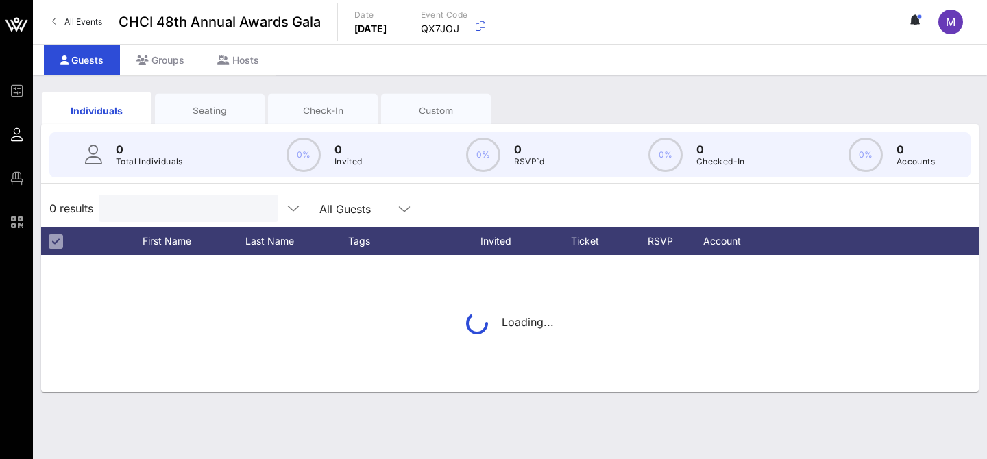
click at [185, 205] on input "text" at bounding box center [187, 208] width 160 height 18
type input "b"
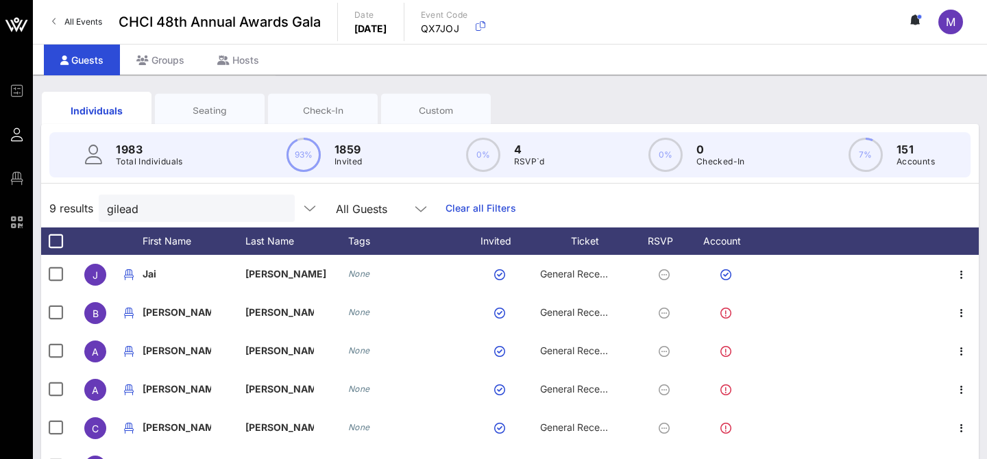
click at [213, 110] on div "Seating" at bounding box center [209, 110] width 89 height 13
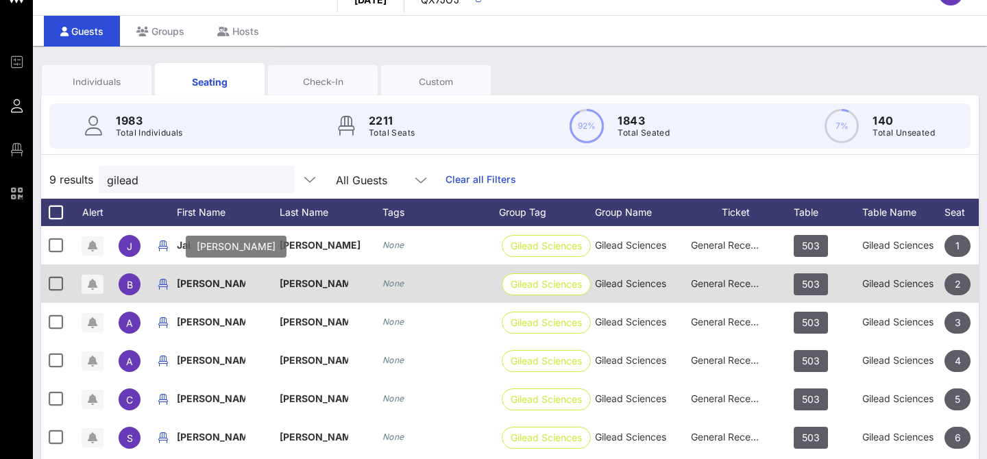
scroll to position [29, 0]
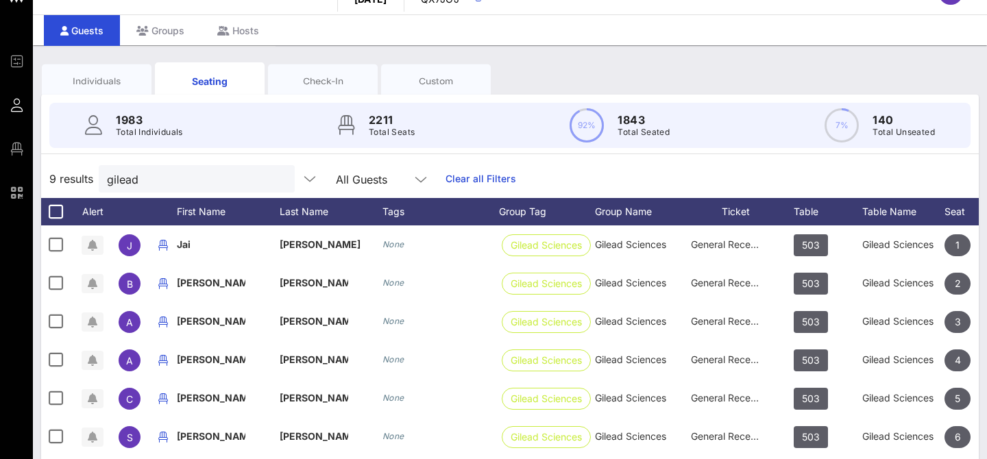
click at [114, 81] on div "Individuals" at bounding box center [96, 81] width 89 height 13
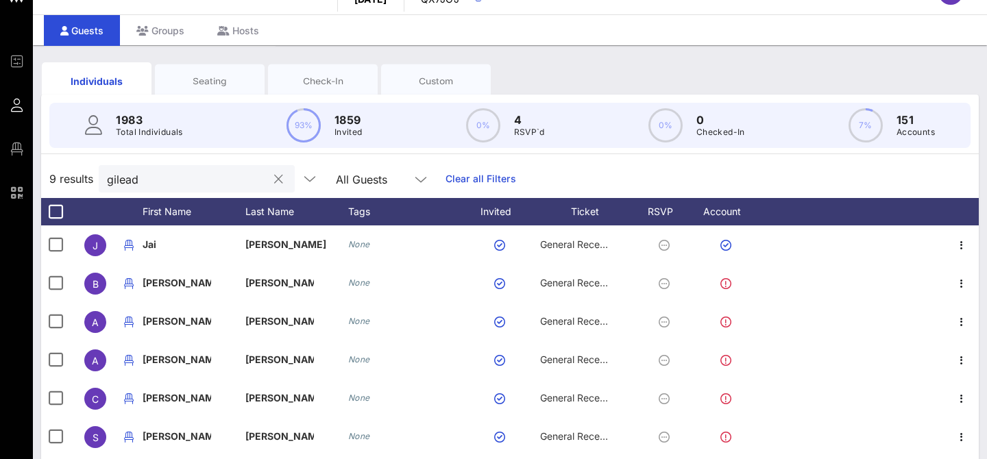
click at [175, 186] on input "gilead" at bounding box center [187, 179] width 160 height 18
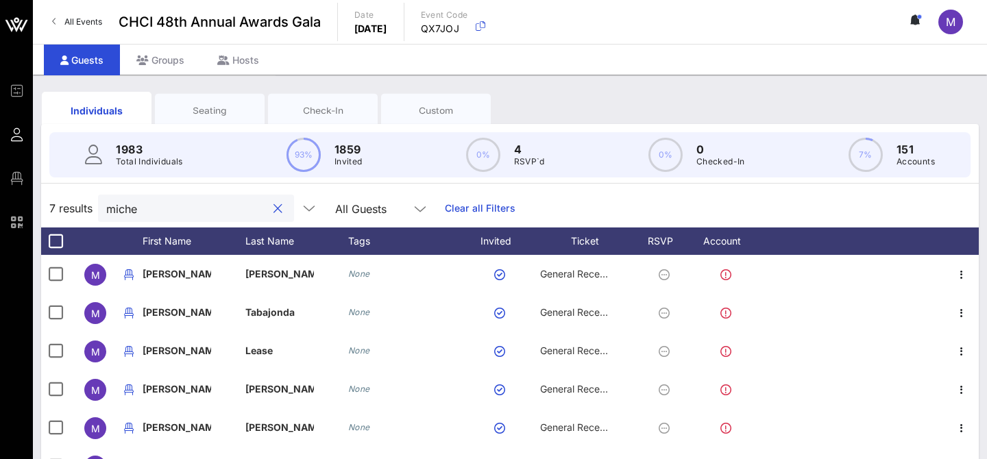
click at [200, 106] on div "Seating" at bounding box center [209, 110] width 89 height 13
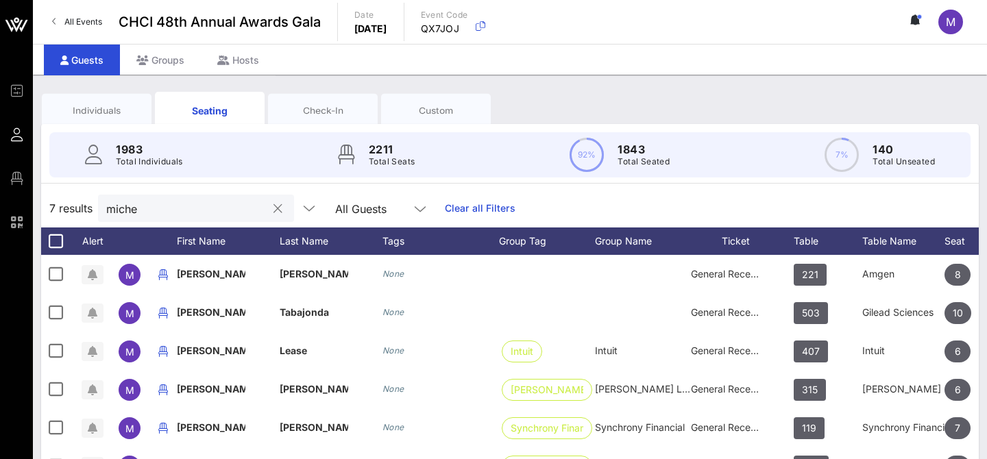
click at [200, 205] on input "miche" at bounding box center [186, 208] width 160 height 18
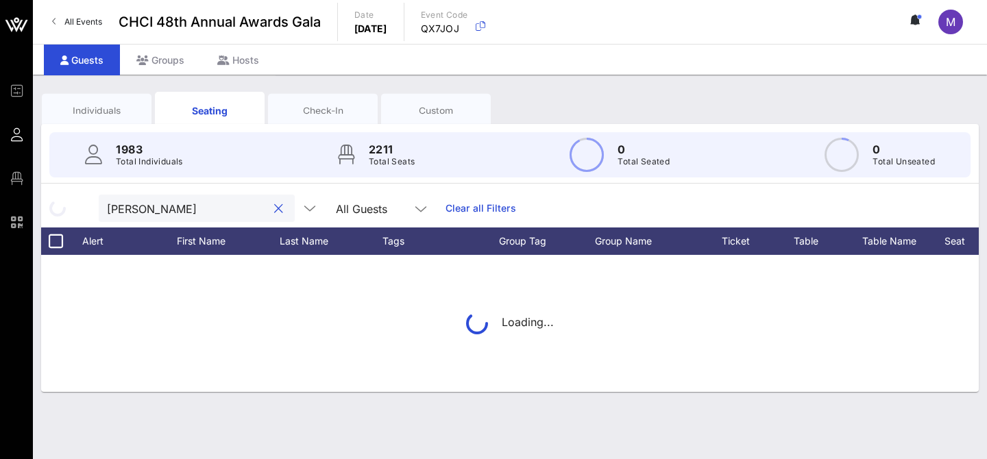
type input "[PERSON_NAME]"
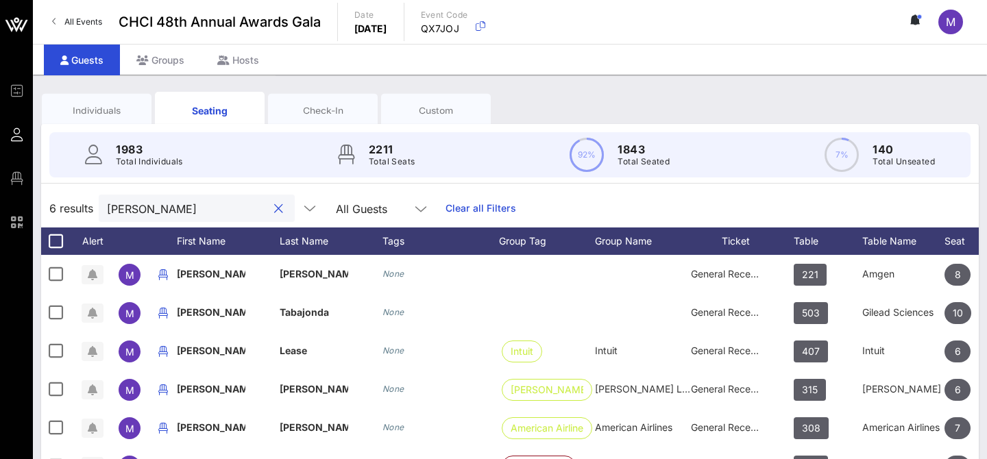
click at [270, 204] on div at bounding box center [278, 209] width 16 height 16
click at [274, 212] on button "clear icon" at bounding box center [278, 209] width 9 height 14
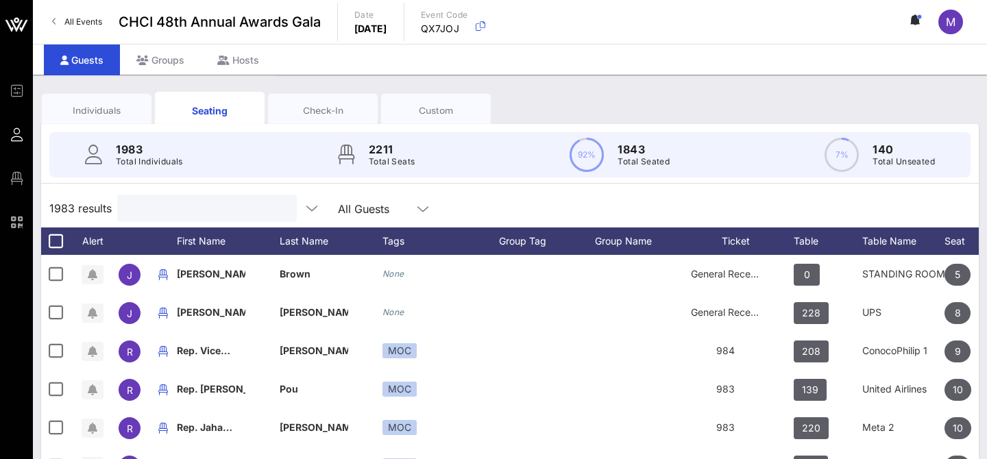
type input "a"
click at [209, 221] on div at bounding box center [205, 208] width 160 height 27
click at [224, 203] on input "text" at bounding box center [208, 208] width 160 height 18
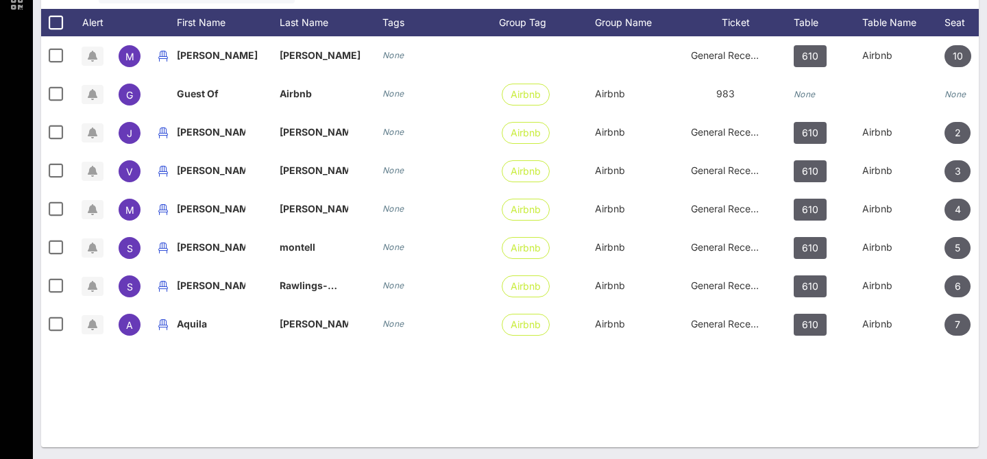
scroll to position [218, 0]
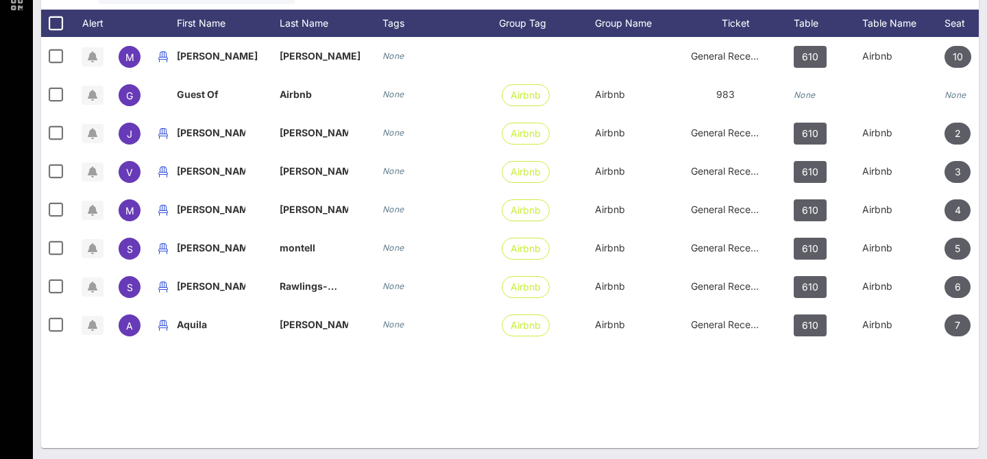
type input "airbnb"
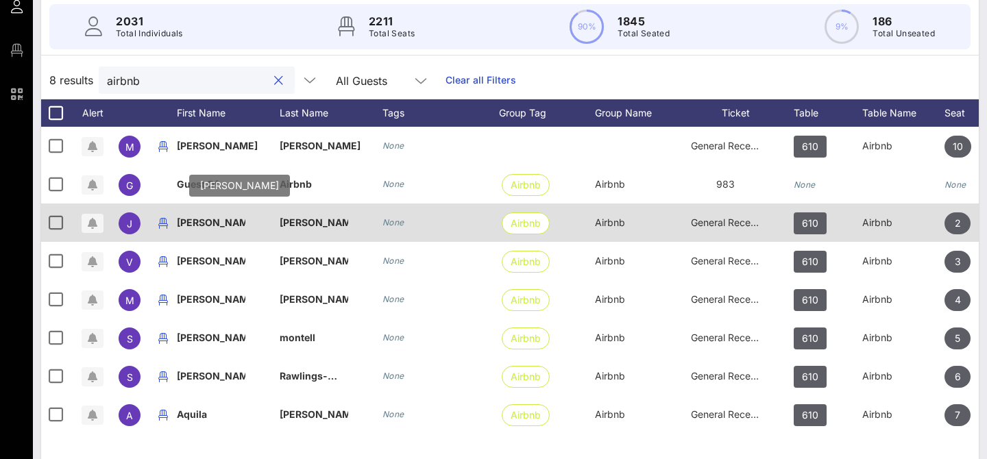
scroll to position [0, 0]
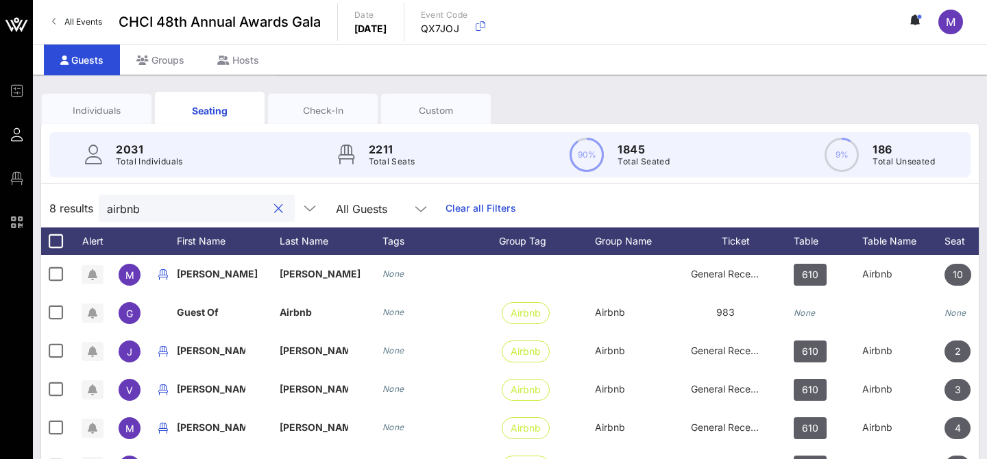
click at [166, 207] on input "airbnb" at bounding box center [187, 208] width 160 height 18
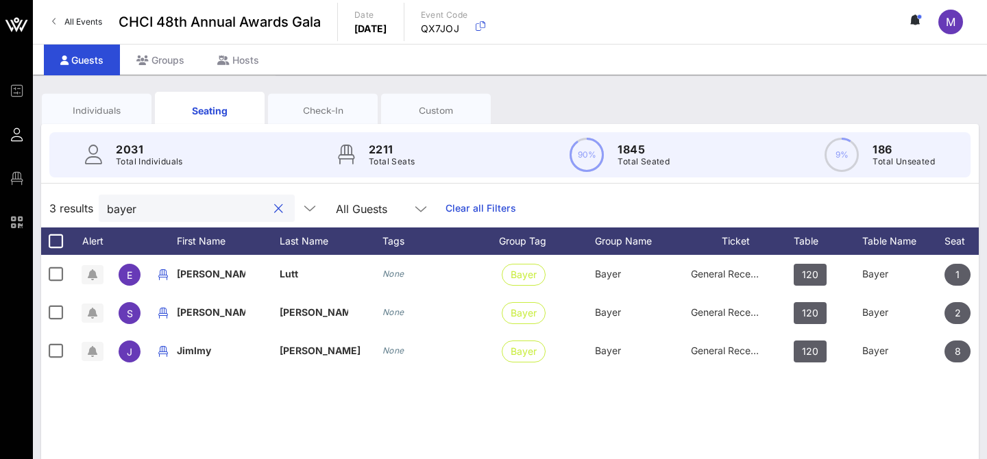
type input "bayer"
click at [95, 116] on div "Individuals" at bounding box center [96, 110] width 89 height 13
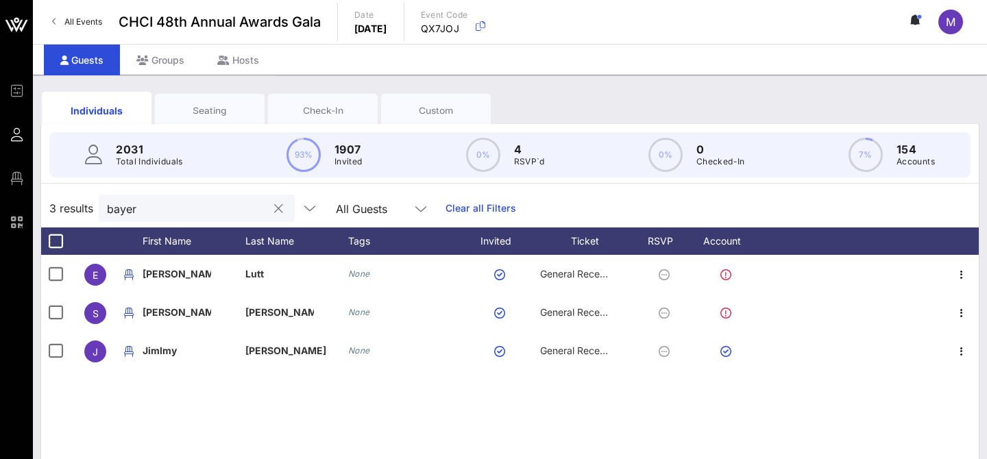
click at [137, 204] on input "bayer" at bounding box center [187, 208] width 160 height 18
click at [267, 201] on div at bounding box center [276, 209] width 19 height 16
click at [274, 209] on button "clear icon" at bounding box center [278, 209] width 9 height 14
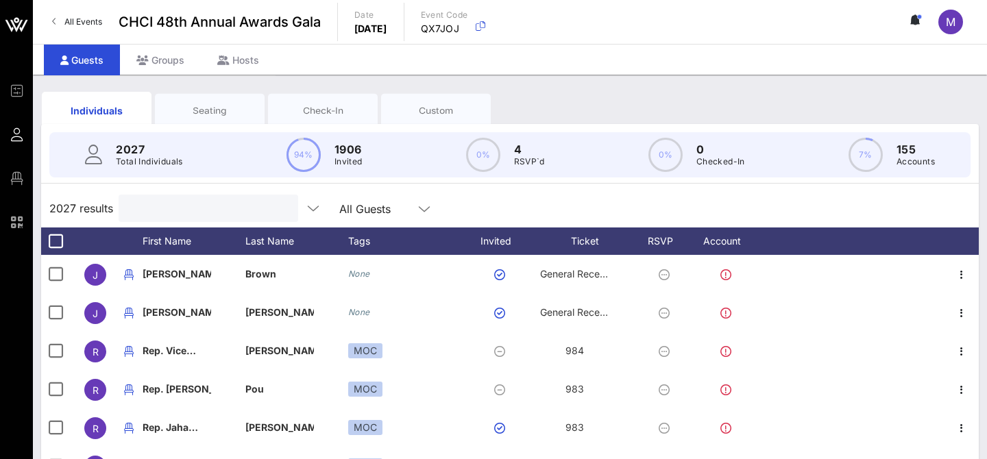
click at [160, 206] on input "text" at bounding box center [207, 208] width 160 height 18
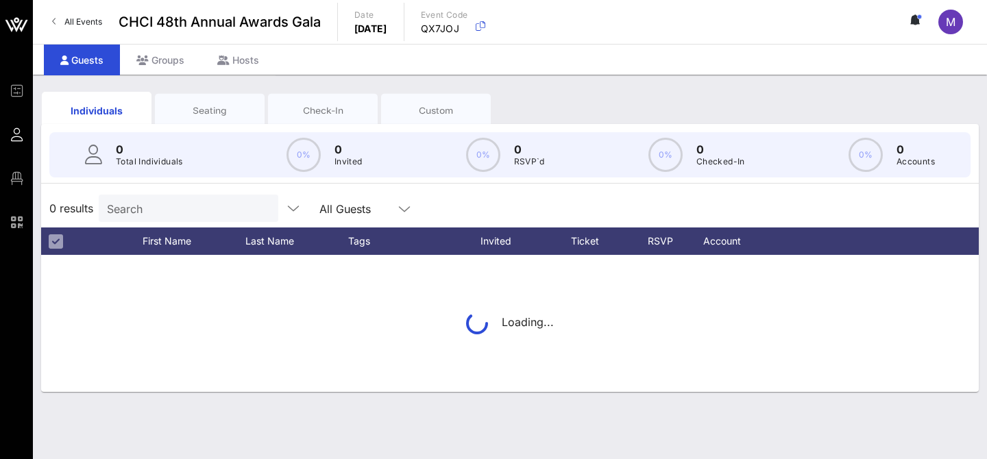
click at [200, 210] on input "Search" at bounding box center [187, 208] width 160 height 18
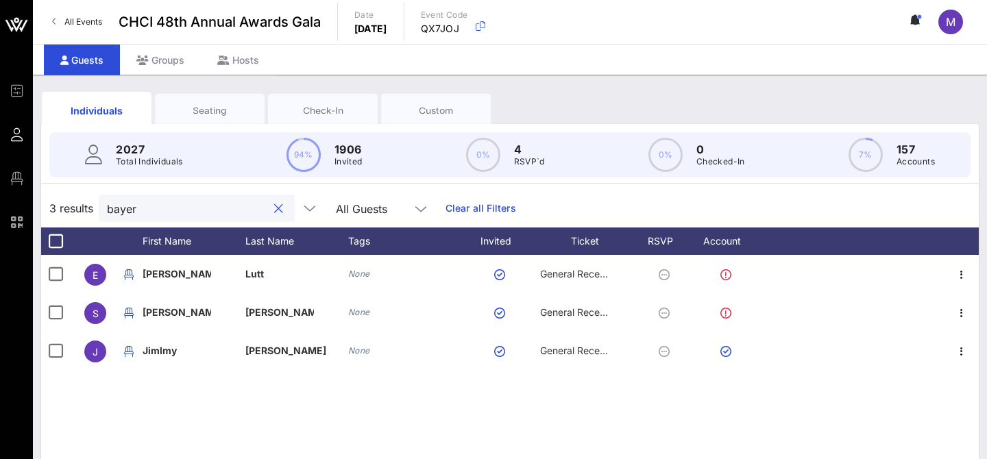
type input "bayer"
click at [199, 104] on div "Seating" at bounding box center [209, 110] width 89 height 13
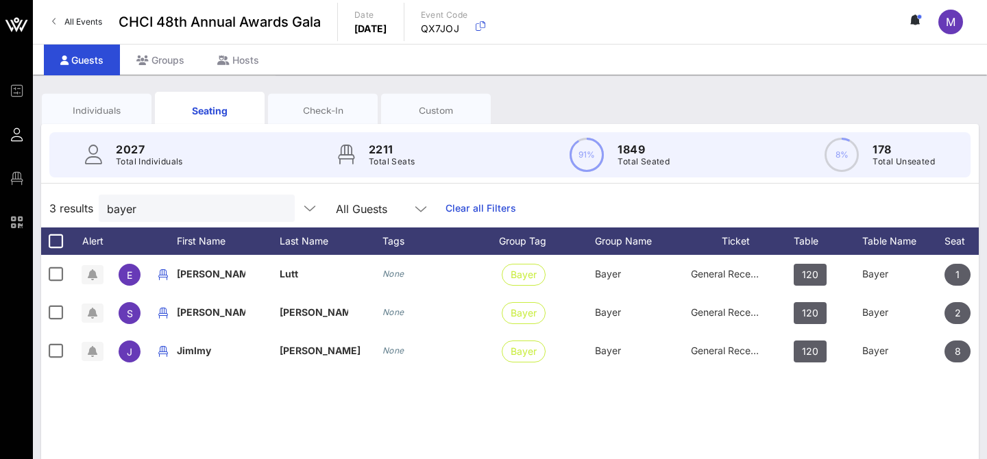
click at [89, 112] on div "Individuals" at bounding box center [96, 110] width 89 height 13
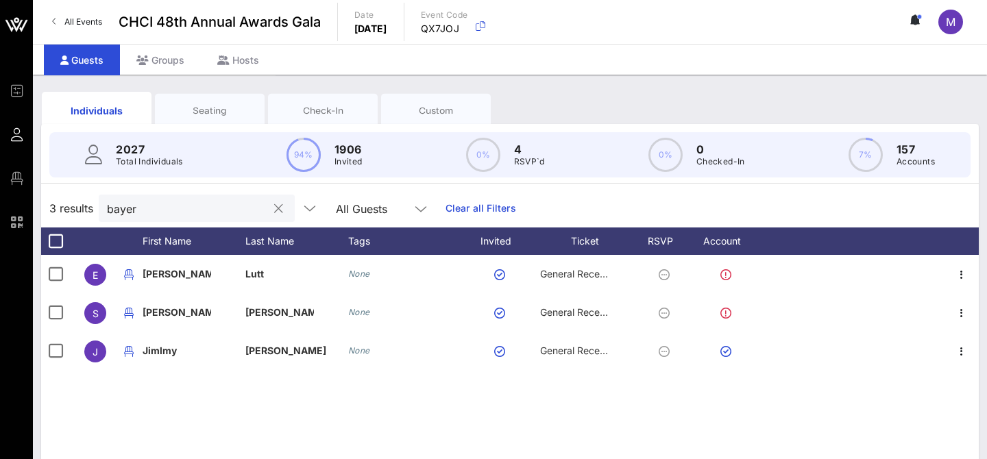
click at [167, 209] on input "bayer" at bounding box center [187, 208] width 160 height 18
click at [221, 108] on div "Seating" at bounding box center [209, 110] width 89 height 13
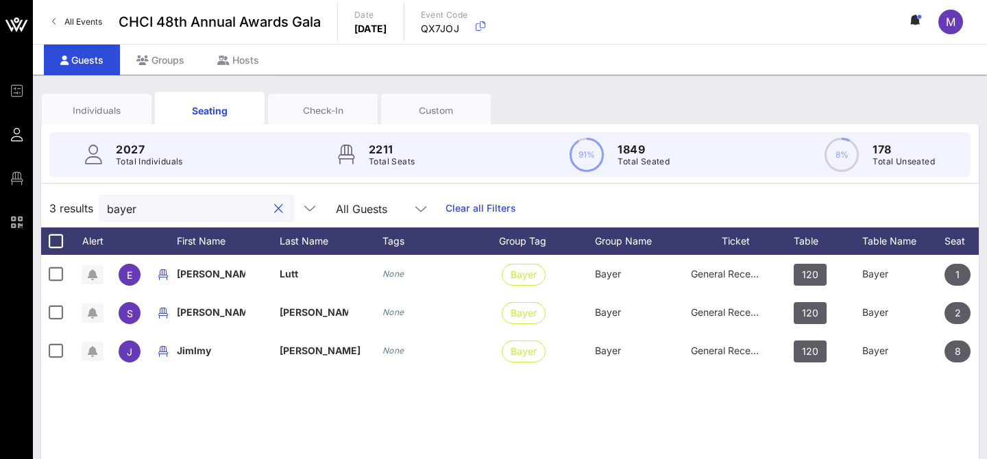
click at [219, 206] on input "bayer" at bounding box center [187, 208] width 160 height 18
click at [270, 208] on div at bounding box center [278, 209] width 16 height 16
click at [267, 210] on div at bounding box center [276, 209] width 19 height 16
click at [274, 203] on button "clear icon" at bounding box center [278, 209] width 9 height 14
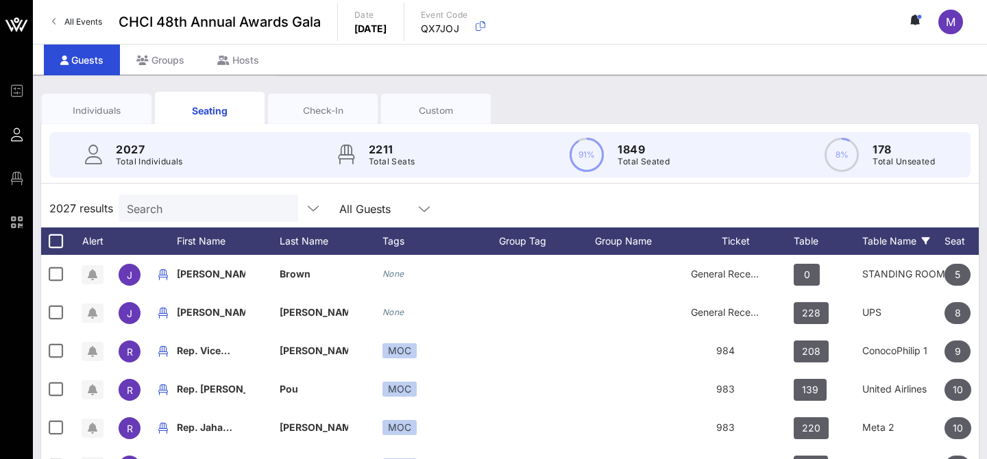
click at [929, 242] on icon at bounding box center [926, 241] width 8 height 8
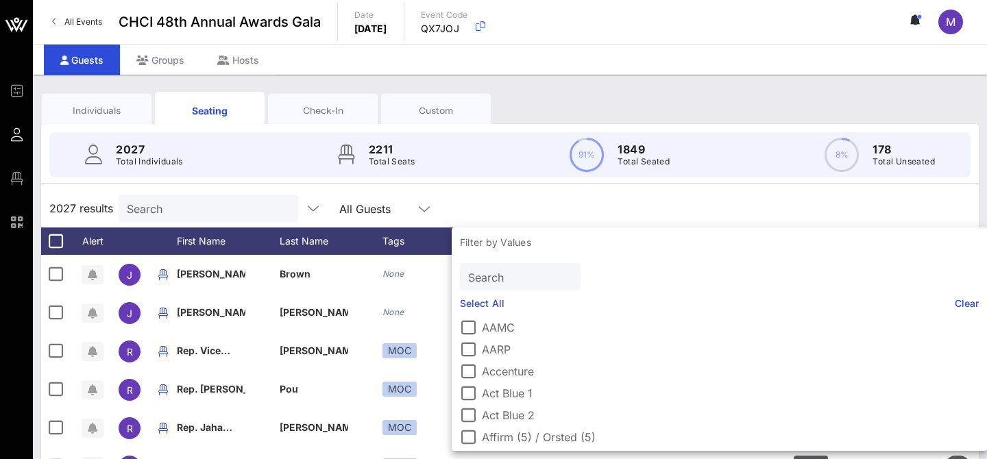
click at [730, 237] on p "Filter by Values" at bounding box center [719, 243] width 535 height 30
click at [486, 274] on input "Search" at bounding box center [518, 277] width 101 height 18
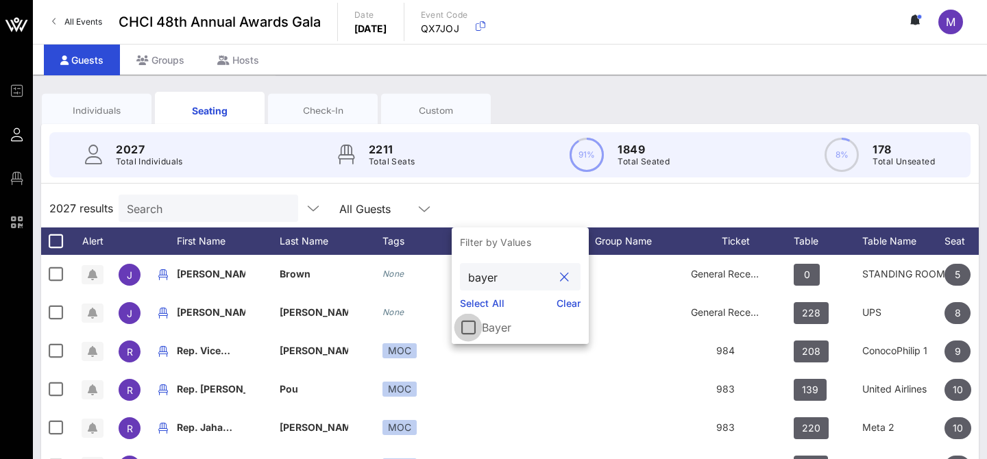
type input "bayer"
click at [465, 324] on div at bounding box center [468, 327] width 23 height 23
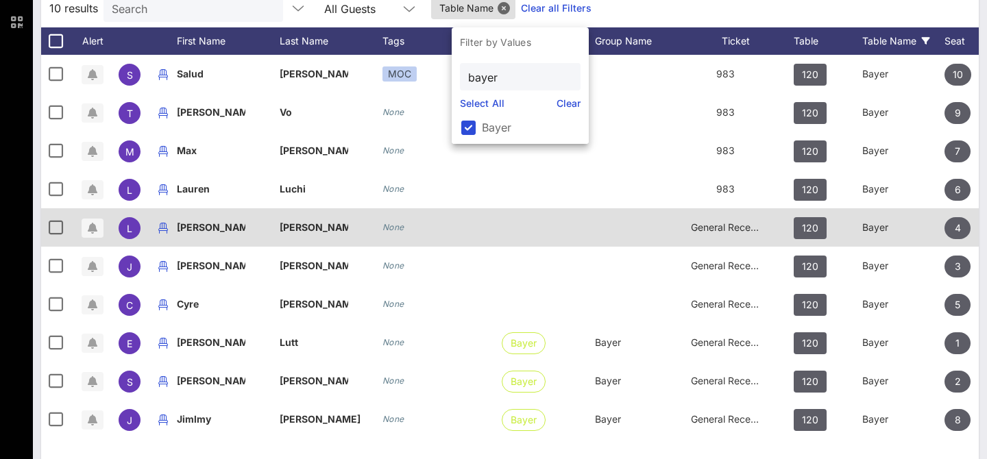
scroll to position [204, 0]
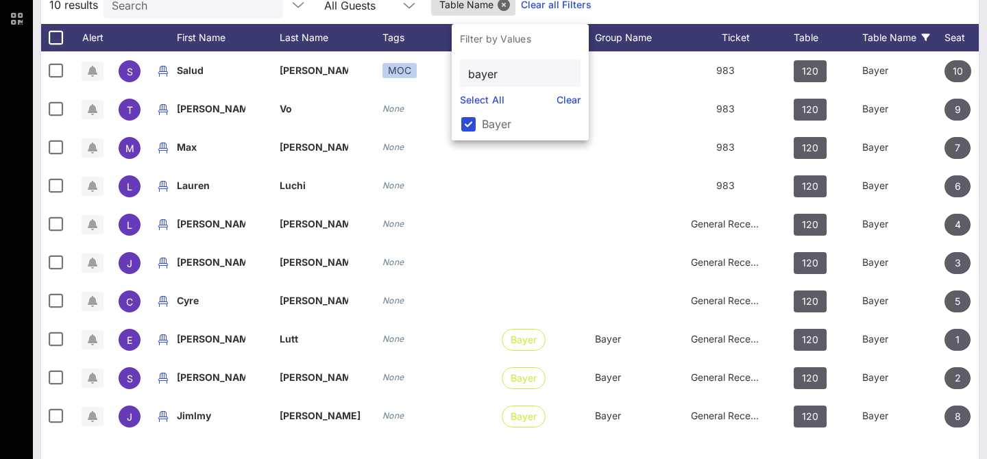
click at [693, 12] on div "10 results Search All Guests Table Name Clear all Filters" at bounding box center [510, 5] width 938 height 38
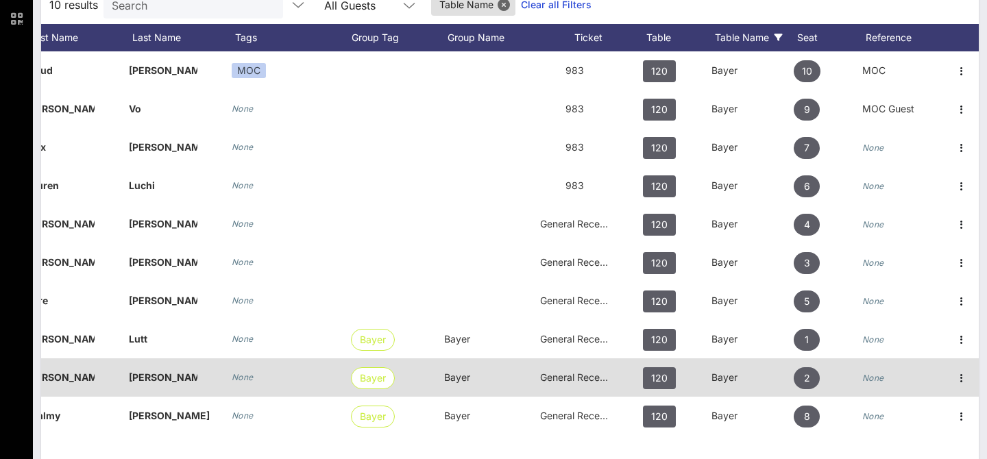
scroll to position [0, 151]
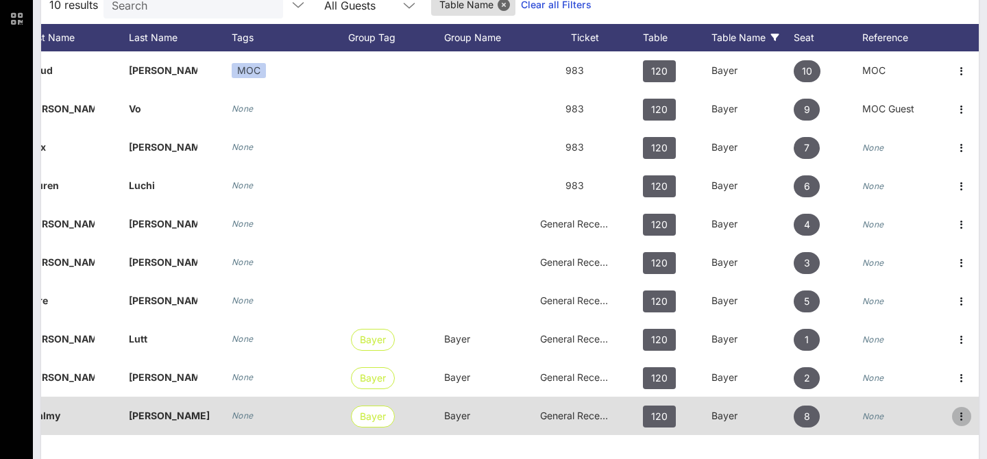
click at [968, 417] on icon "button" at bounding box center [962, 417] width 16 height 16
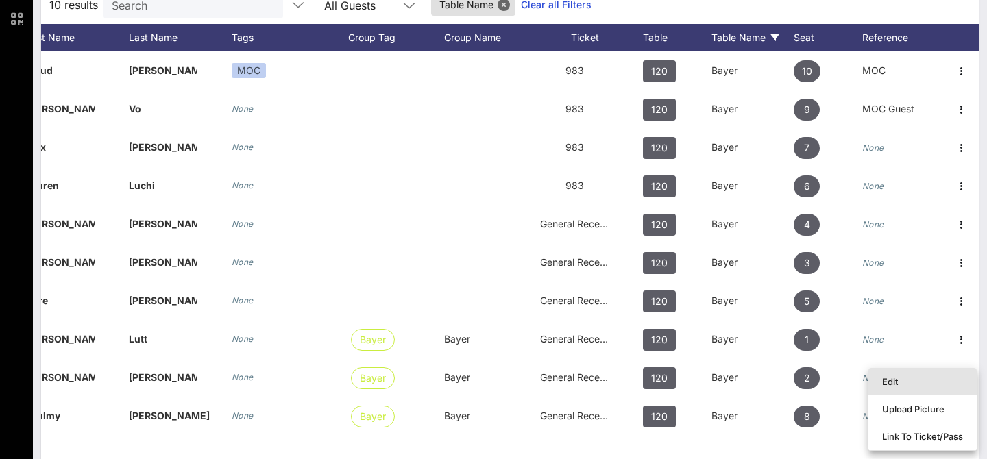
click at [929, 387] on div "Edit" at bounding box center [922, 382] width 81 height 22
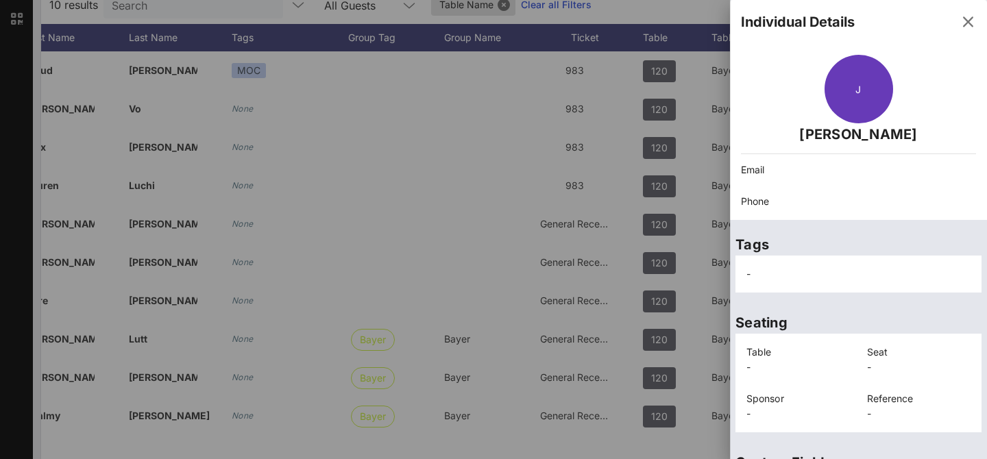
scroll to position [0, 0]
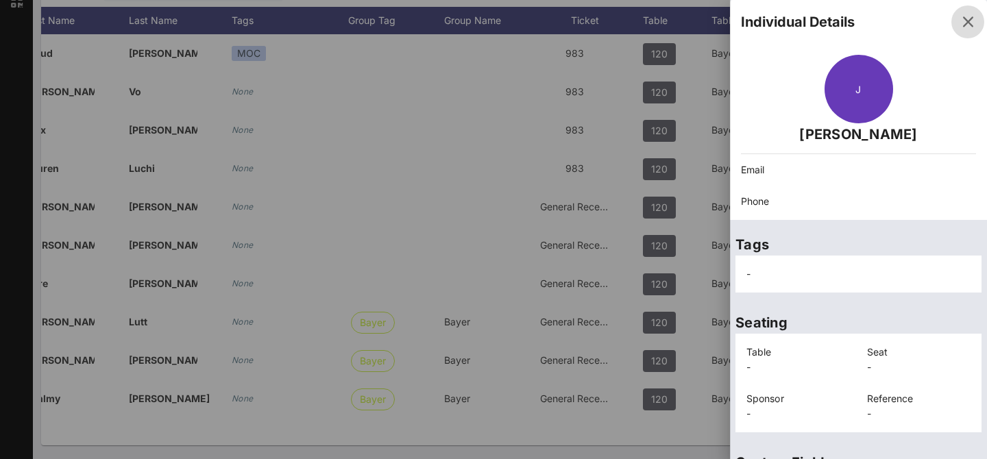
click at [969, 18] on icon "button" at bounding box center [968, 22] width 16 height 16
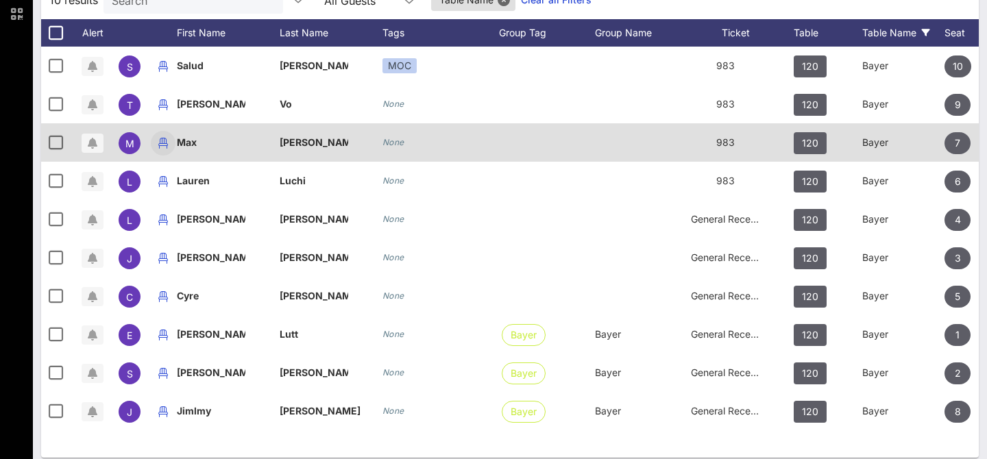
scroll to position [132, 0]
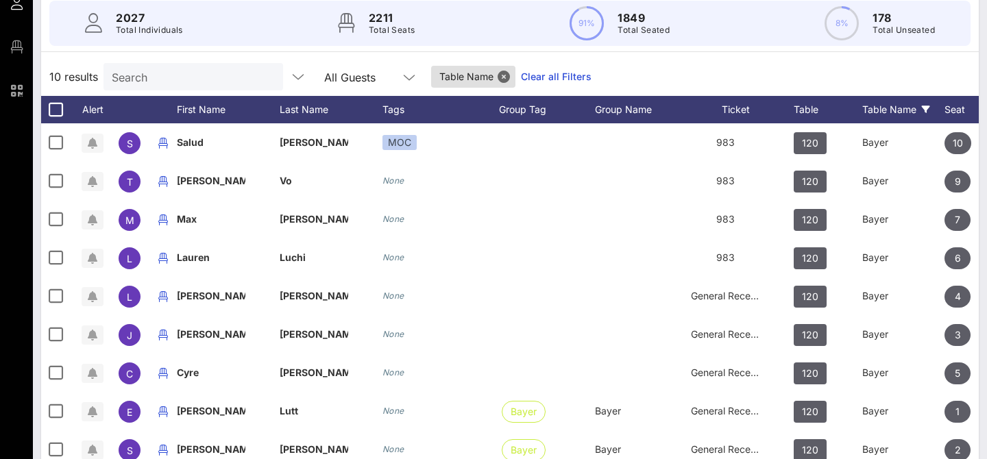
click at [186, 80] on input "Search" at bounding box center [192, 77] width 160 height 18
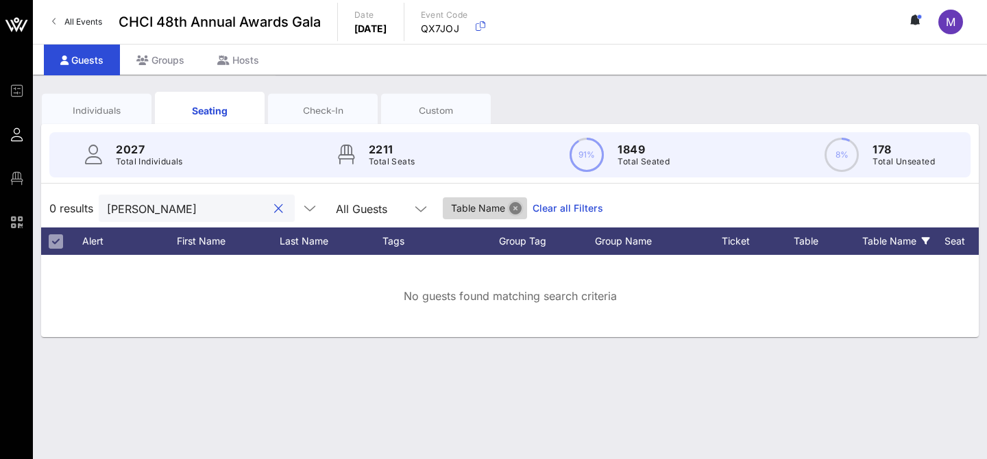
click at [509, 207] on button "Close" at bounding box center [515, 208] width 12 height 12
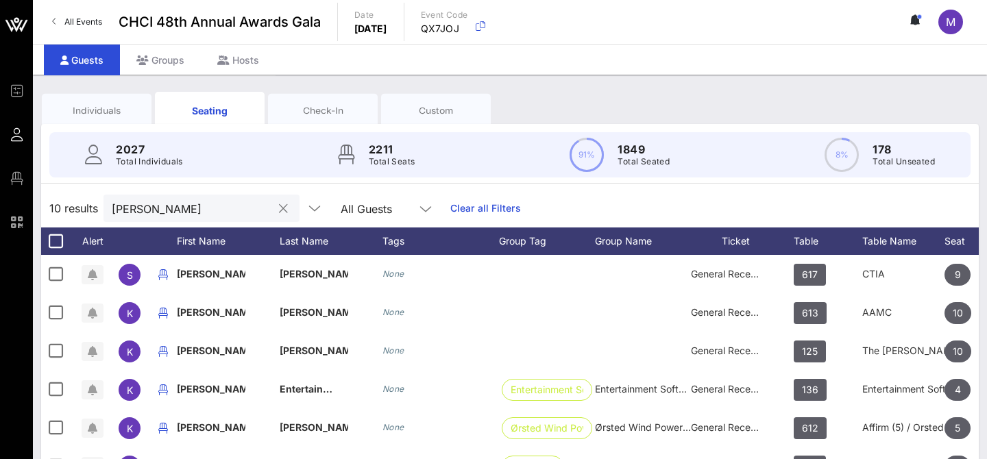
click at [161, 210] on input "[PERSON_NAME]" at bounding box center [192, 208] width 160 height 18
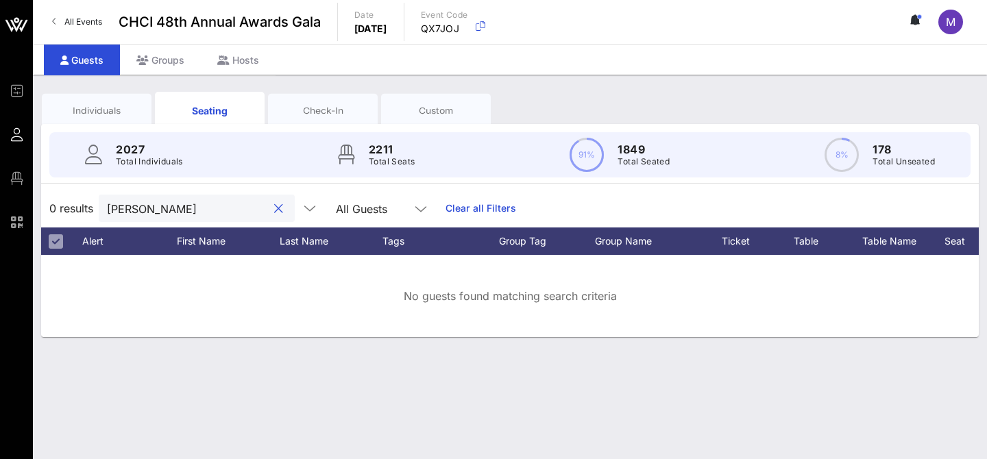
click at [117, 206] on input "[PERSON_NAME]" at bounding box center [187, 208] width 160 height 18
type input "[PERSON_NAME]"
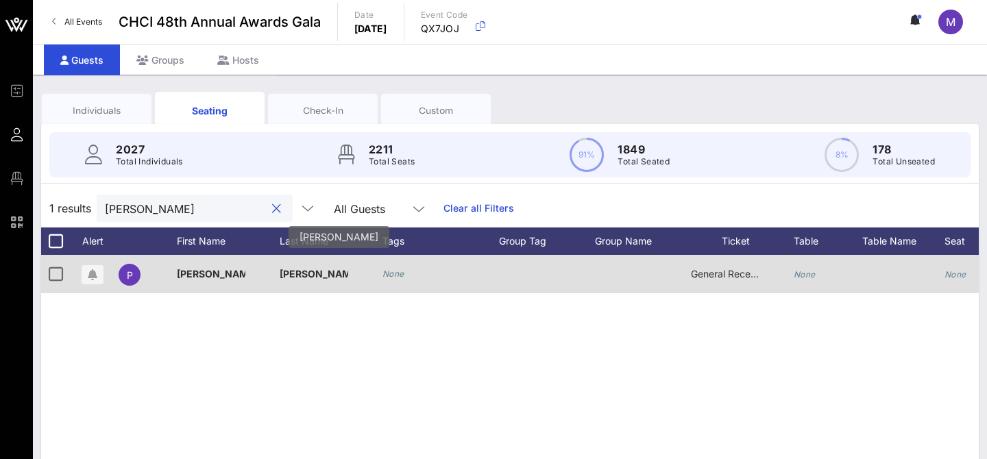
scroll to position [0, 1]
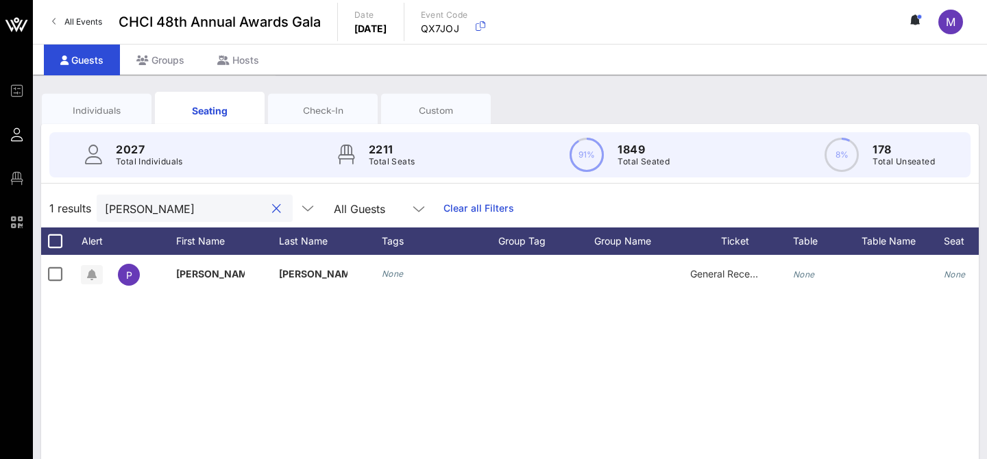
click at [192, 205] on input "[PERSON_NAME]" at bounding box center [185, 208] width 160 height 18
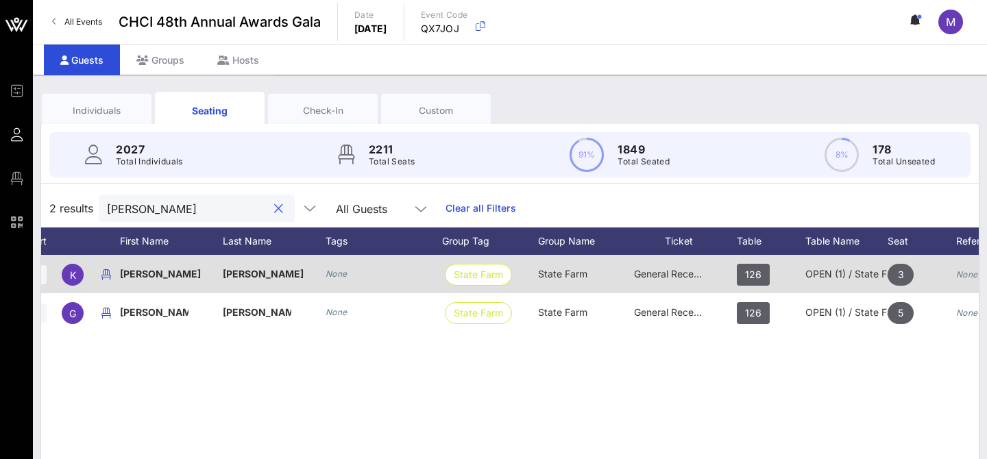
scroll to position [0, 0]
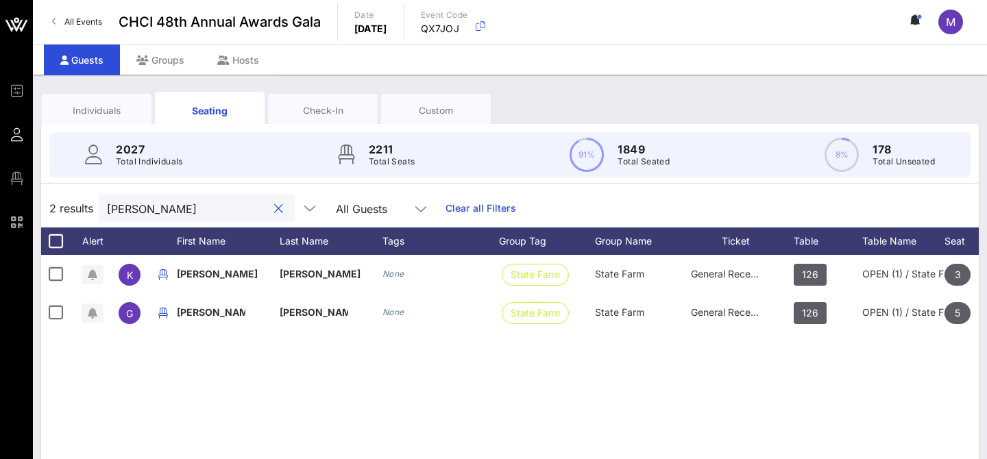
type input "[PERSON_NAME]"
click at [274, 208] on button "clear icon" at bounding box center [278, 209] width 9 height 14
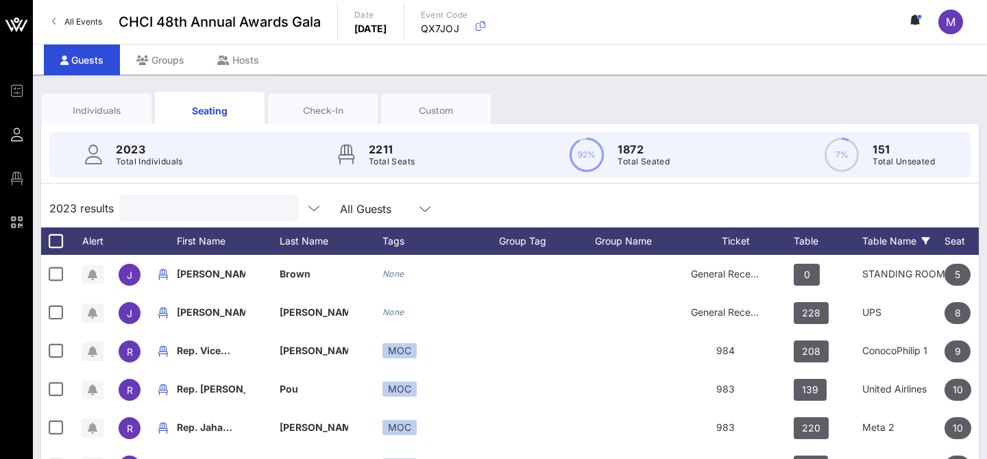
click at [923, 238] on icon at bounding box center [926, 241] width 8 height 8
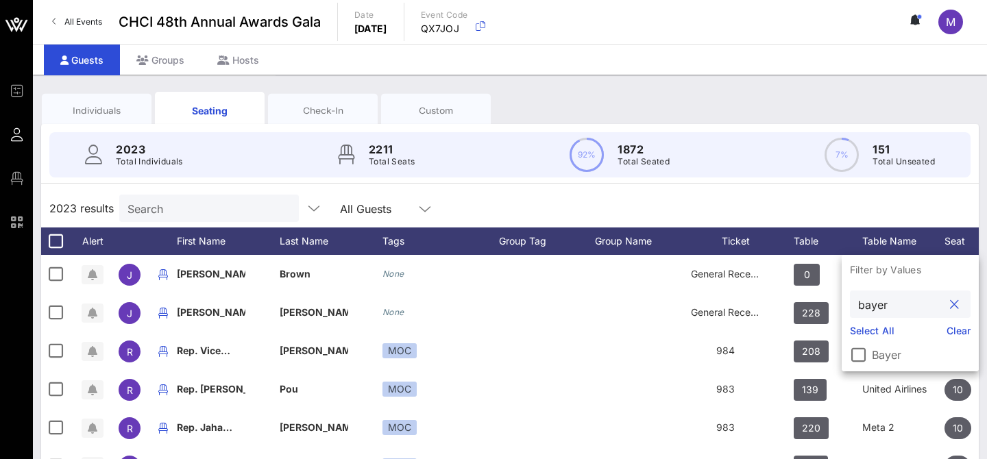
click at [884, 303] on input "bayer" at bounding box center [900, 304] width 85 height 18
type input "ctia"
click at [859, 359] on div at bounding box center [858, 354] width 23 height 23
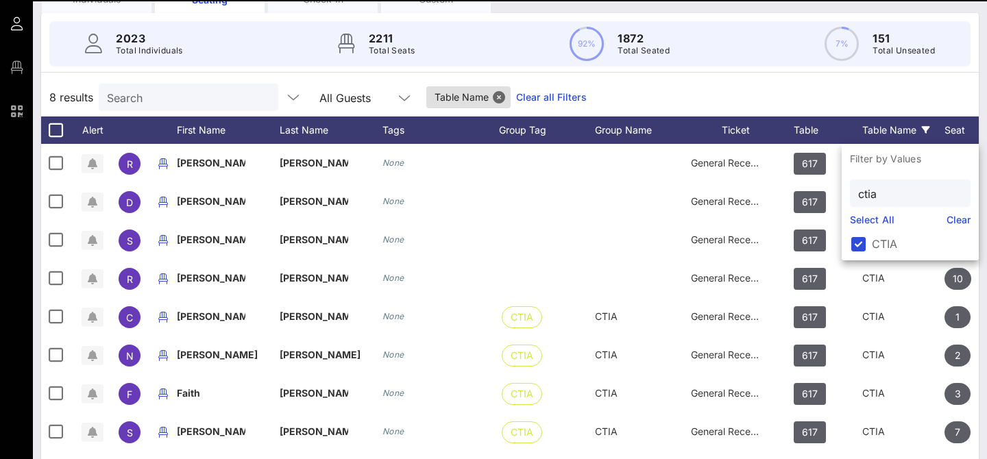
click at [760, 86] on div "Individuals Seating Check-In Custom 2023 Total Individuals 2211 Total Seats 92%…" at bounding box center [510, 266] width 954 height 605
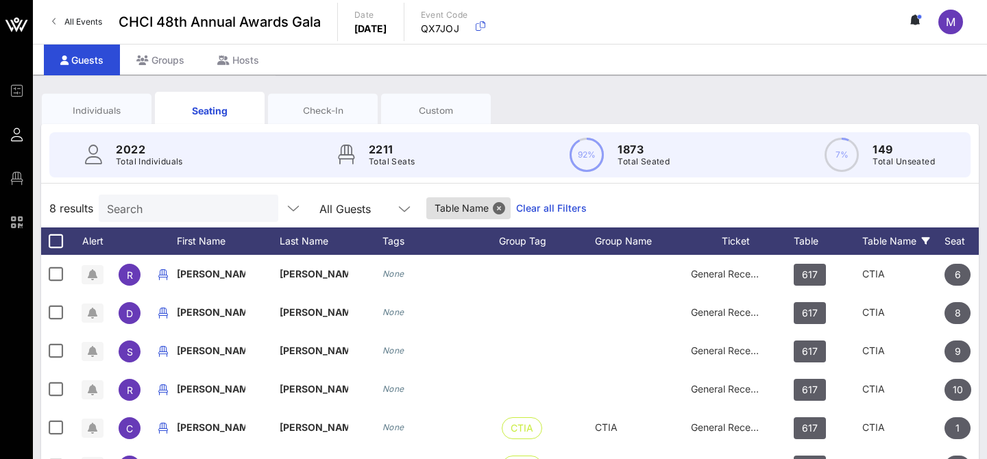
click at [141, 211] on input "Search" at bounding box center [187, 208] width 160 height 18
type input "d"
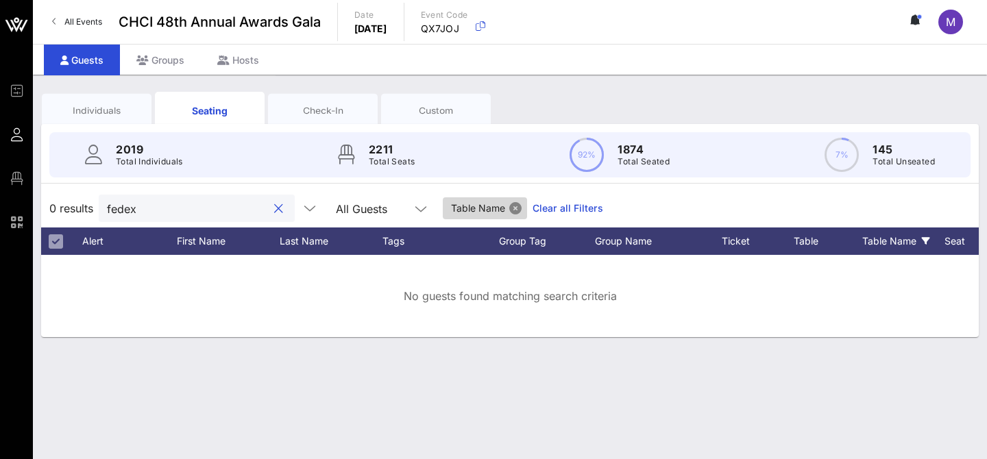
type input "fedex"
drag, startPoint x: 485, startPoint y: 206, endPoint x: 934, endPoint y: 242, distance: 449.8
click at [509, 206] on button "Close" at bounding box center [515, 208] width 12 height 12
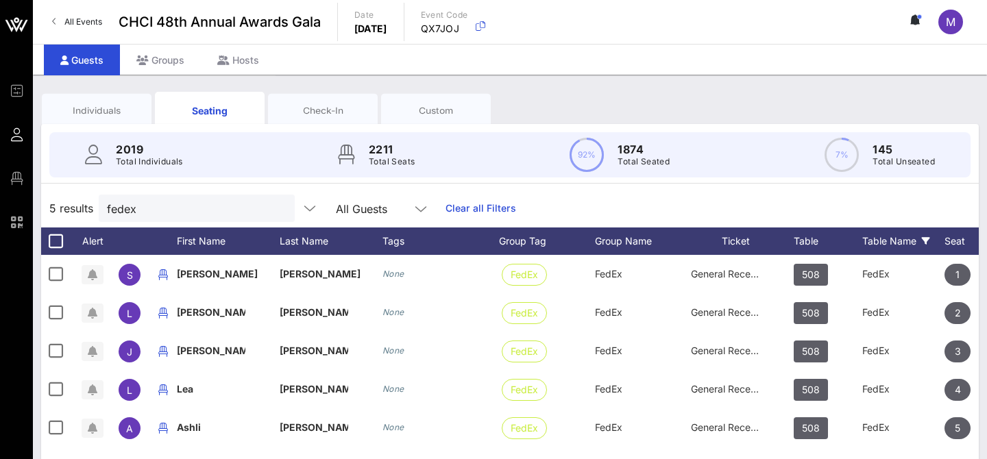
click at [928, 234] on div "Table Name" at bounding box center [903, 241] width 82 height 27
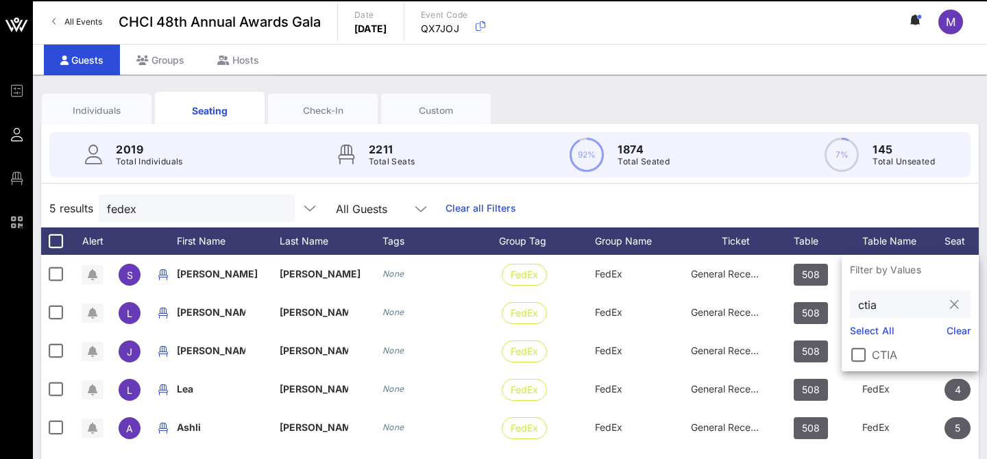
click at [876, 291] on div "ctia" at bounding box center [900, 304] width 85 height 27
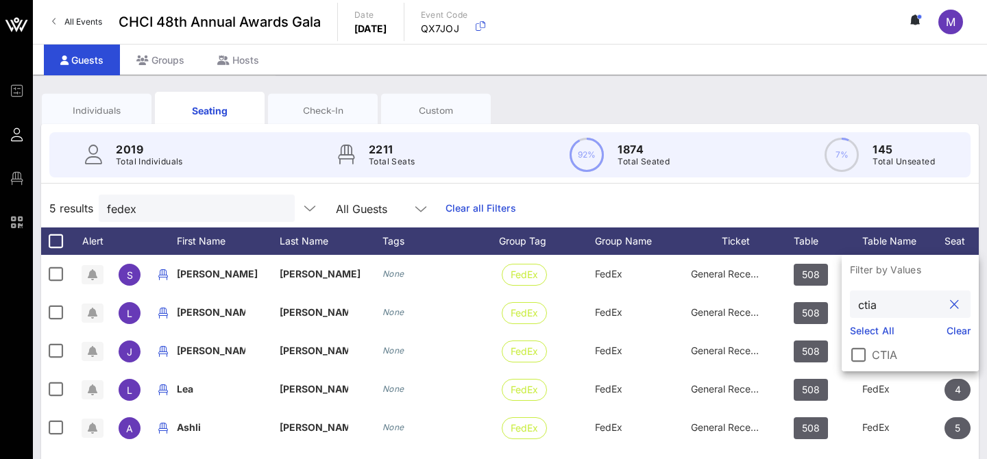
click at [864, 309] on input "ctia" at bounding box center [900, 304] width 85 height 18
type input "fedex"
click at [853, 350] on div at bounding box center [858, 354] width 23 height 23
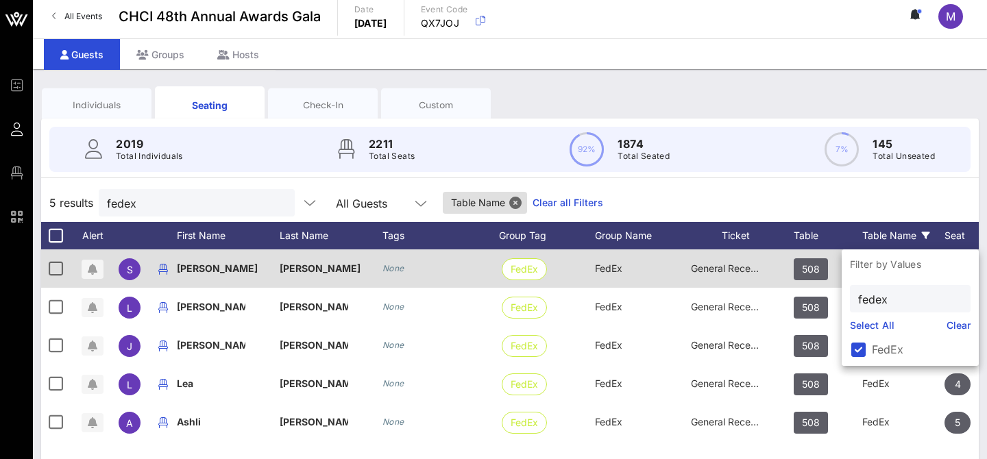
scroll to position [7, 0]
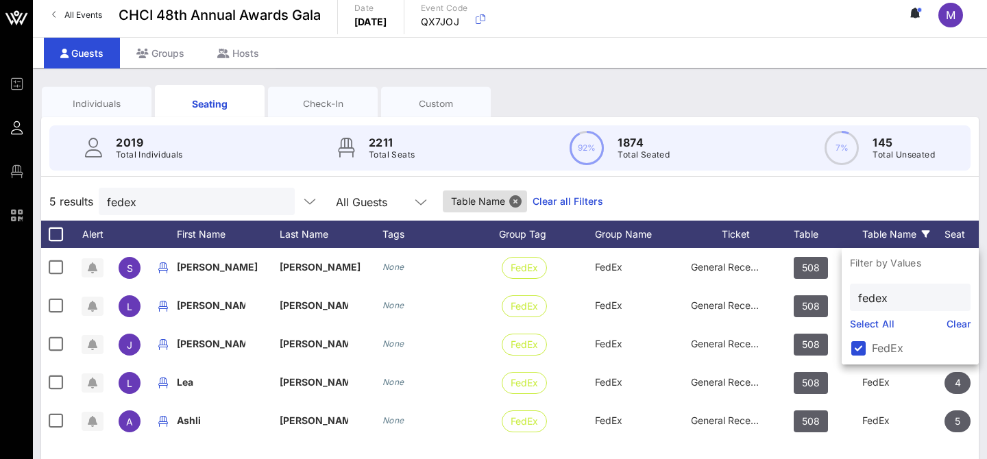
click at [656, 191] on div "5 results fedex All Guests Table Name Clear all Filters" at bounding box center [510, 201] width 938 height 38
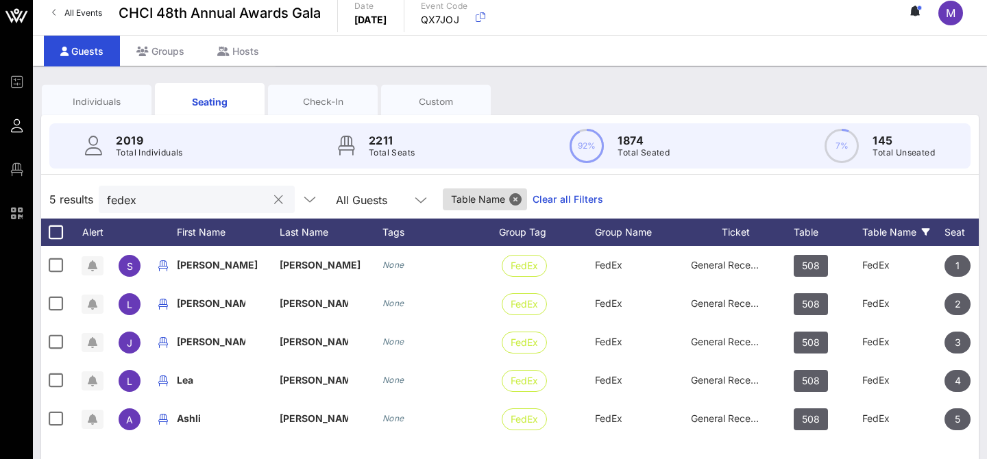
scroll to position [8, 0]
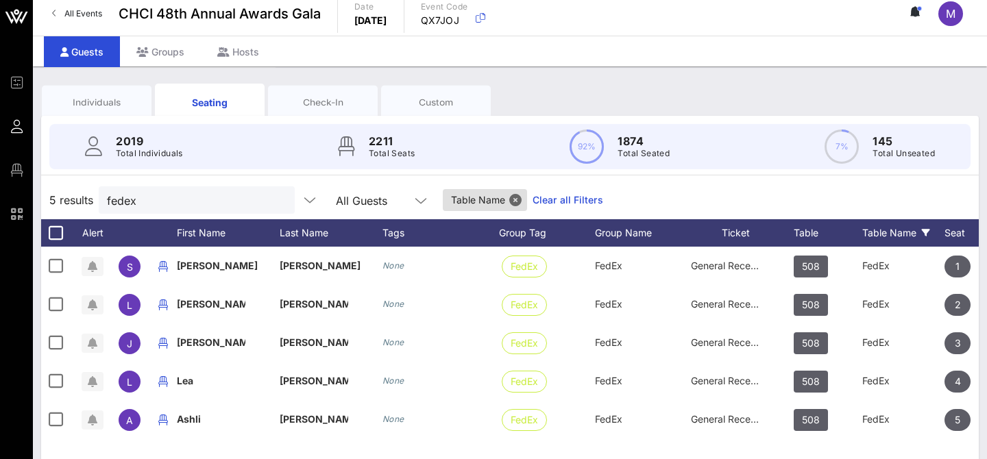
click at [119, 106] on div "Individuals" at bounding box center [96, 102] width 89 height 13
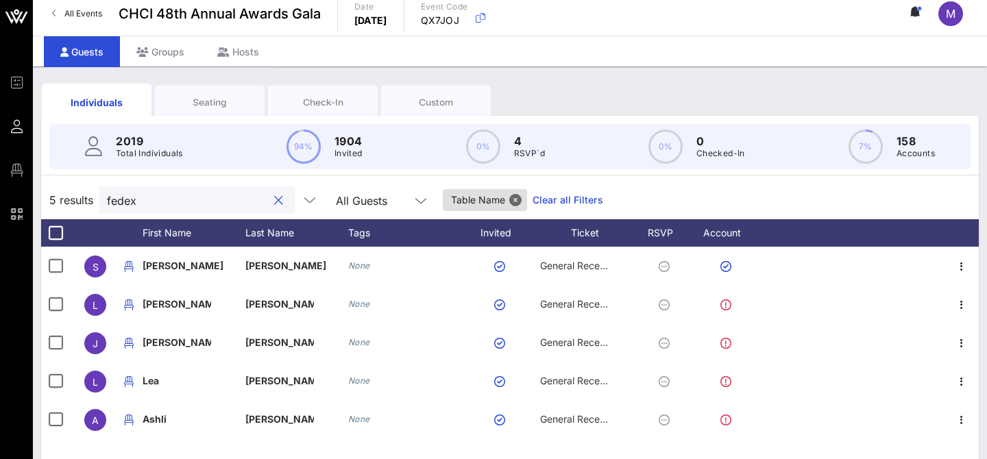
click at [147, 208] on input "fedex" at bounding box center [187, 200] width 160 height 18
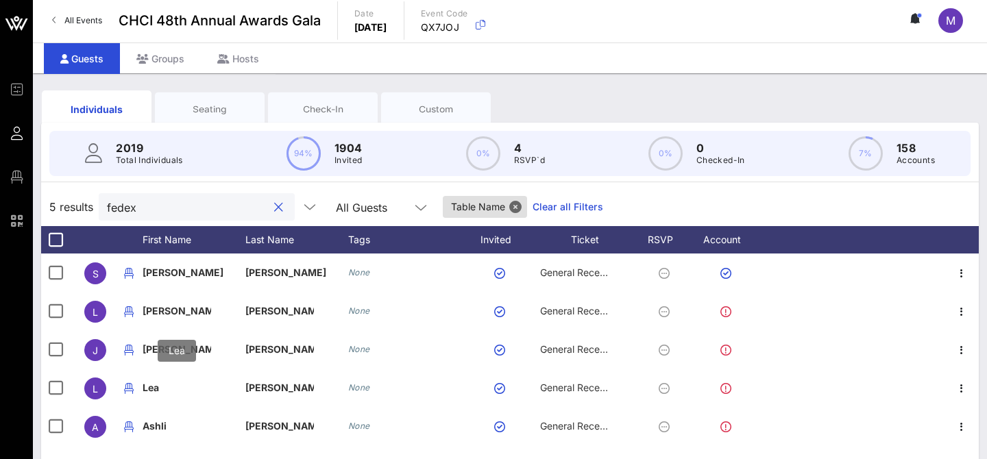
scroll to position [3, 0]
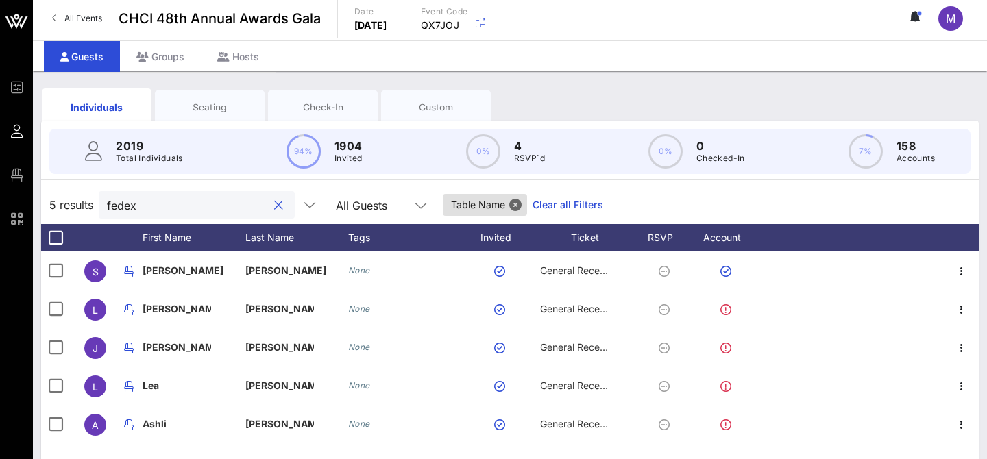
click at [180, 206] on input "fedex" at bounding box center [187, 205] width 160 height 18
click at [509, 205] on button "Close" at bounding box center [515, 205] width 12 height 12
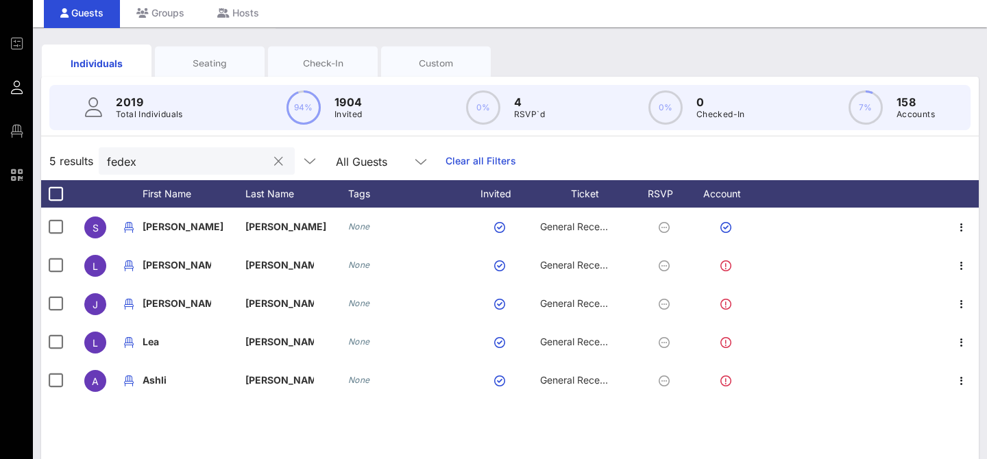
scroll to position [50, 0]
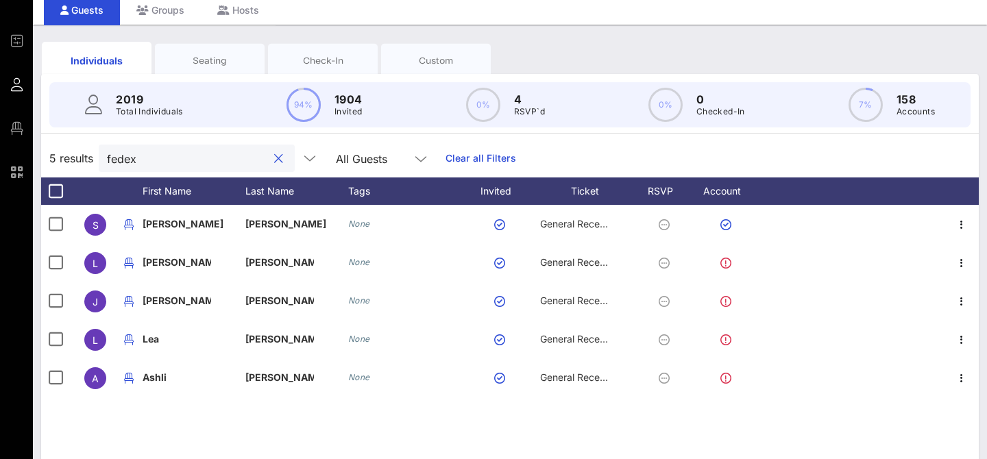
click at [161, 162] on input "fedex" at bounding box center [187, 158] width 160 height 18
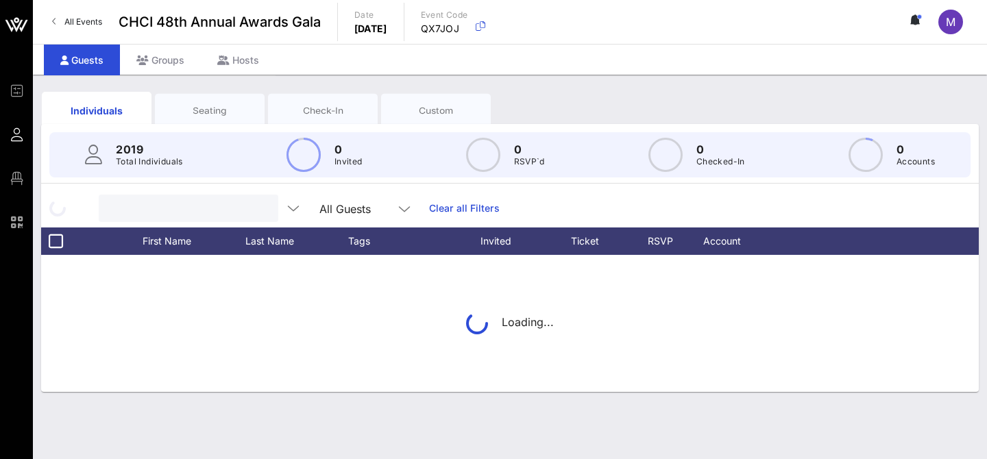
scroll to position [0, 0]
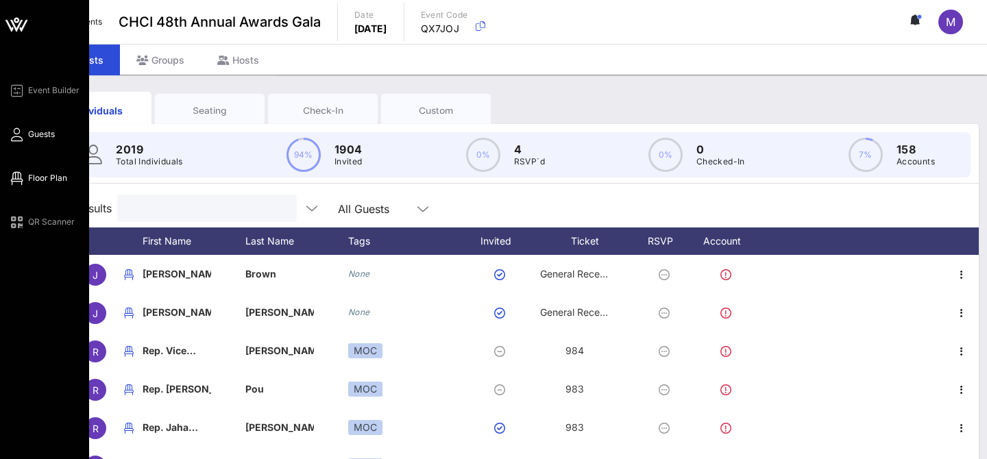
click at [19, 180] on icon at bounding box center [16, 179] width 17 height 2
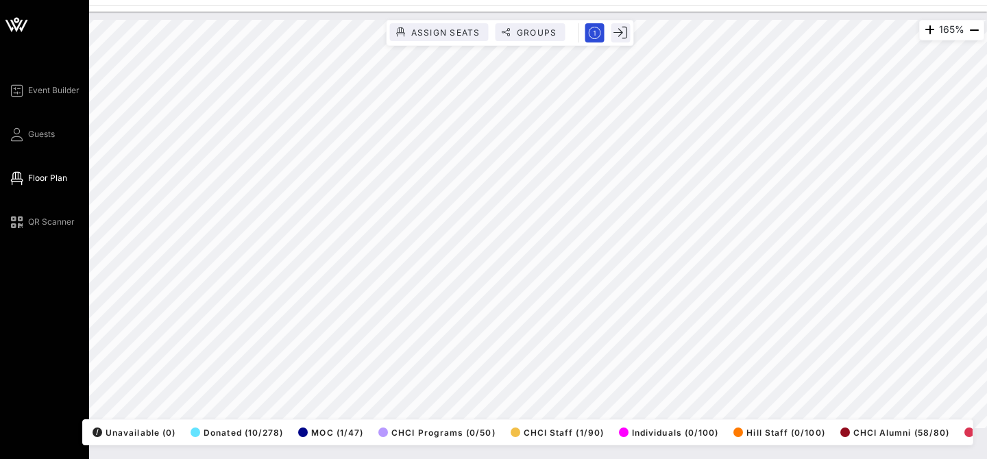
click at [0, 253] on div "Event Builder Guests Floor Plan QR Scanner CHCI 48th Annual Awards Gala 165% As…" at bounding box center [493, 229] width 987 height 459
drag, startPoint x: 16, startPoint y: 136, endPoint x: 40, endPoint y: 144, distance: 25.4
click at [16, 135] on icon at bounding box center [16, 135] width 17 height 2
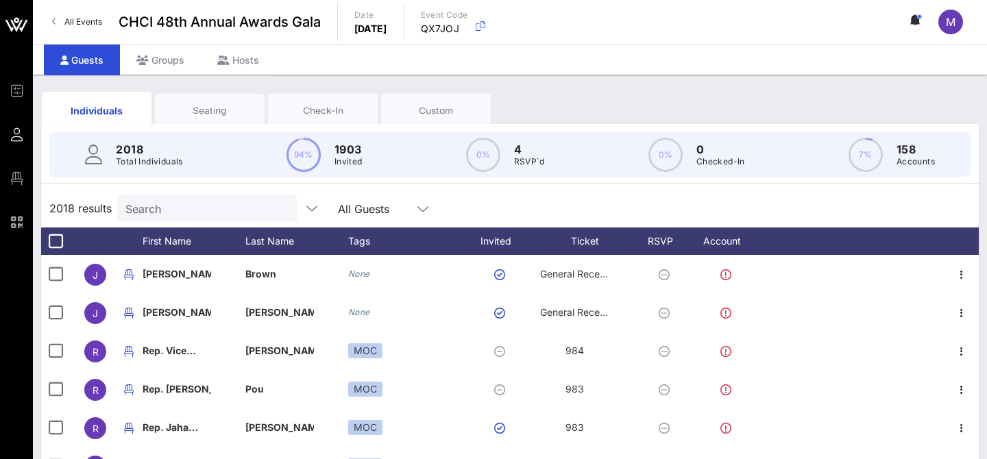
click at [201, 207] on input "Search" at bounding box center [205, 208] width 160 height 18
click at [202, 103] on div "Seating" at bounding box center [210, 110] width 110 height 34
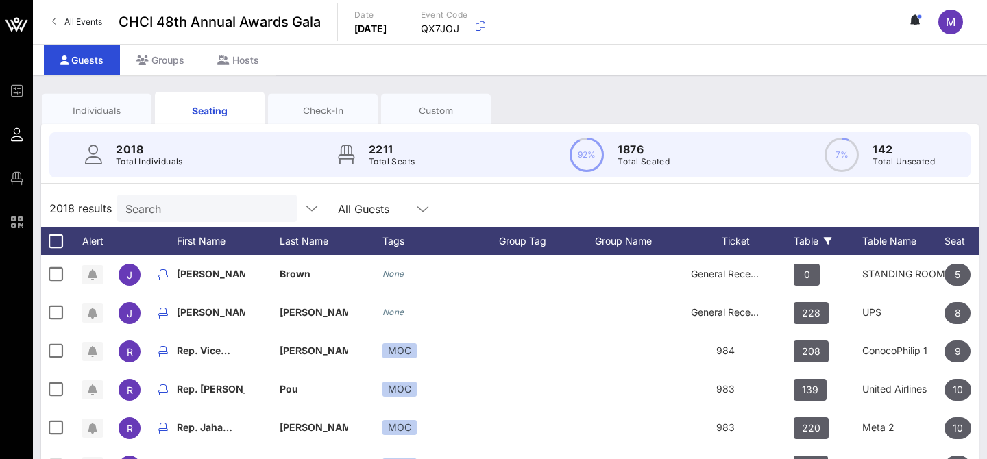
click at [830, 237] on icon at bounding box center [828, 241] width 8 height 8
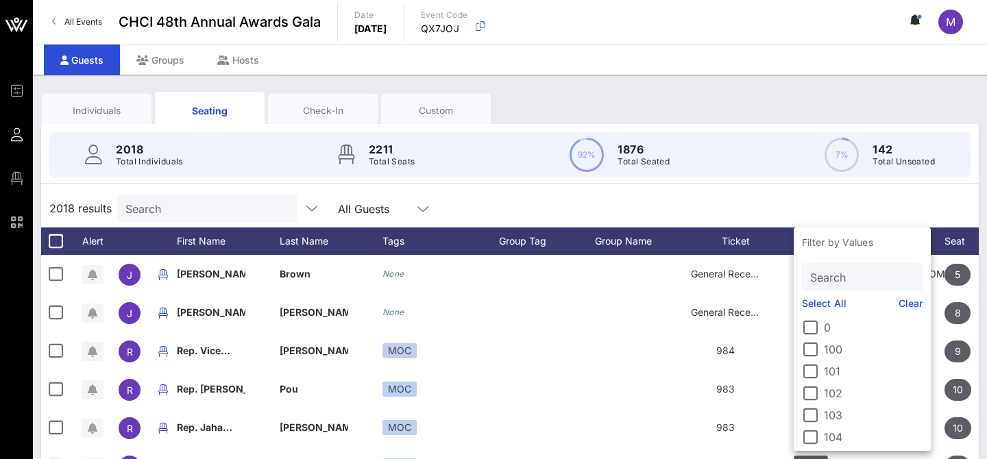
click at [829, 286] on div "Search" at bounding box center [860, 276] width 101 height 27
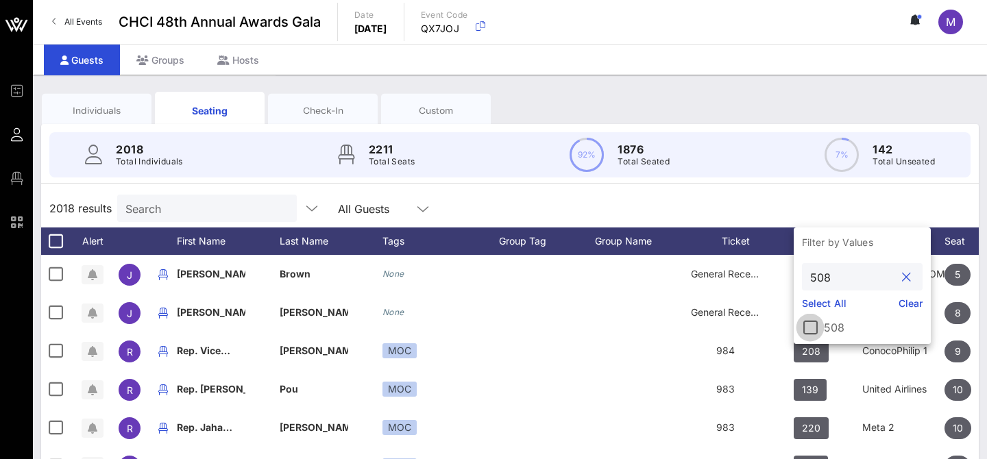
type input "508"
click at [815, 328] on div at bounding box center [810, 327] width 23 height 23
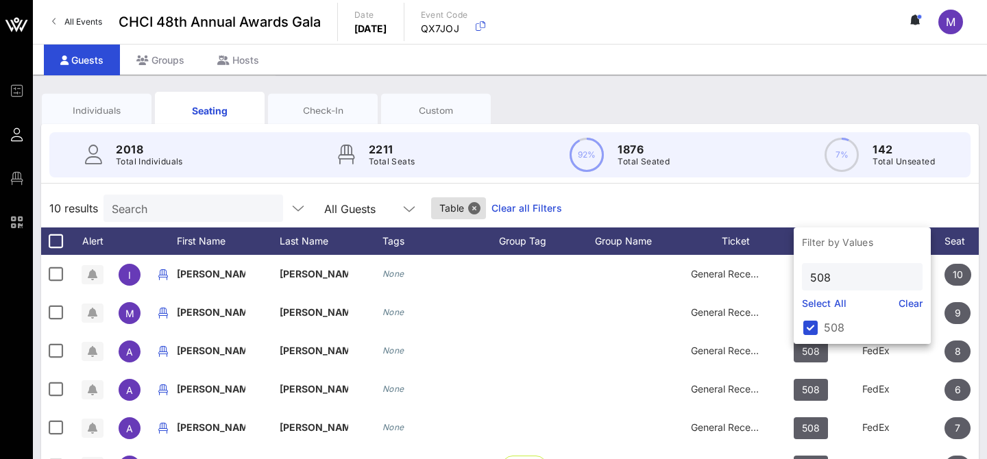
click at [739, 204] on div "10 results Search All Guests Table Clear all Filters" at bounding box center [510, 208] width 938 height 38
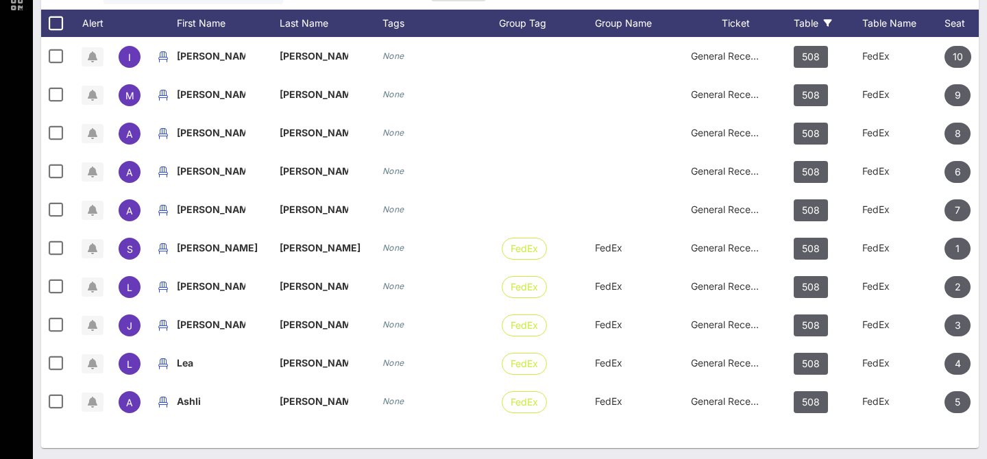
scroll to position [215, 0]
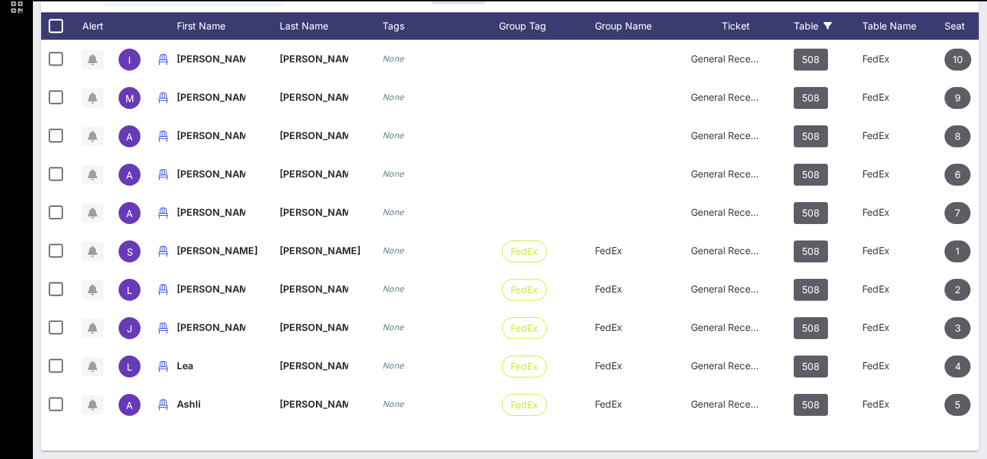
click at [365, 444] on div "I [PERSON_NAME] None General Reception 508 FedEx 10 None M [PERSON_NAME] None G…" at bounding box center [510, 245] width 938 height 411
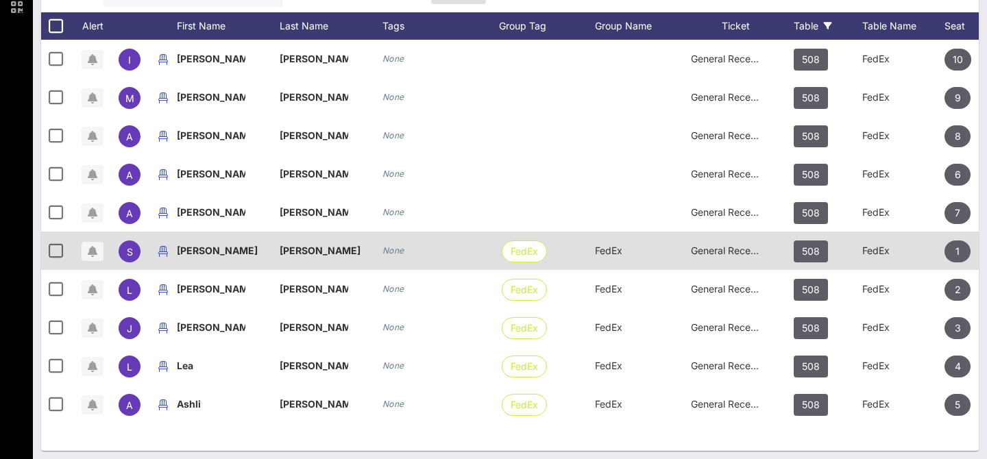
scroll to position [0, 0]
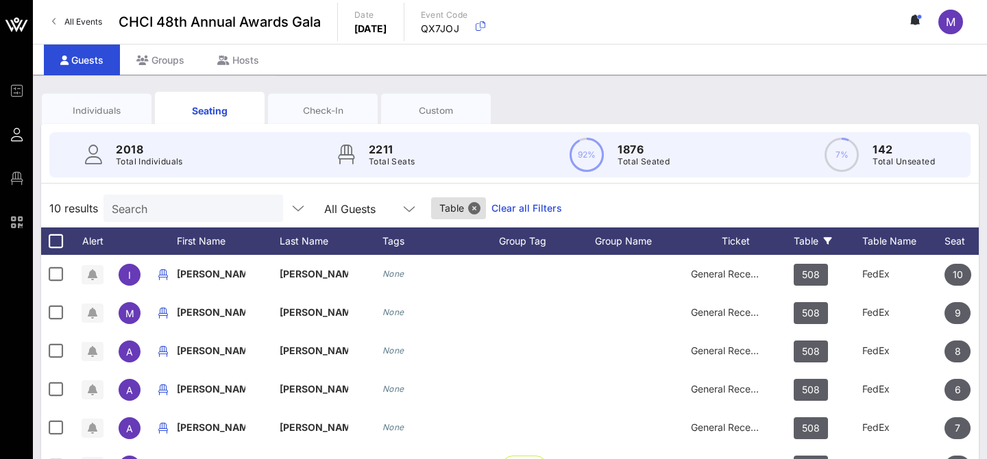
click at [211, 209] on input "Search" at bounding box center [192, 208] width 160 height 18
click at [468, 212] on button "Close" at bounding box center [474, 208] width 12 height 12
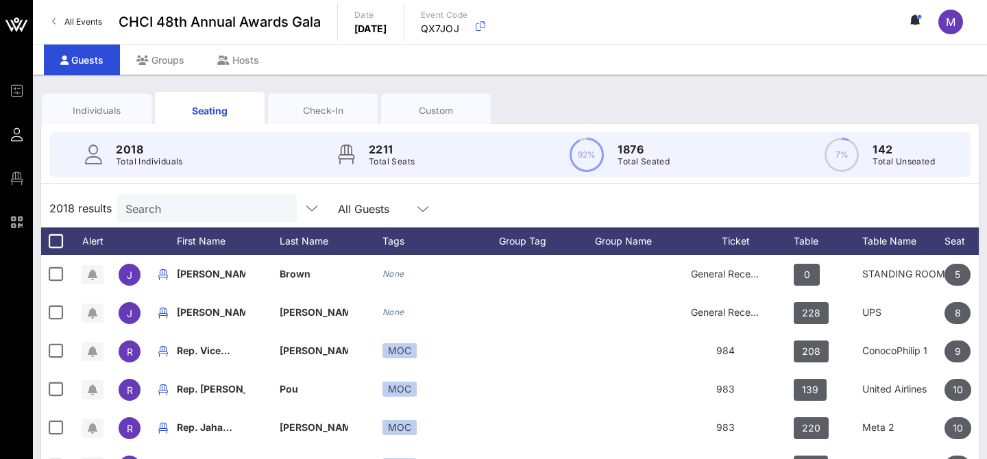
click at [95, 89] on div "Individuals Seating Check-In Custom" at bounding box center [510, 110] width 938 height 44
click at [92, 103] on div "Individuals" at bounding box center [97, 110] width 110 height 34
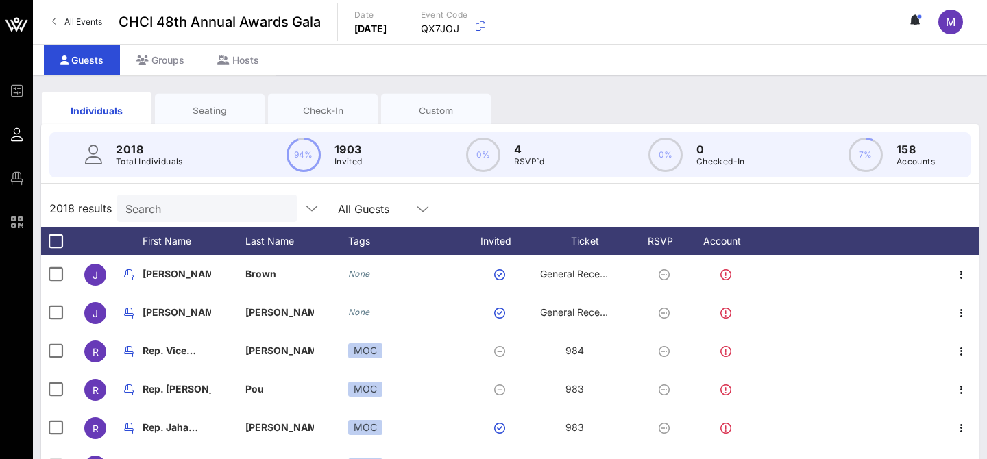
click at [168, 207] on input "Search" at bounding box center [205, 208] width 160 height 18
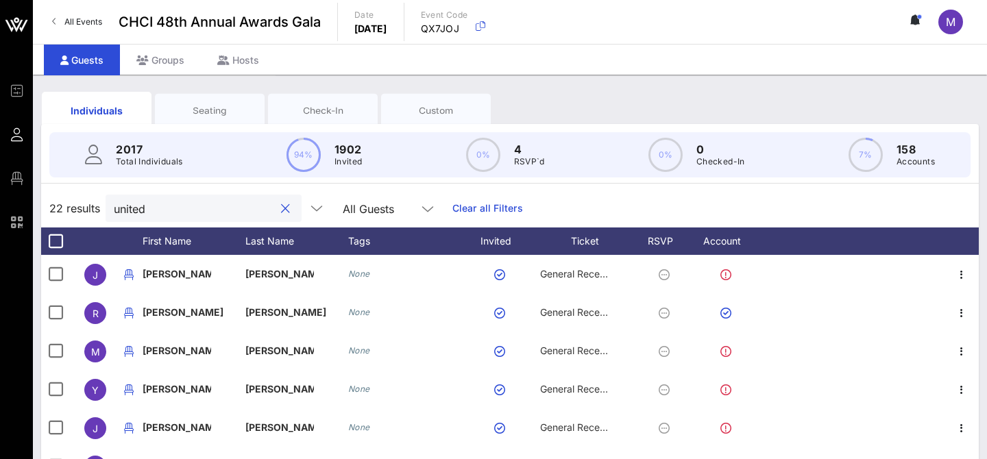
click at [147, 210] on input "united" at bounding box center [194, 208] width 160 height 18
type input "openai"
click at [215, 108] on div "Seating" at bounding box center [209, 110] width 89 height 13
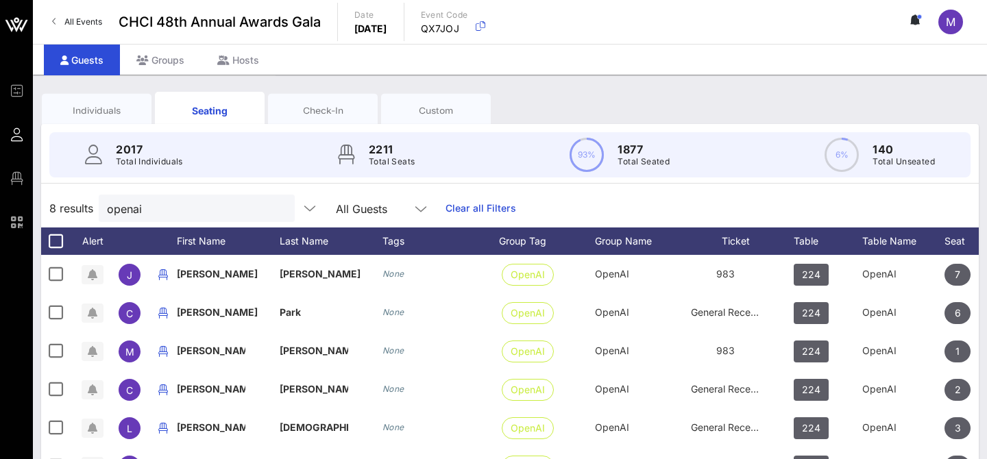
click at [108, 106] on div "Individuals" at bounding box center [96, 110] width 89 height 13
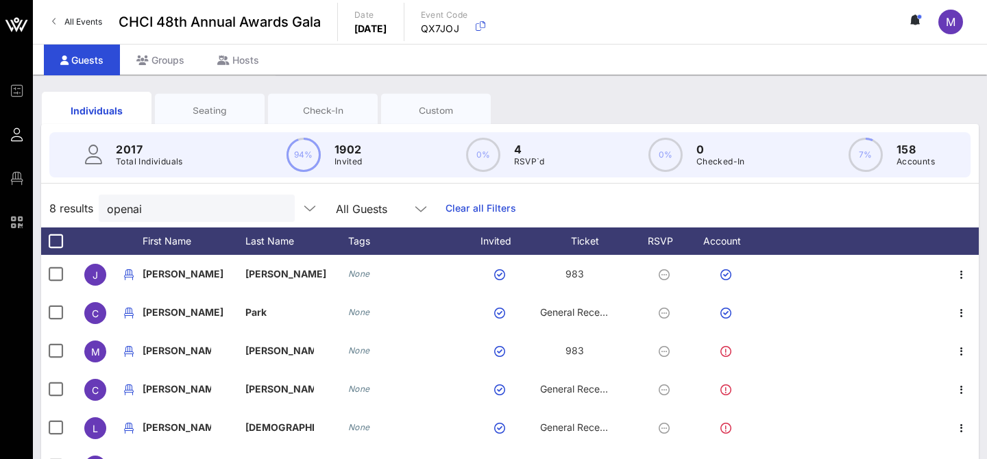
click at [218, 109] on div "Seating" at bounding box center [209, 110] width 89 height 13
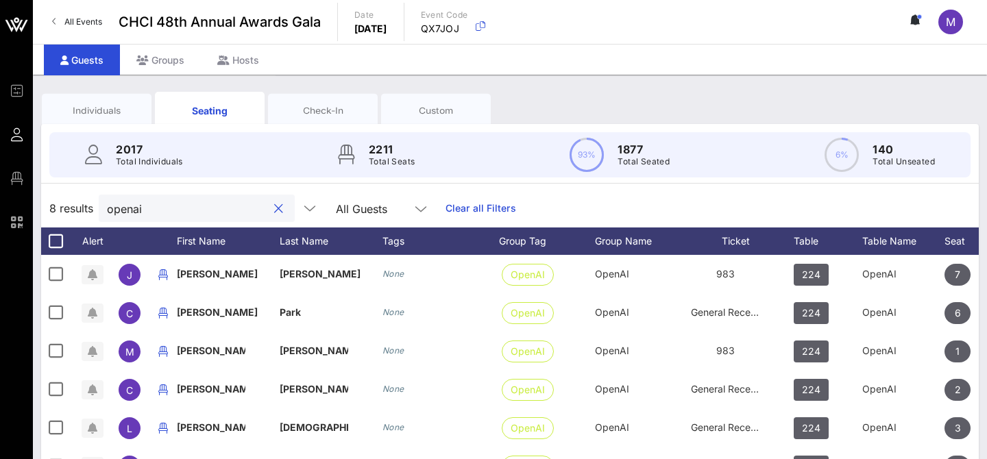
click at [184, 204] on input "openai" at bounding box center [187, 208] width 160 height 18
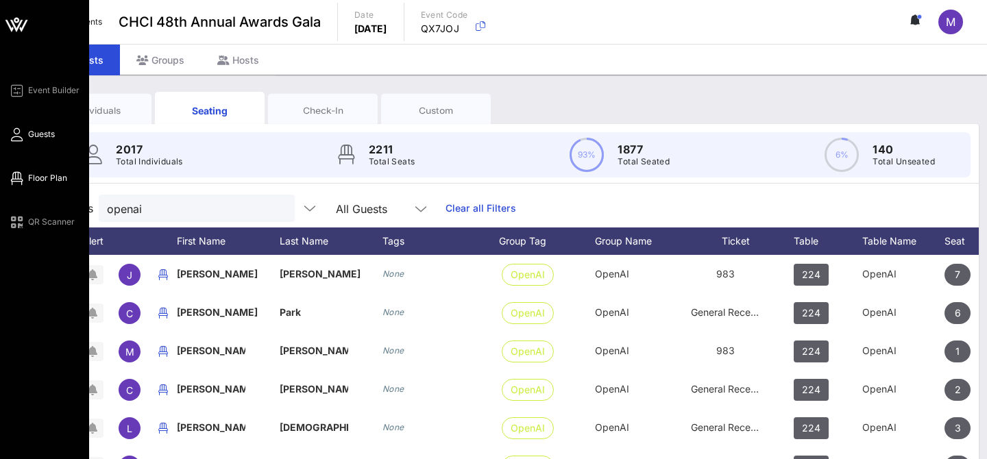
click at [56, 178] on span "Floor Plan" at bounding box center [47, 178] width 39 height 12
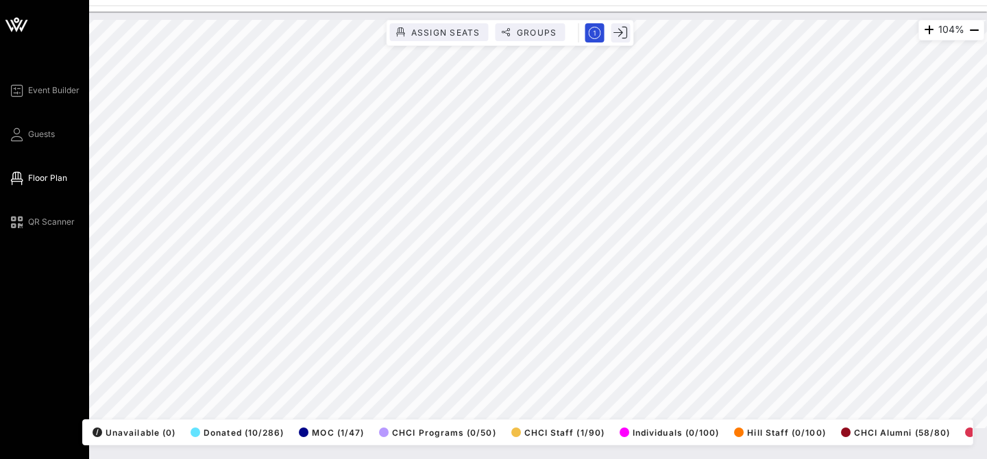
click at [45, 124] on div "Event Builder Guests Floor Plan QR Scanner" at bounding box center [48, 156] width 81 height 148
click at [45, 141] on link "Guests" at bounding box center [31, 134] width 47 height 16
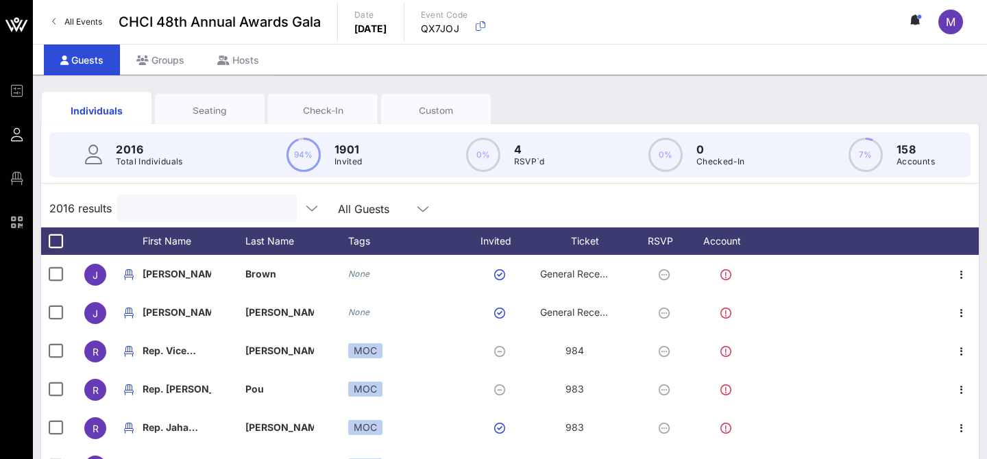
click at [215, 206] on input "text" at bounding box center [205, 208] width 160 height 18
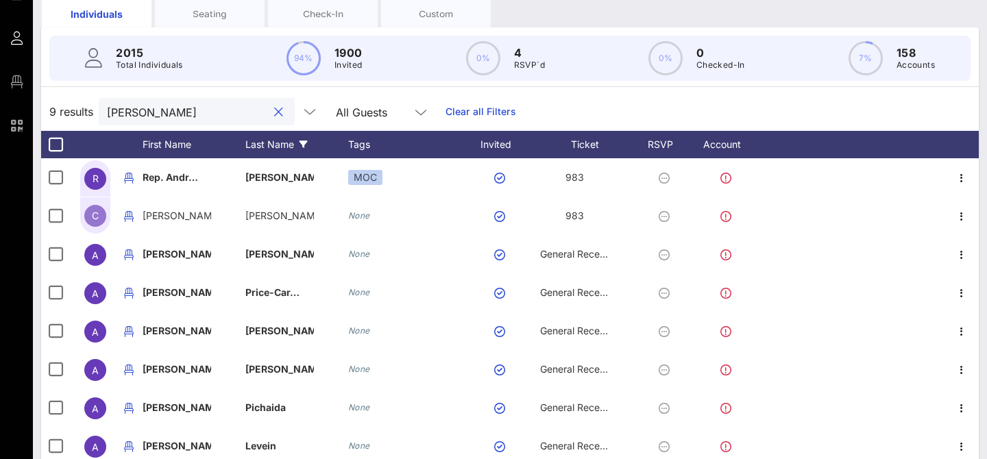
scroll to position [221, 0]
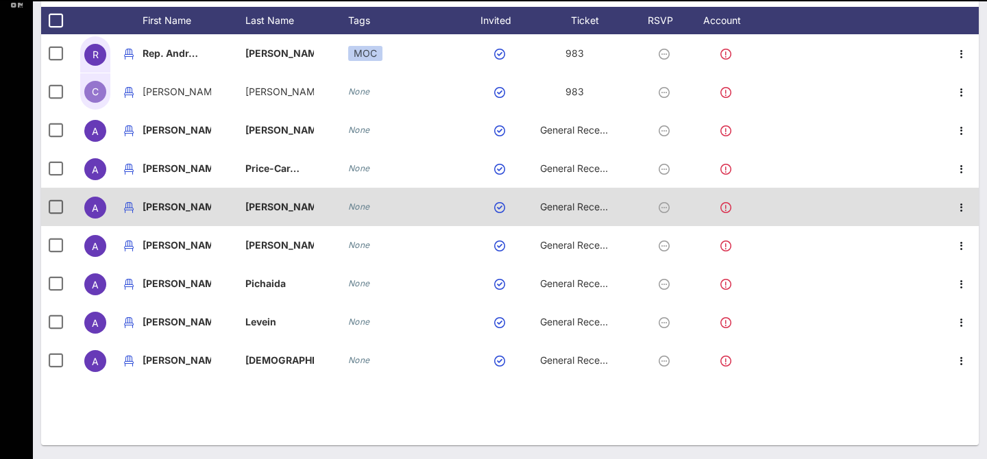
click at [152, 210] on div "9 results [PERSON_NAME] All Guests Clear all Filters First Name Last Name Tags …" at bounding box center [510, 206] width 938 height 477
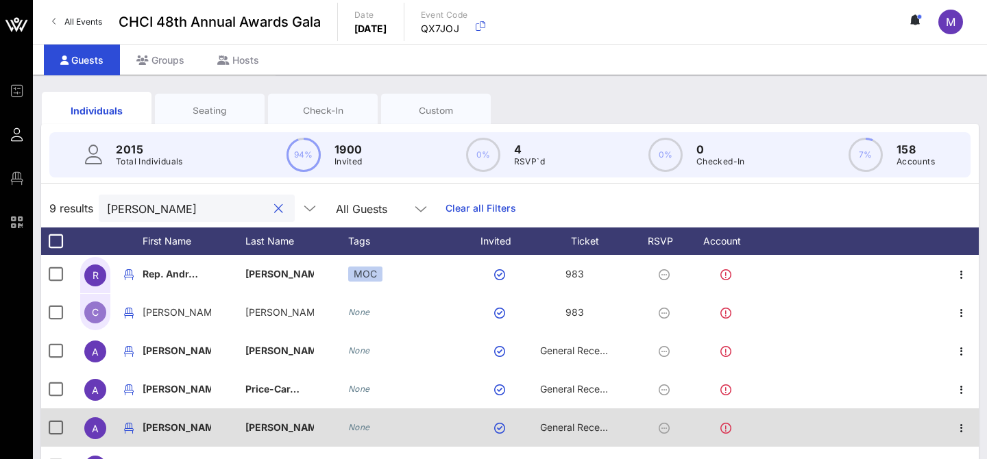
click at [152, 210] on input "[PERSON_NAME]" at bounding box center [187, 208] width 160 height 18
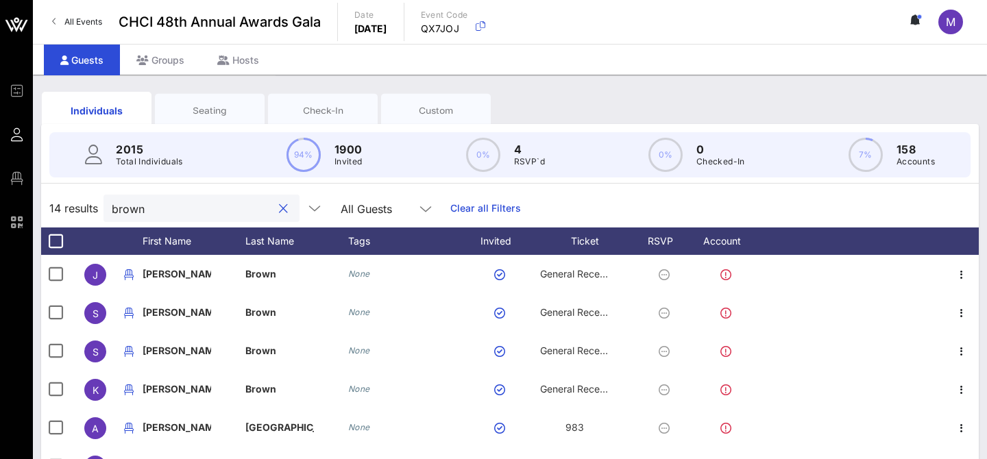
click at [202, 129] on div "2015 Total Individuals 94% 1900 Invited 0% 4 RSVP`d 0% 0 Checked-In 7% 158 Acco…" at bounding box center [510, 155] width 954 height 62
click at [197, 104] on div "Seating" at bounding box center [209, 110] width 89 height 13
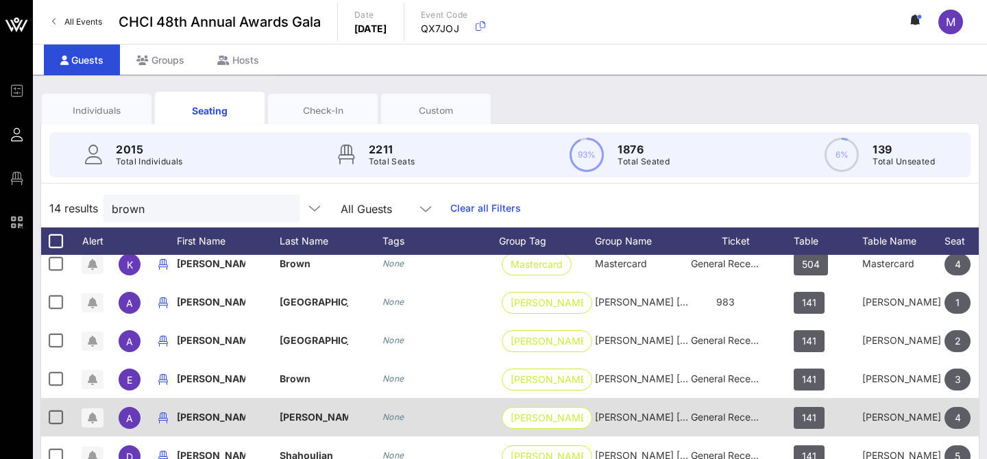
scroll to position [126, 0]
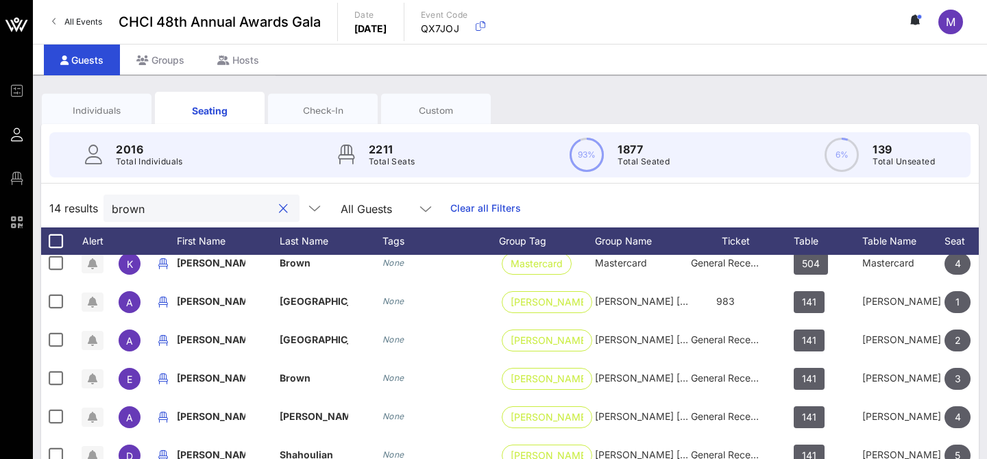
click at [166, 206] on input "brown" at bounding box center [192, 208] width 160 height 18
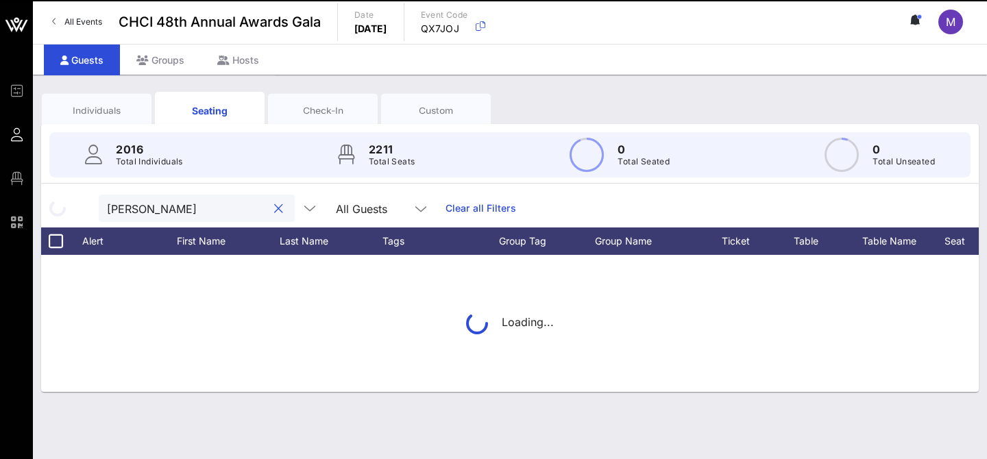
click at [167, 217] on div "[PERSON_NAME]" at bounding box center [187, 208] width 160 height 27
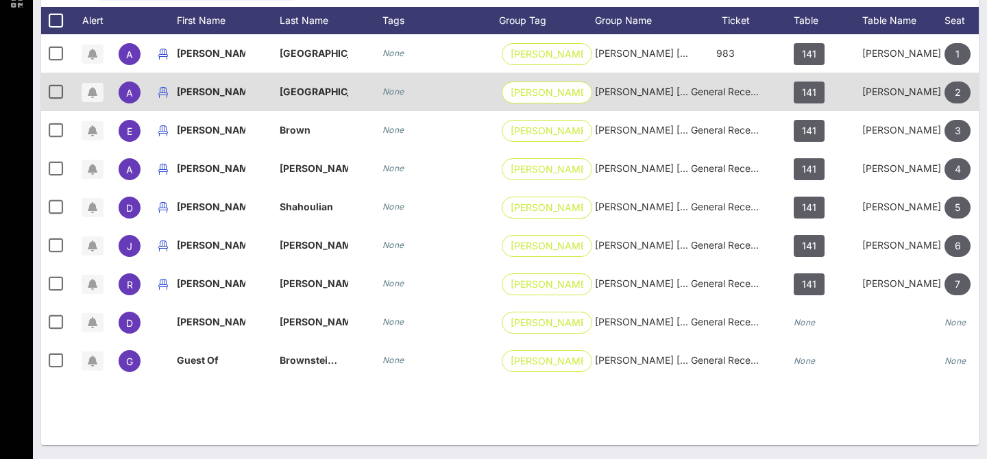
scroll to position [0, 0]
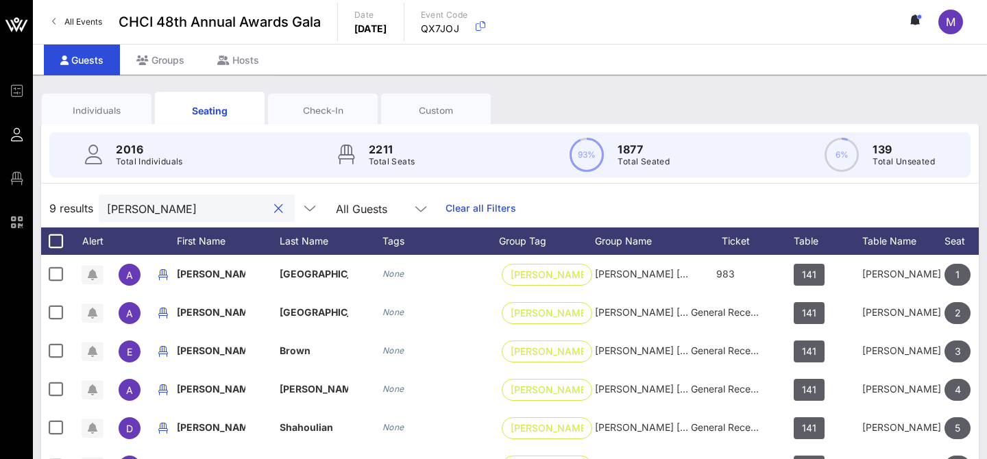
click at [166, 204] on input "[PERSON_NAME]" at bounding box center [187, 208] width 160 height 18
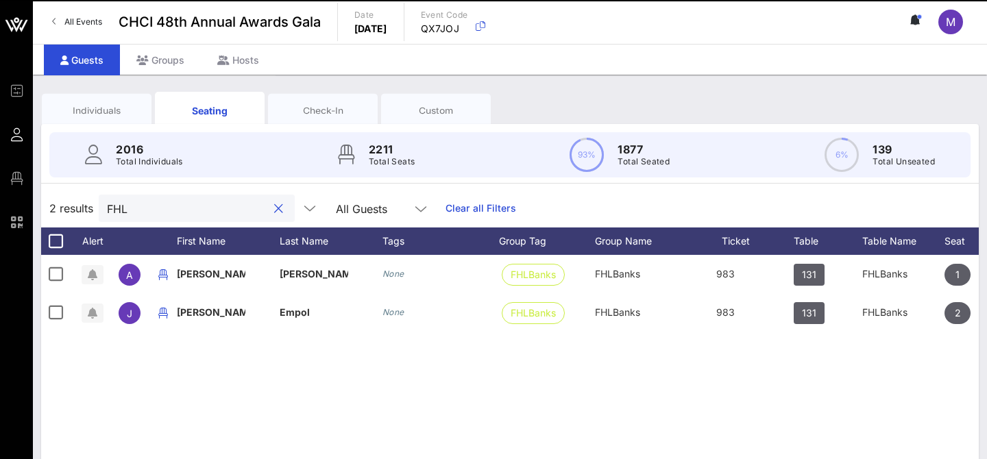
type input "FHL"
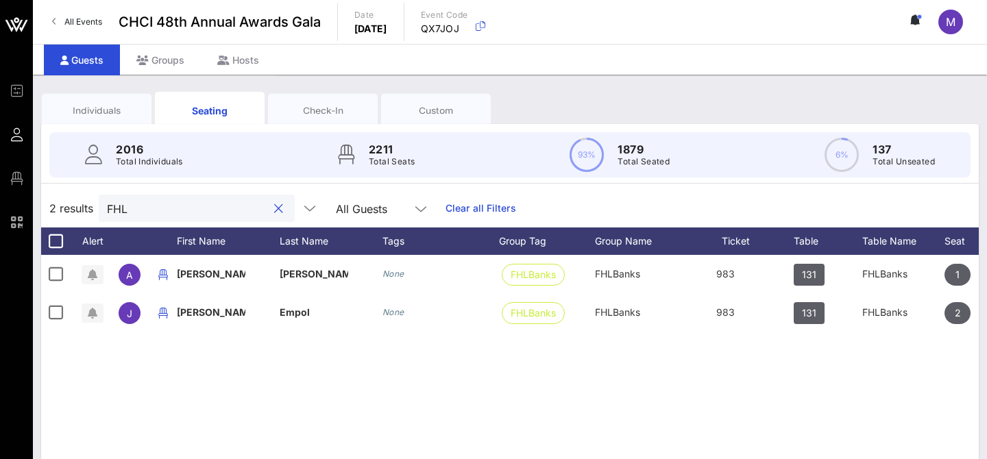
click at [274, 208] on button "clear icon" at bounding box center [278, 209] width 9 height 14
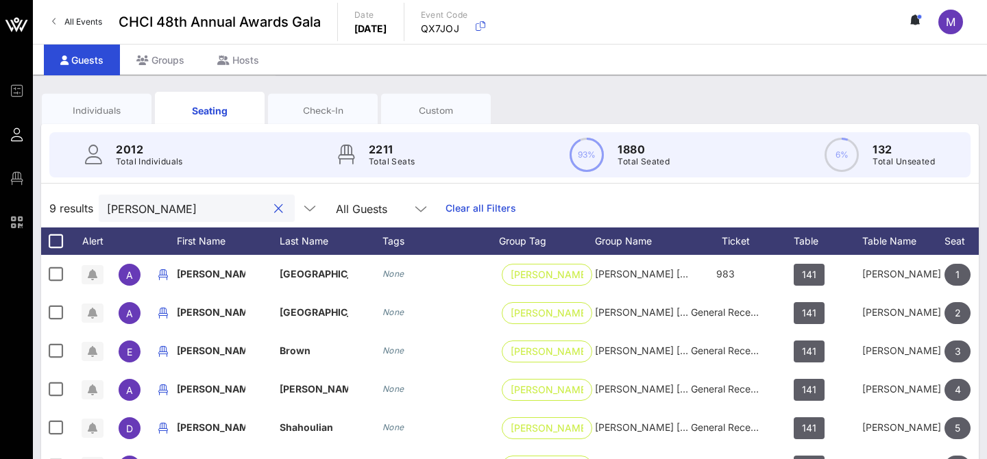
click at [205, 218] on div "[PERSON_NAME]" at bounding box center [187, 208] width 160 height 27
click at [205, 214] on input "[PERSON_NAME]" at bounding box center [187, 208] width 160 height 18
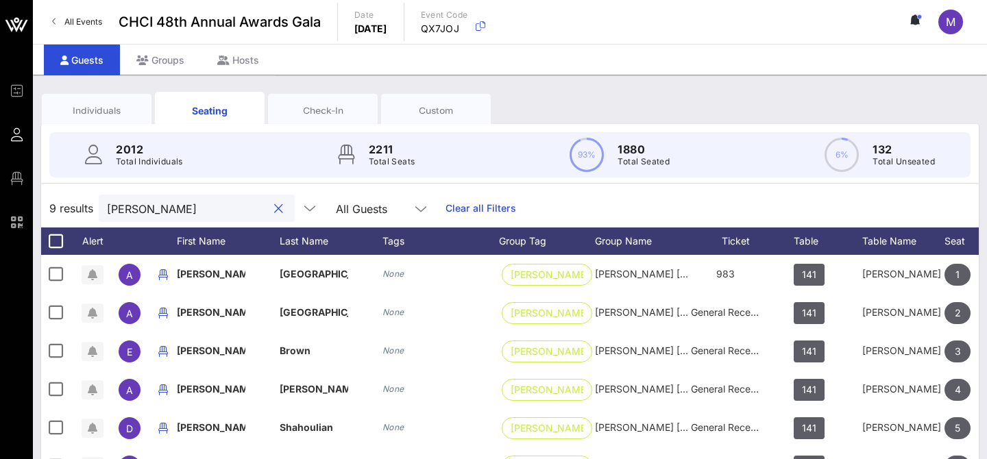
click at [205, 214] on input "[PERSON_NAME]" at bounding box center [187, 208] width 160 height 18
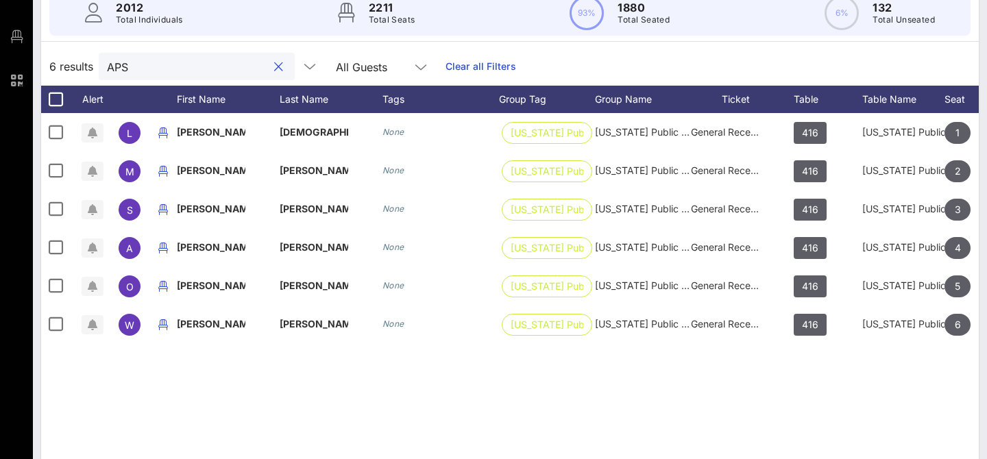
scroll to position [82, 0]
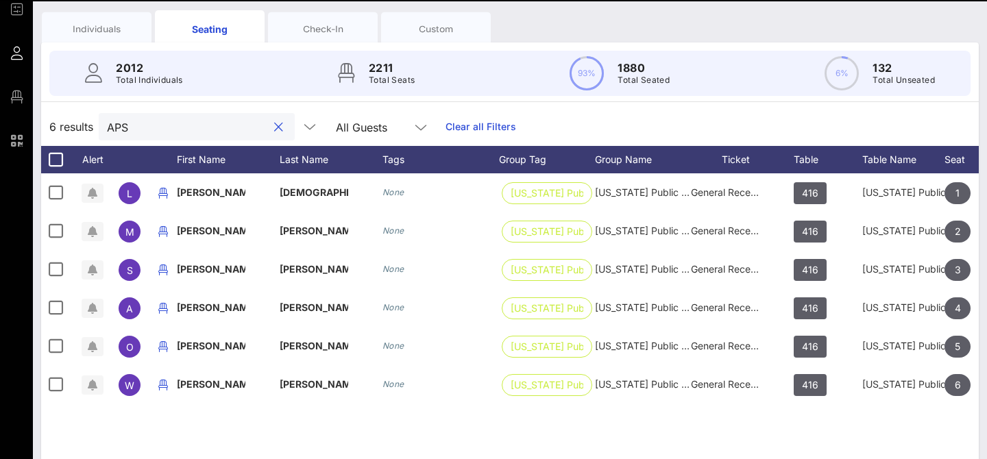
type input "APS"
click at [110, 28] on div "Individuals" at bounding box center [96, 29] width 89 height 13
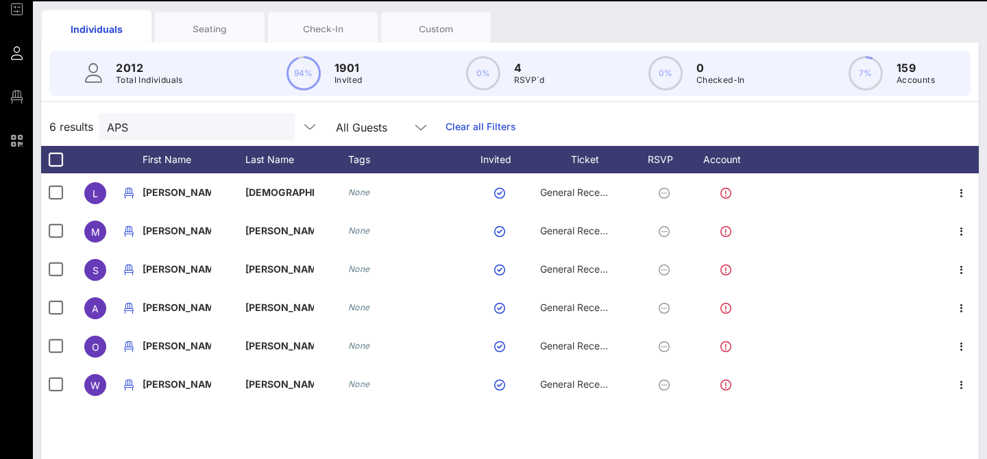
click at [80, 26] on div "Individuals" at bounding box center [96, 29] width 89 height 14
click at [165, 126] on input "APS" at bounding box center [187, 127] width 160 height 18
click at [198, 128] on input "APS" at bounding box center [187, 127] width 160 height 18
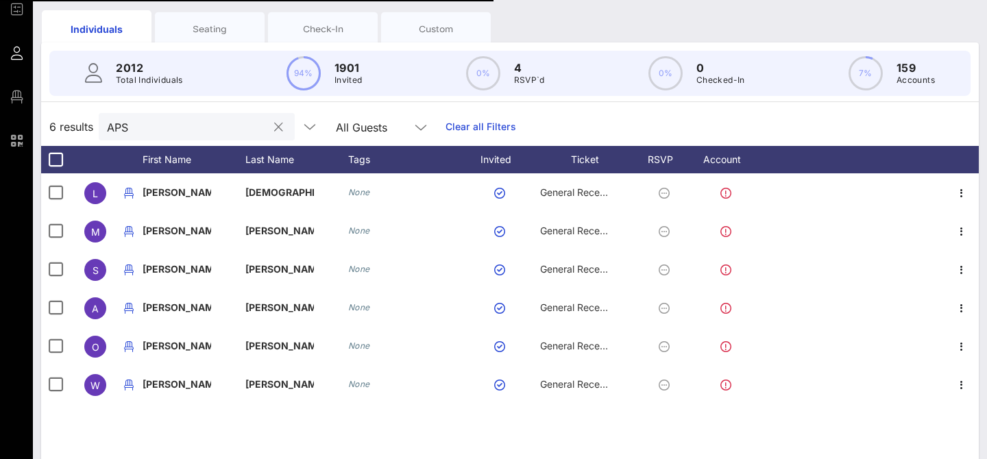
click at [198, 128] on input "APS" at bounding box center [187, 127] width 160 height 18
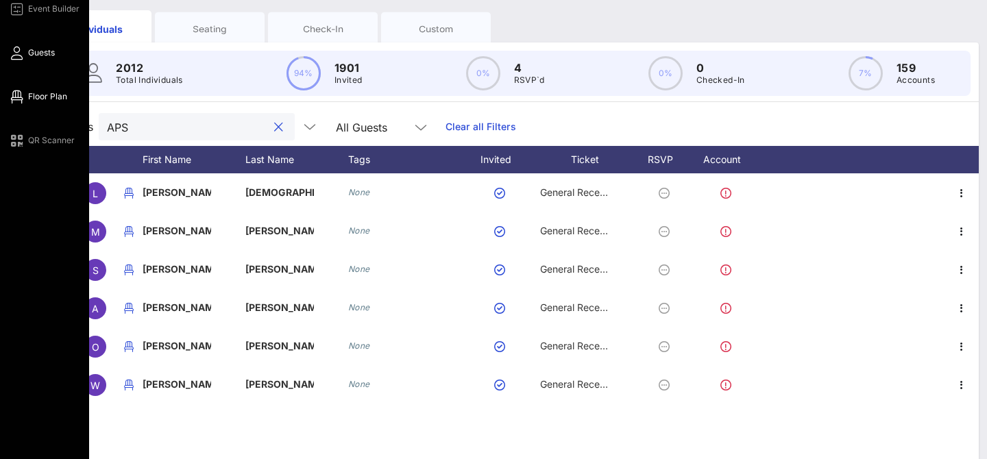
click at [30, 103] on link "Floor Plan" at bounding box center [37, 96] width 59 height 16
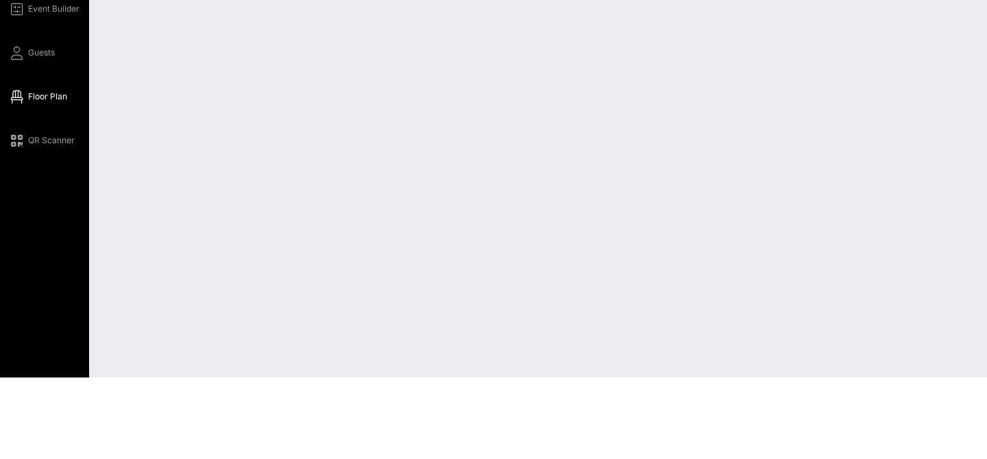
click at [34, 49] on div "Event Builder Guests Floor Plan QR Scanner" at bounding box center [44, 147] width 89 height 459
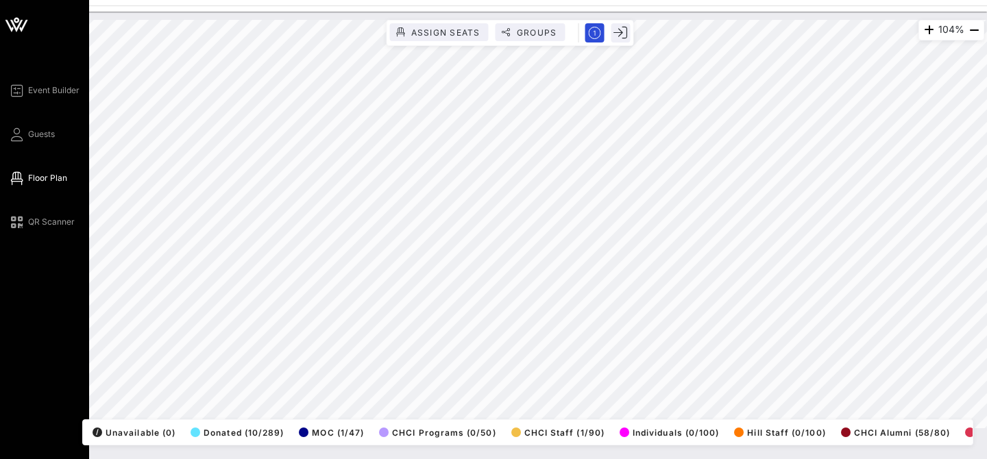
click at [49, 125] on div "Event Builder Guests Floor Plan QR Scanner" at bounding box center [48, 156] width 81 height 148
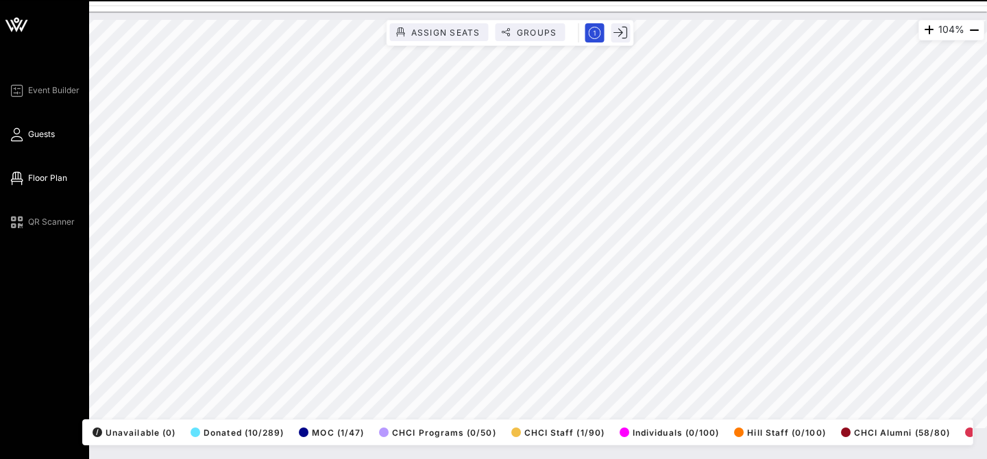
click at [45, 133] on span "Guests" at bounding box center [41, 134] width 27 height 12
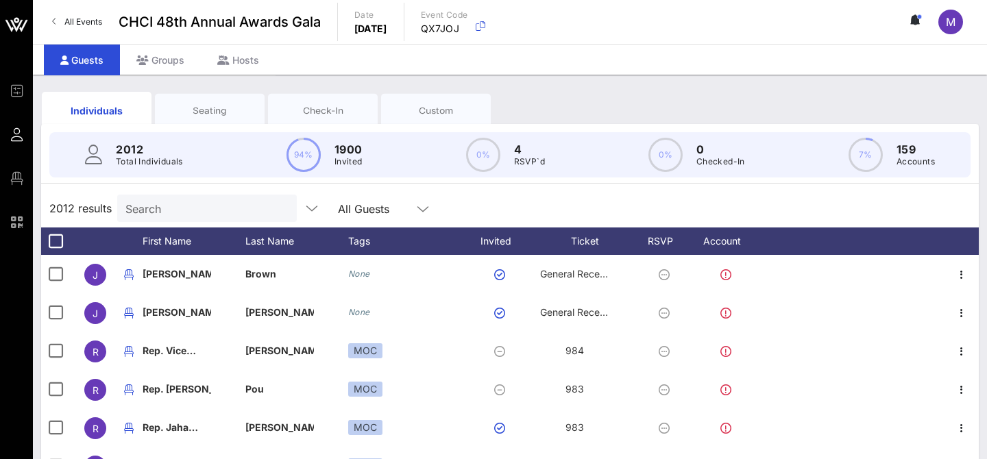
click at [190, 206] on input "Search" at bounding box center [205, 208] width 160 height 18
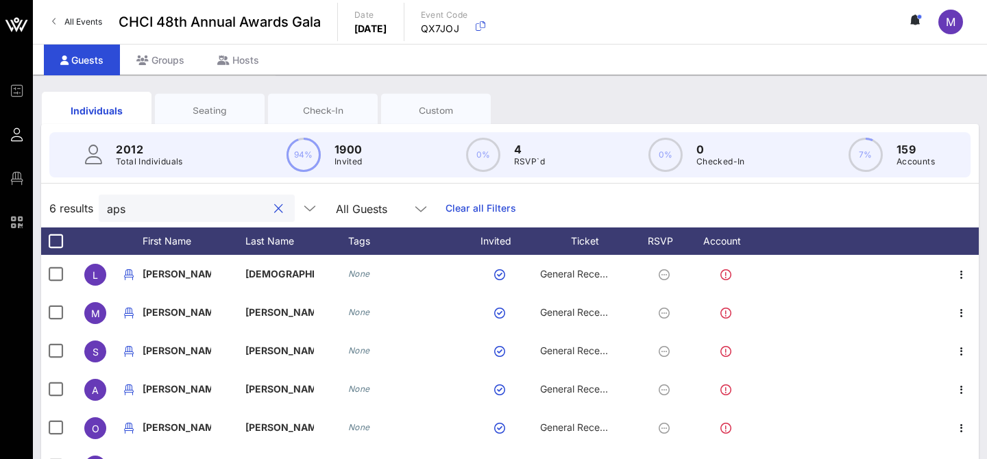
type input "aps"
click at [206, 108] on div "Seating" at bounding box center [209, 110] width 89 height 13
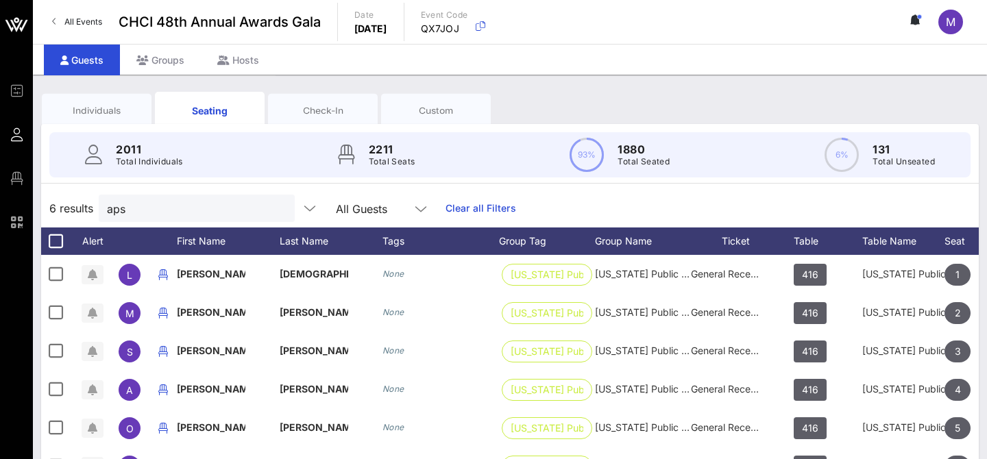
click at [231, 108] on div "Seating" at bounding box center [209, 111] width 89 height 14
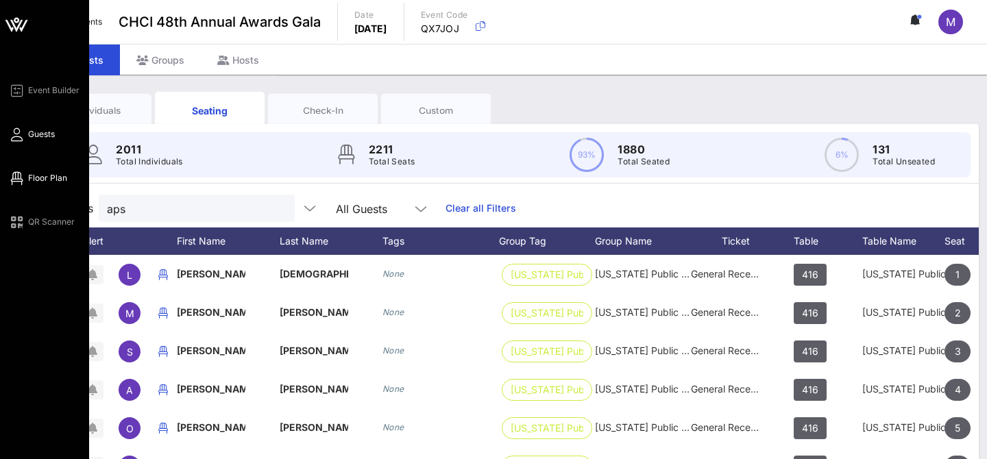
click at [51, 170] on link "Floor Plan" at bounding box center [37, 178] width 59 height 16
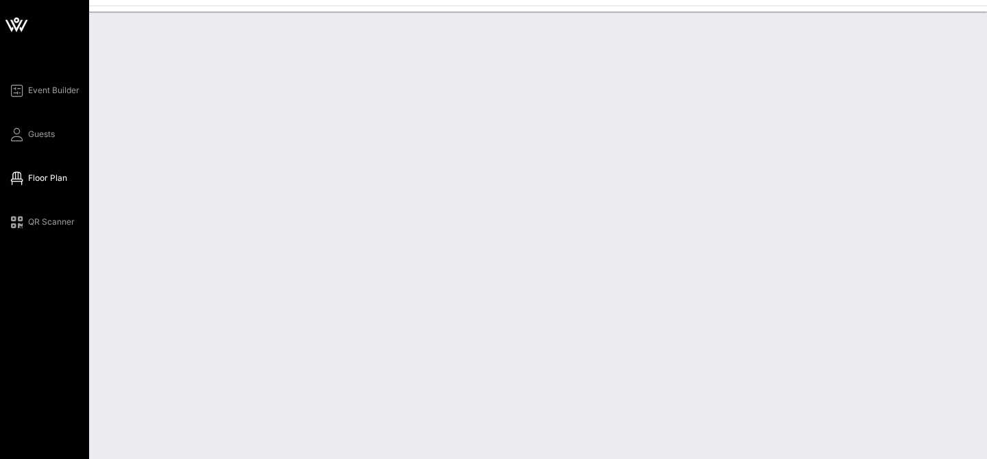
click at [513, 27] on div "Loading all of your seats. Thank you for your patience! 104% All Reserved Share…" at bounding box center [510, 224] width 949 height 409
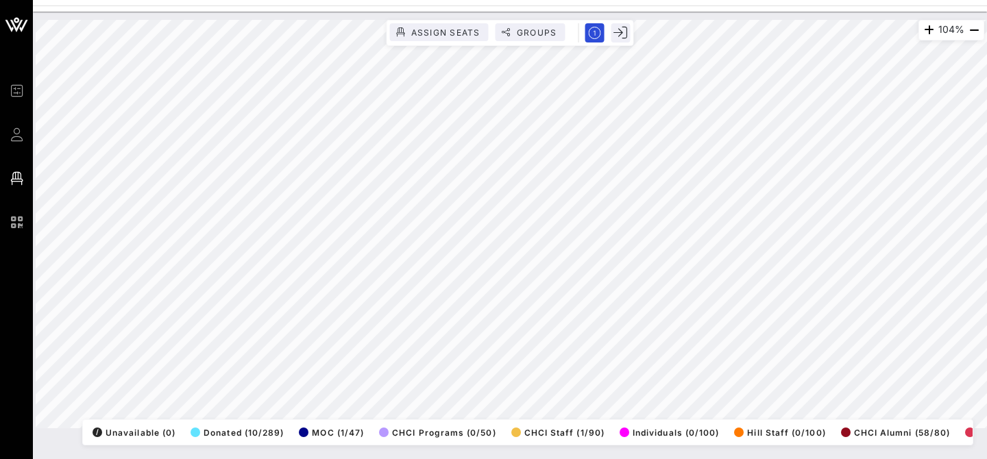
click at [332, 0] on html "Event Builder Guests Floor Plan QR Scanner CHCI 48th Annual Awards Gala 104% As…" at bounding box center [493, 229] width 987 height 459
click at [547, 0] on html "Event Builder Guests Floor Plan QR Scanner CHCI 48th Annual Awards Gala 104% As…" at bounding box center [493, 229] width 987 height 459
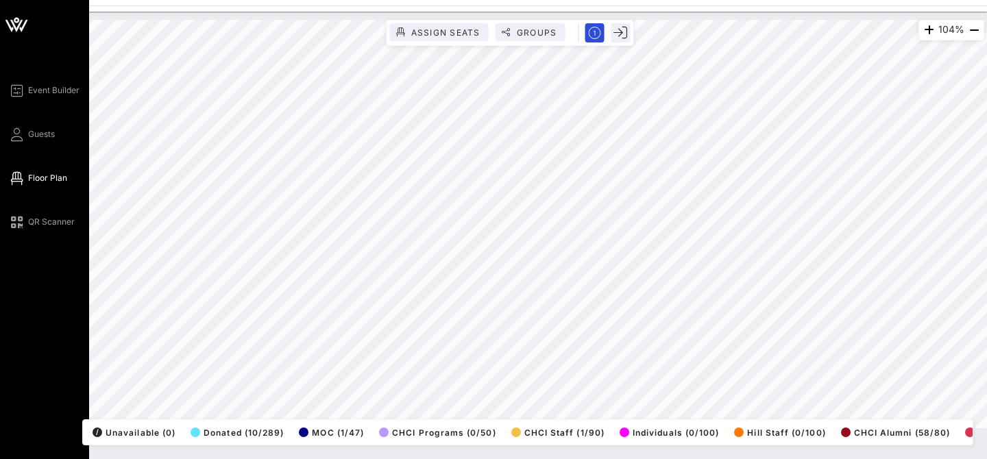
click at [2, 352] on div "Event Builder Guests Floor Plan QR Scanner CHCI 48th Annual Awards Gala 104% As…" at bounding box center [493, 229] width 987 height 459
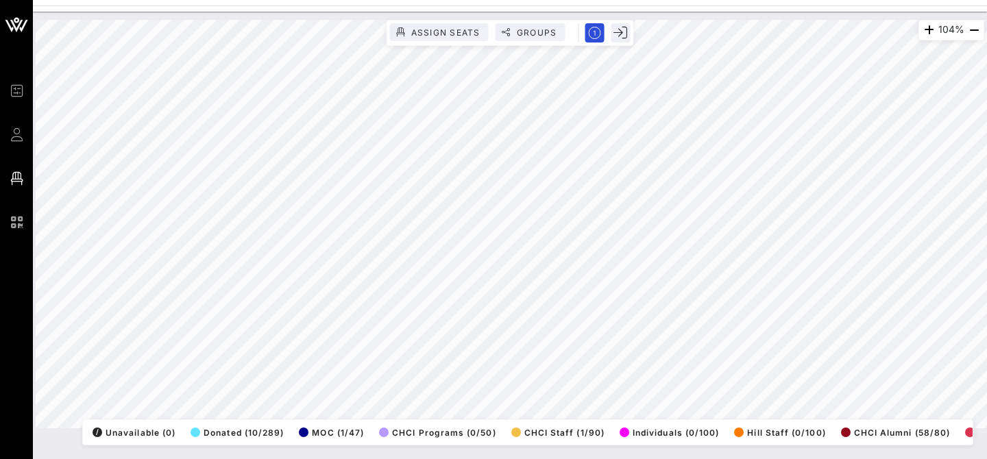
click at [335, 459] on html "Event Builder Guests Floor Plan QR Scanner CHCI 48th Annual Awards Gala 104% As…" at bounding box center [493, 229] width 987 height 459
click at [92, 0] on html "Event Builder Guests Floor Plan QR Scanner CHCI 48th Annual Awards Gala 104% As…" at bounding box center [493, 229] width 987 height 459
